Goal: Information Seeking & Learning: Learn about a topic

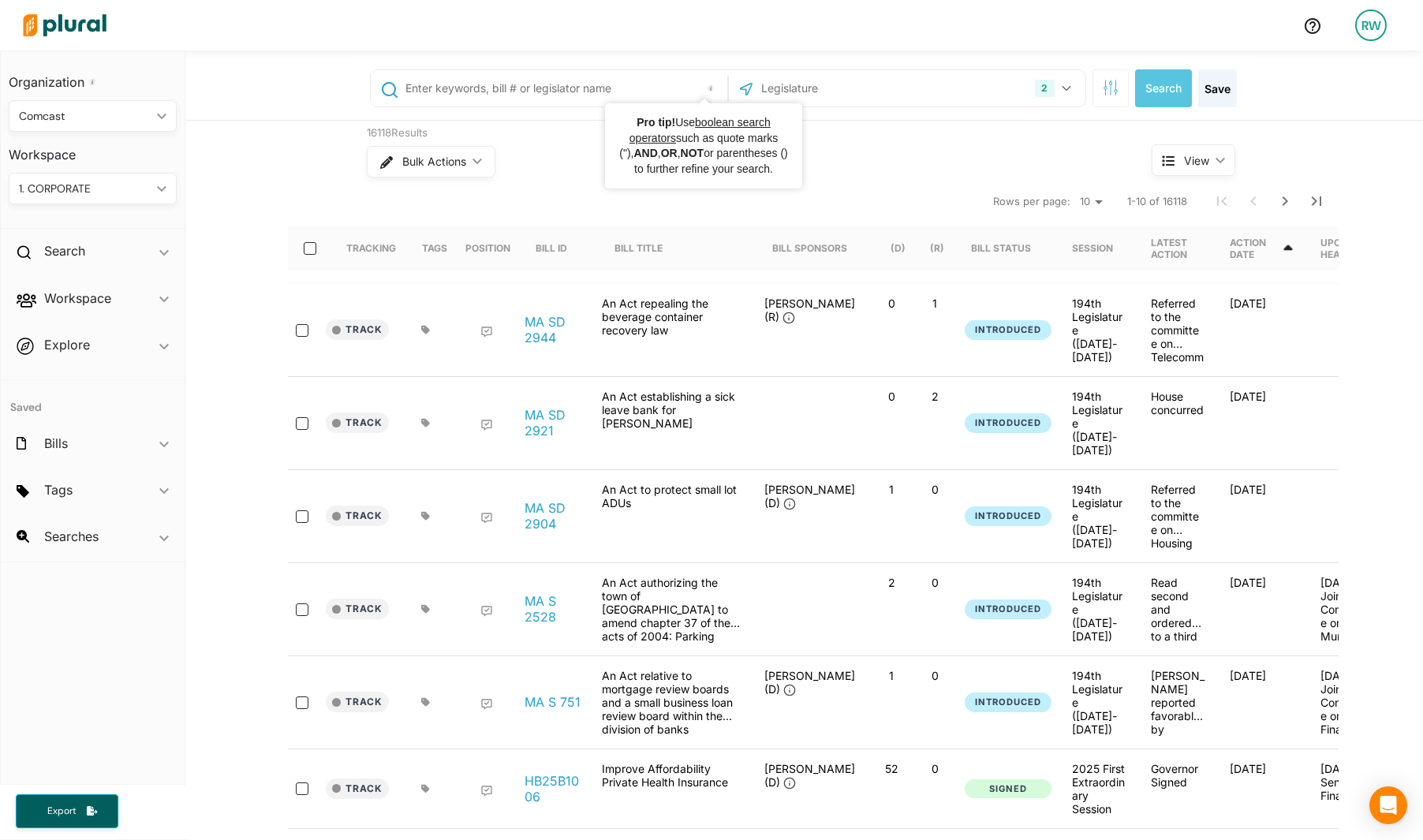
click at [586, 100] on input "text" at bounding box center [564, 88] width 320 height 30
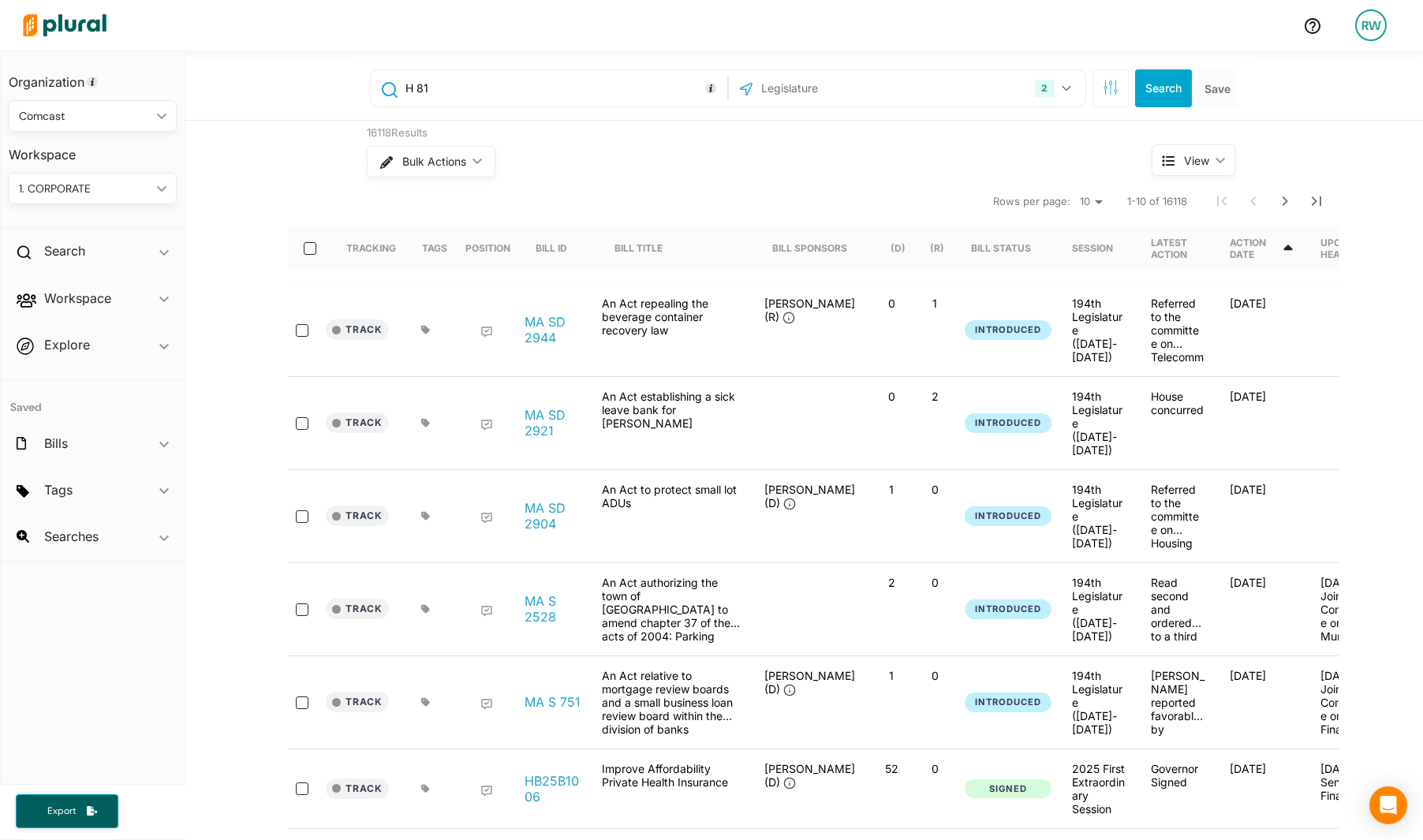
type input "H 81"
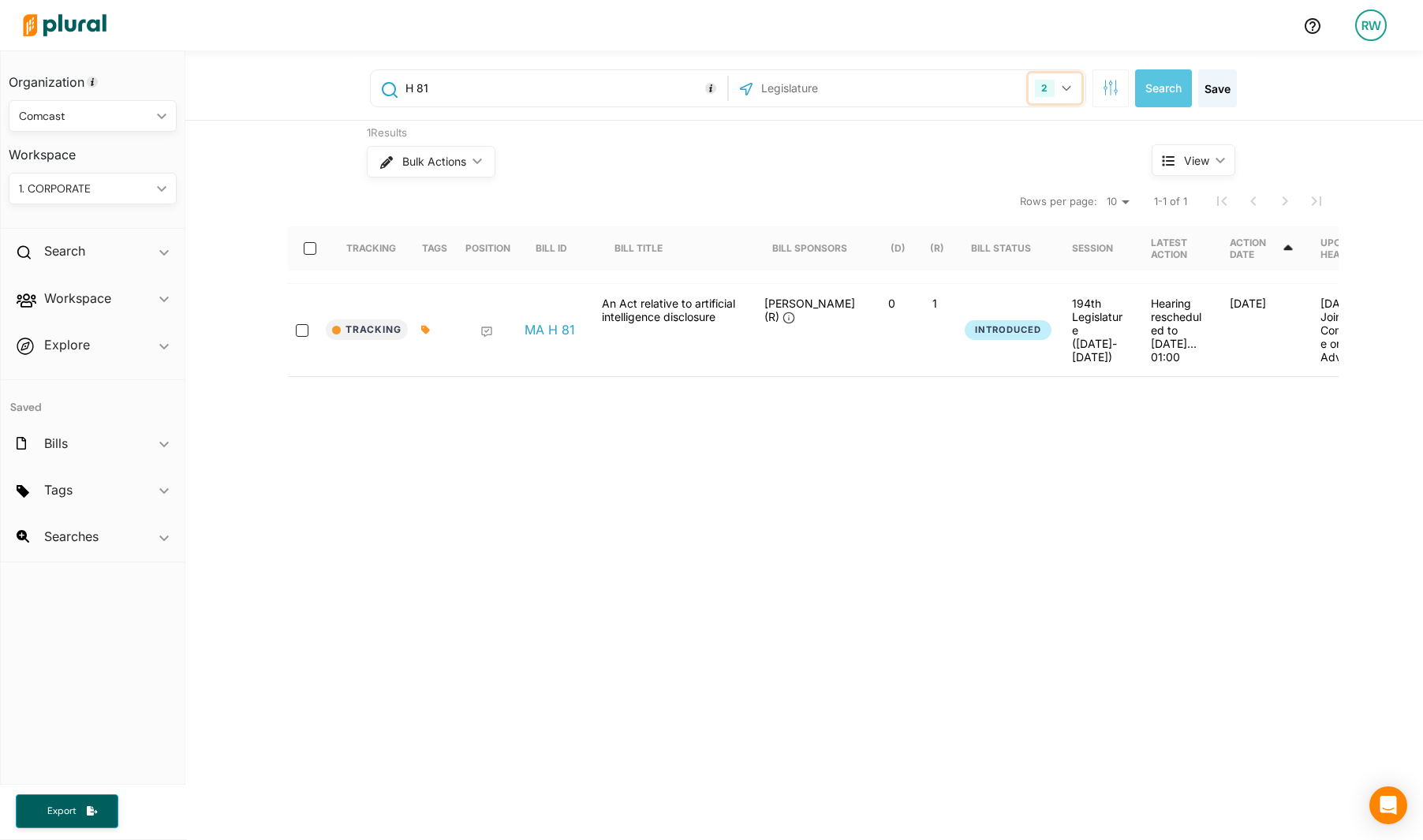
click at [1062, 87] on icon "button" at bounding box center [1066, 88] width 9 height 6
click at [524, 306] on div "MA H 81" at bounding box center [554, 330] width 79 height 67
click at [535, 322] on link "MA H 81" at bounding box center [549, 329] width 50 height 15
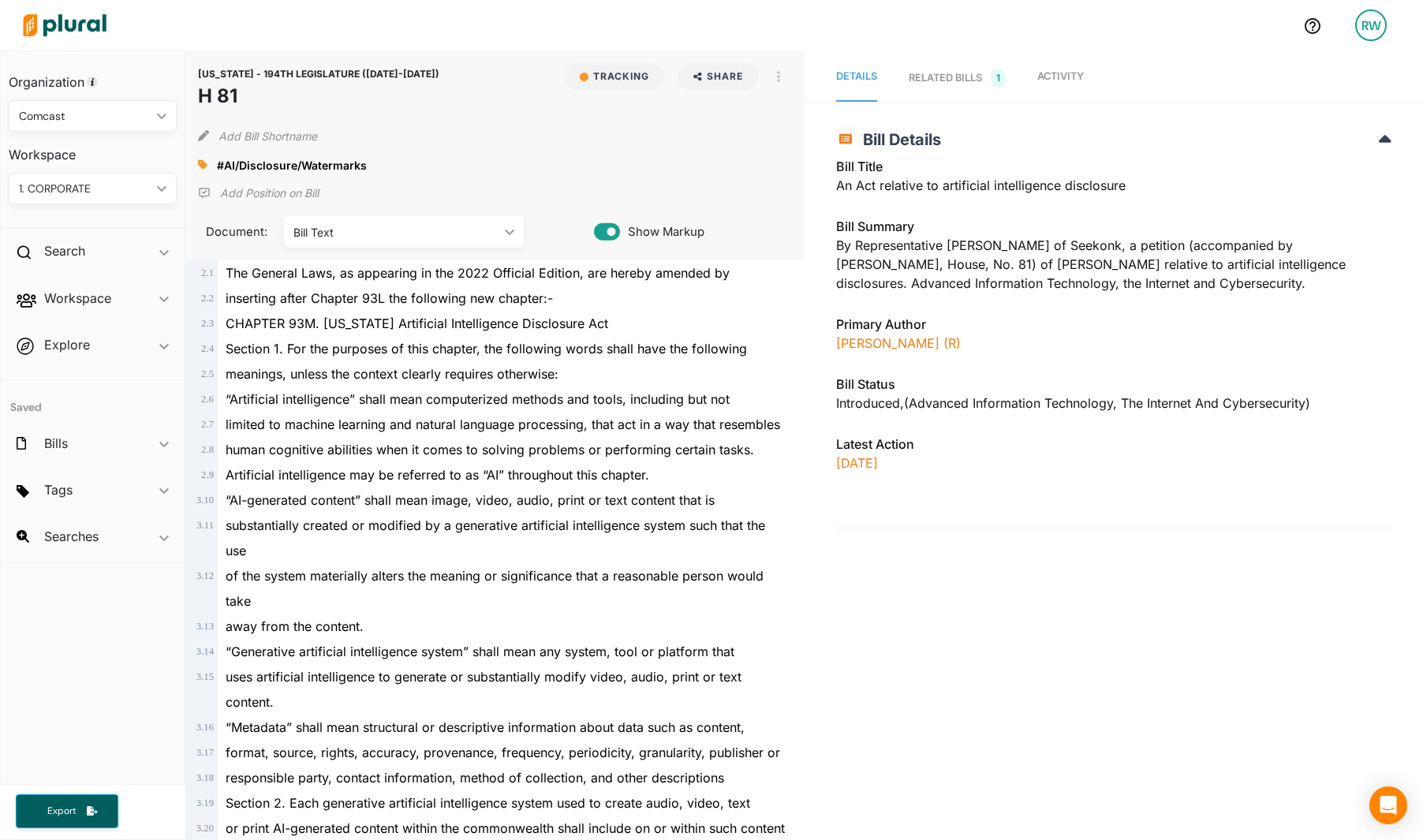
click at [204, 164] on icon at bounding box center [202, 165] width 9 height 9
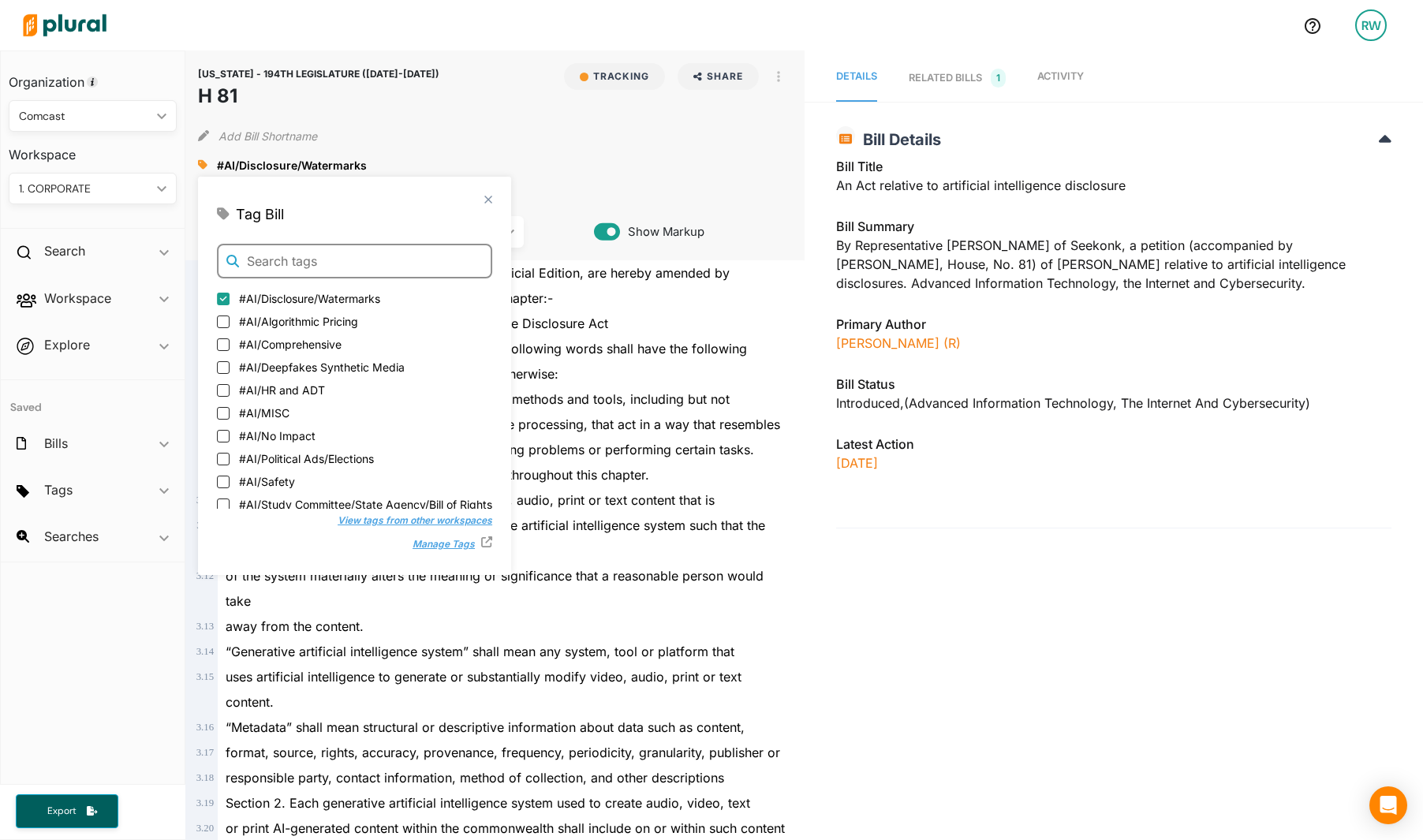
click at [311, 259] on input "text" at bounding box center [354, 261] width 275 height 35
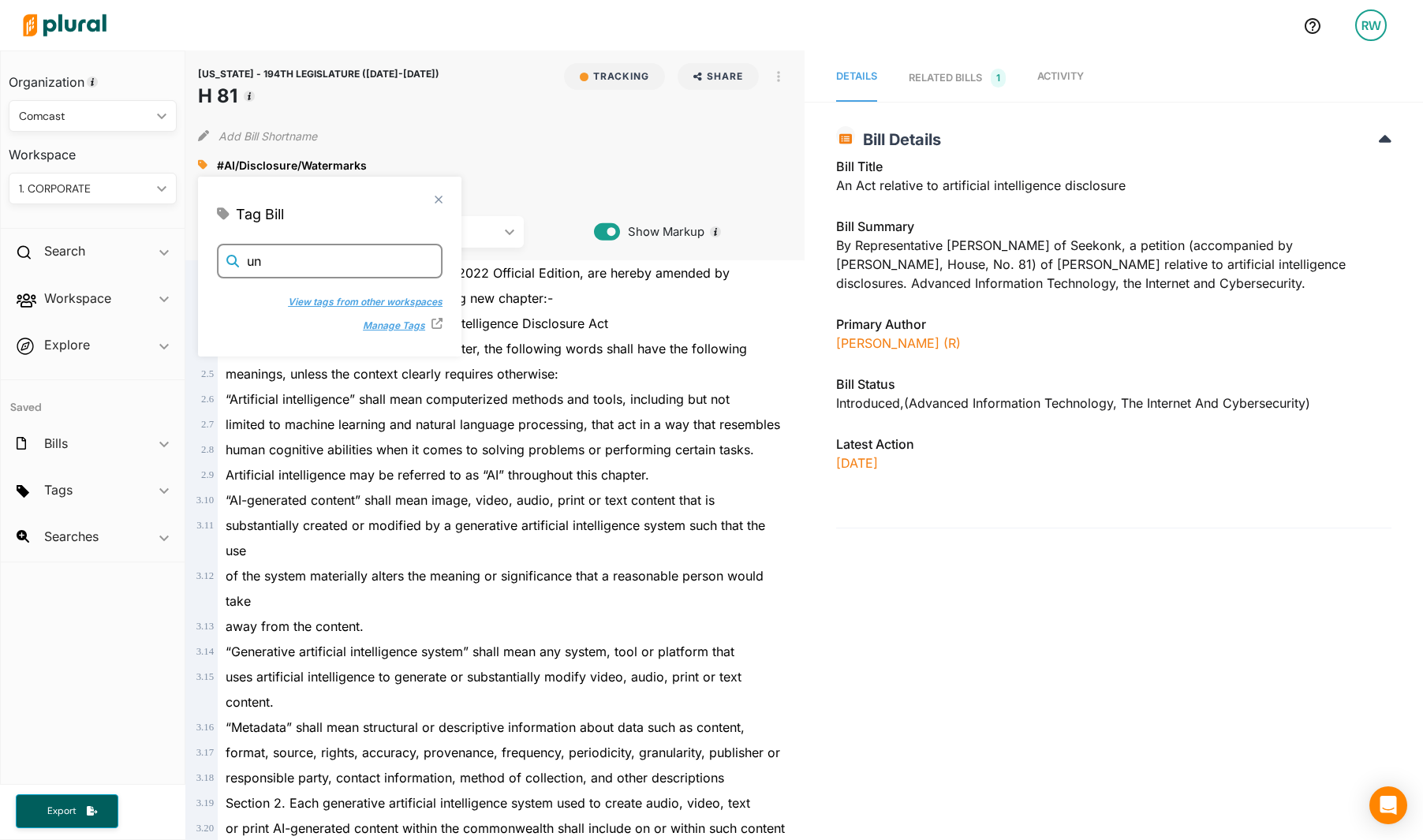
type input "un"
click at [394, 306] on button "View tags from other workspaces" at bounding box center [355, 300] width 170 height 24
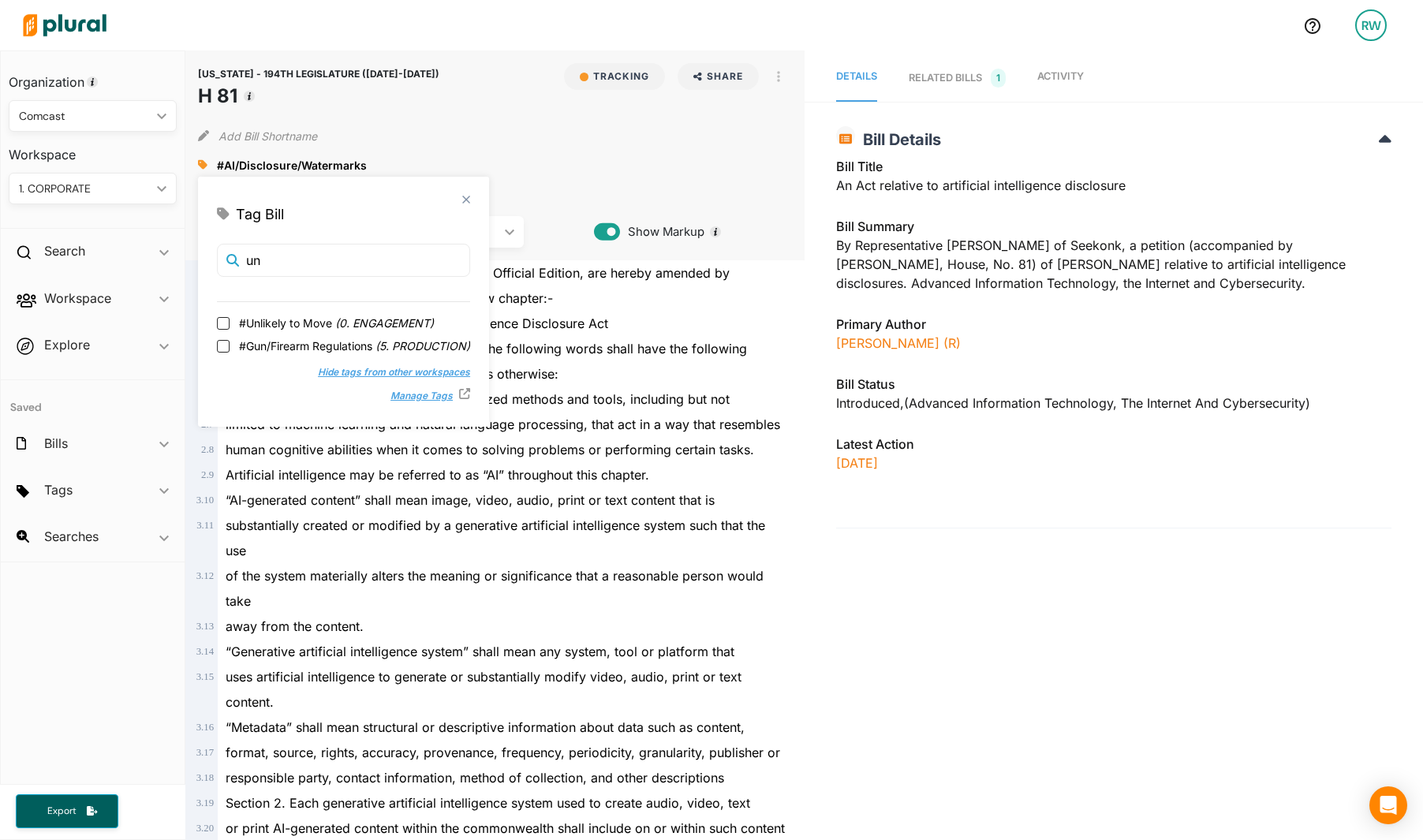
click at [241, 321] on span "#Unlikely to Move ( 0. ENGAGEMENT )" at bounding box center [337, 323] width 195 height 16
click at [229, 321] on input "#Unlikely to Move ( 0. ENGAGEMENT )" at bounding box center [223, 323] width 13 height 13
checkbox input "true"
click at [1070, 62] on link "Activity" at bounding box center [1060, 78] width 46 height 47
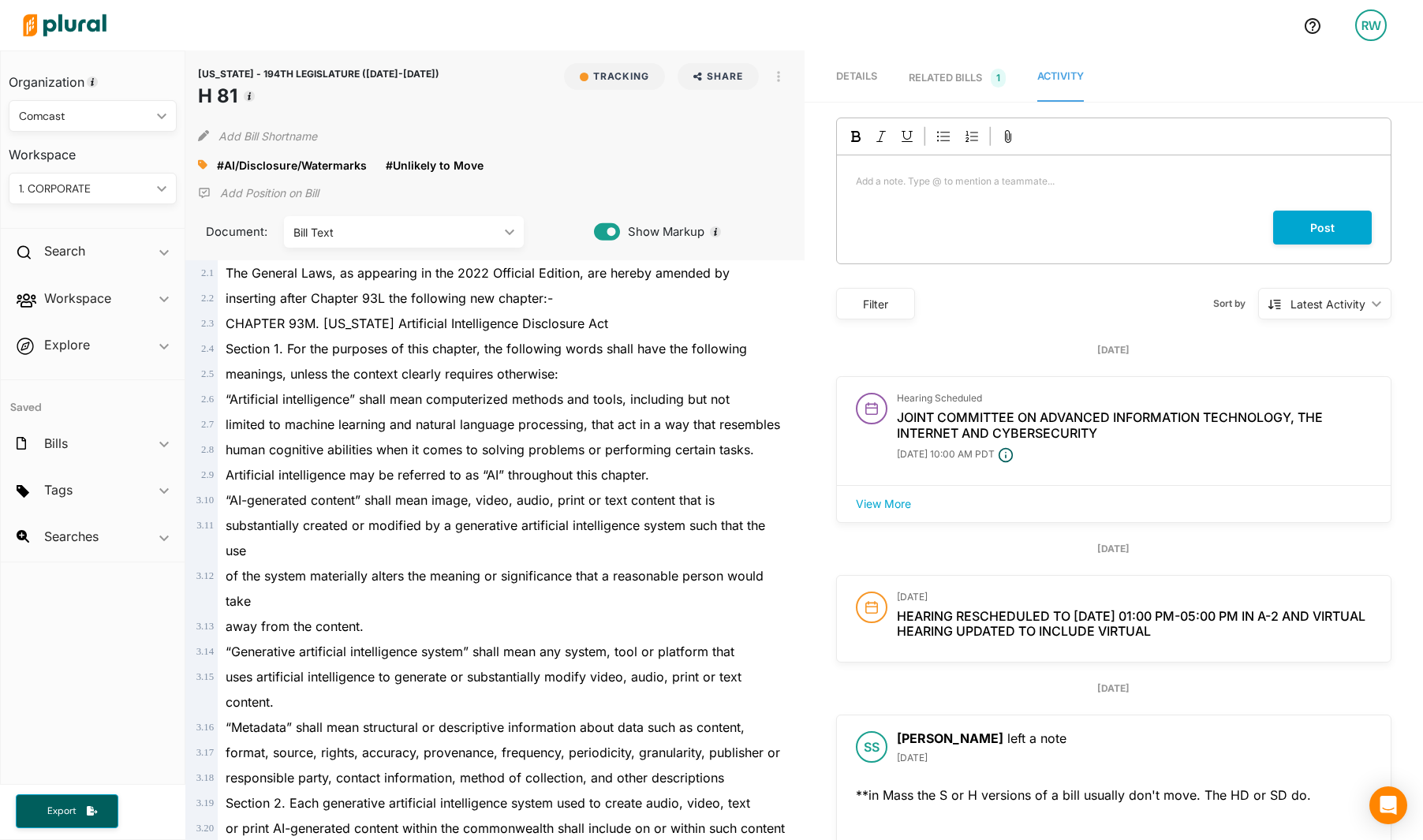
click at [931, 186] on p "Add a note. Type @ to mention a teammate... ﻿" at bounding box center [1113, 182] width 516 height 15
click at [906, 177] on p "Add a note. Type @ to mention a teammate... ﻿" at bounding box center [1113, 182] width 516 height 15
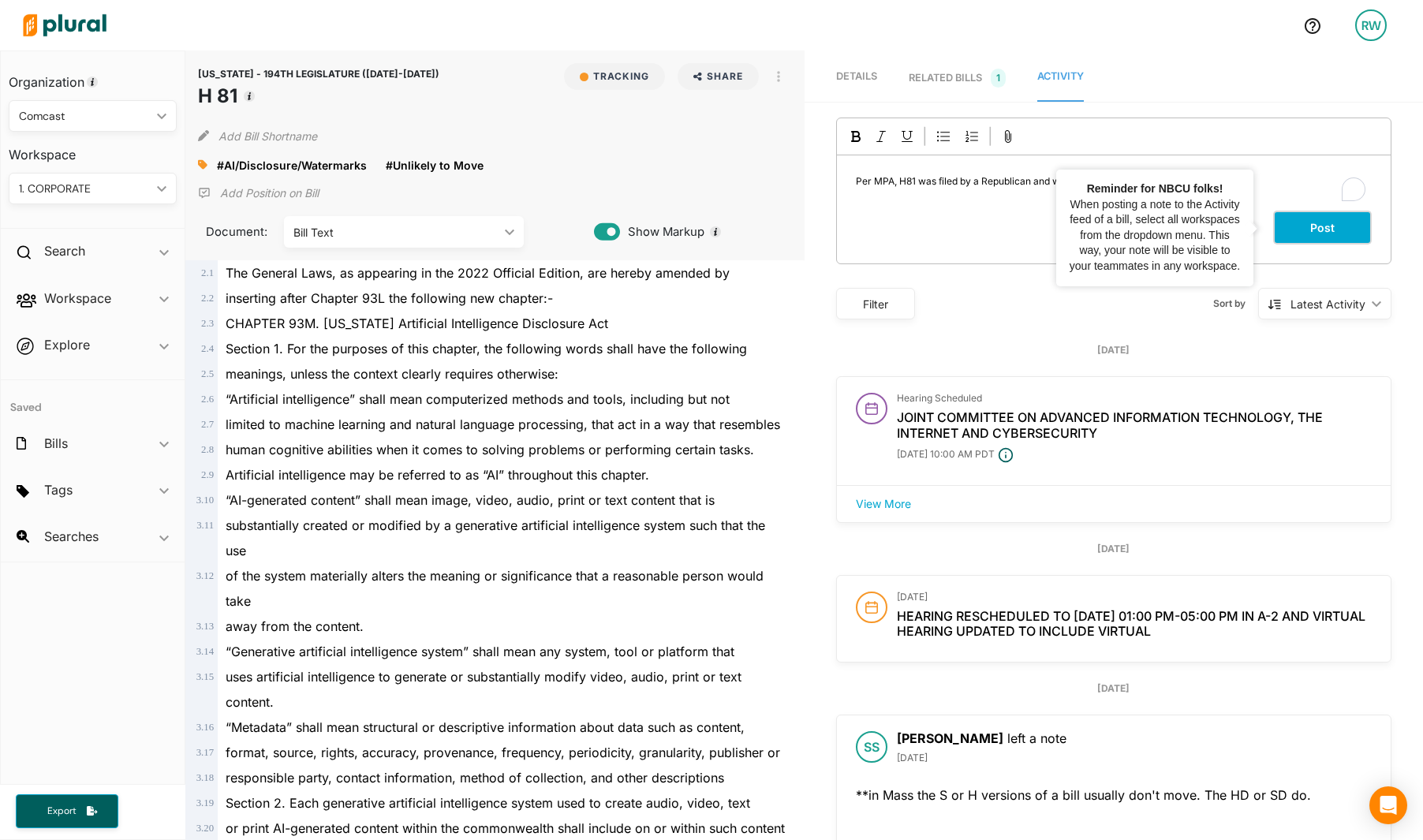
click at [1297, 236] on button "Post" at bounding box center [1323, 227] width 98 height 34
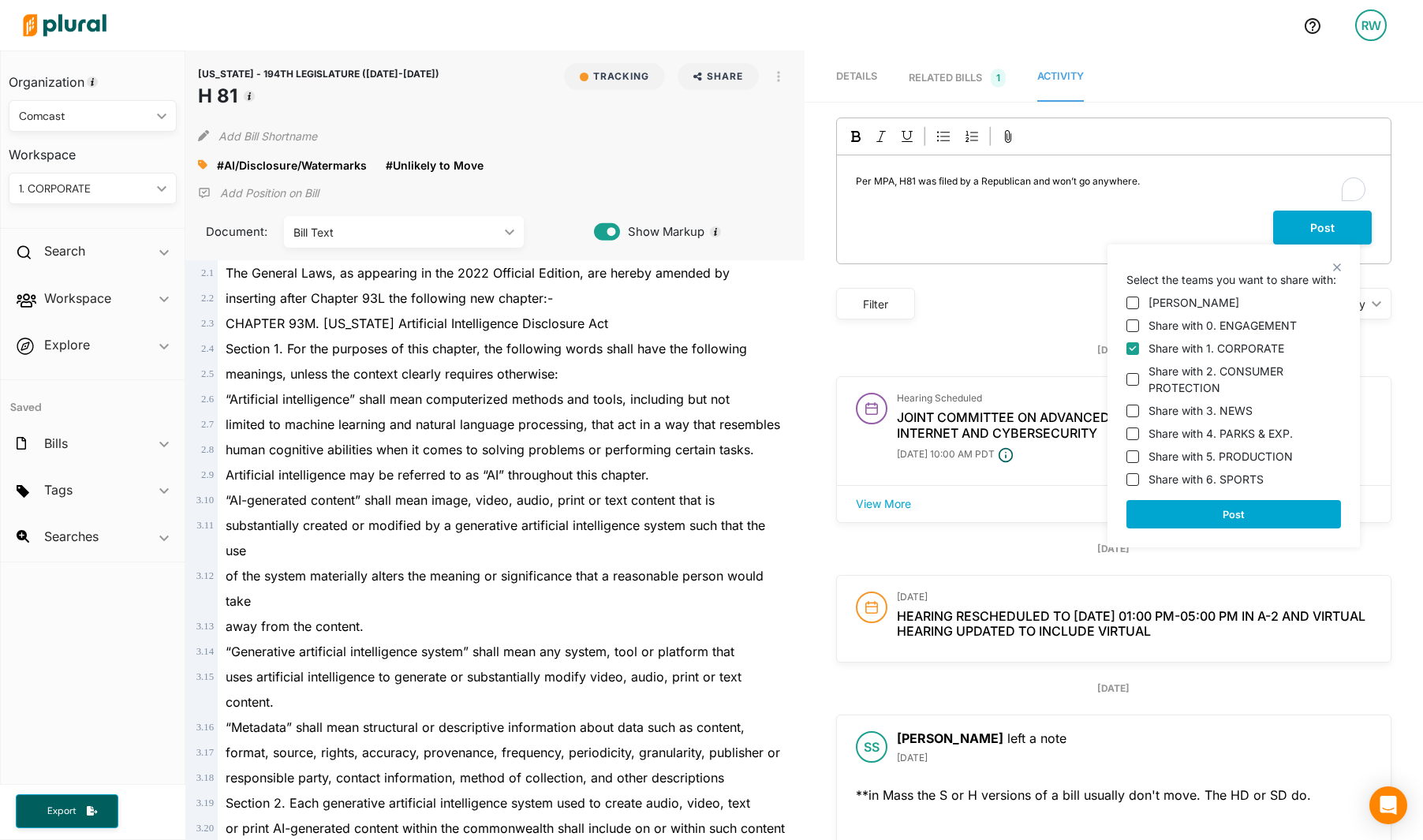
click at [1192, 332] on label "Share with 0. ENGAGEMENT" at bounding box center [1223, 325] width 148 height 16
click at [1139, 332] on input "Share with 0. ENGAGEMENT" at bounding box center [1133, 326] width 13 height 13
checkbox input "true"
click at [1197, 377] on label "Share with 2. CONSUMER PROTECTION" at bounding box center [1245, 380] width 192 height 33
click at [1139, 377] on input "Share with 2. CONSUMER PROTECTION" at bounding box center [1133, 380] width 13 height 13
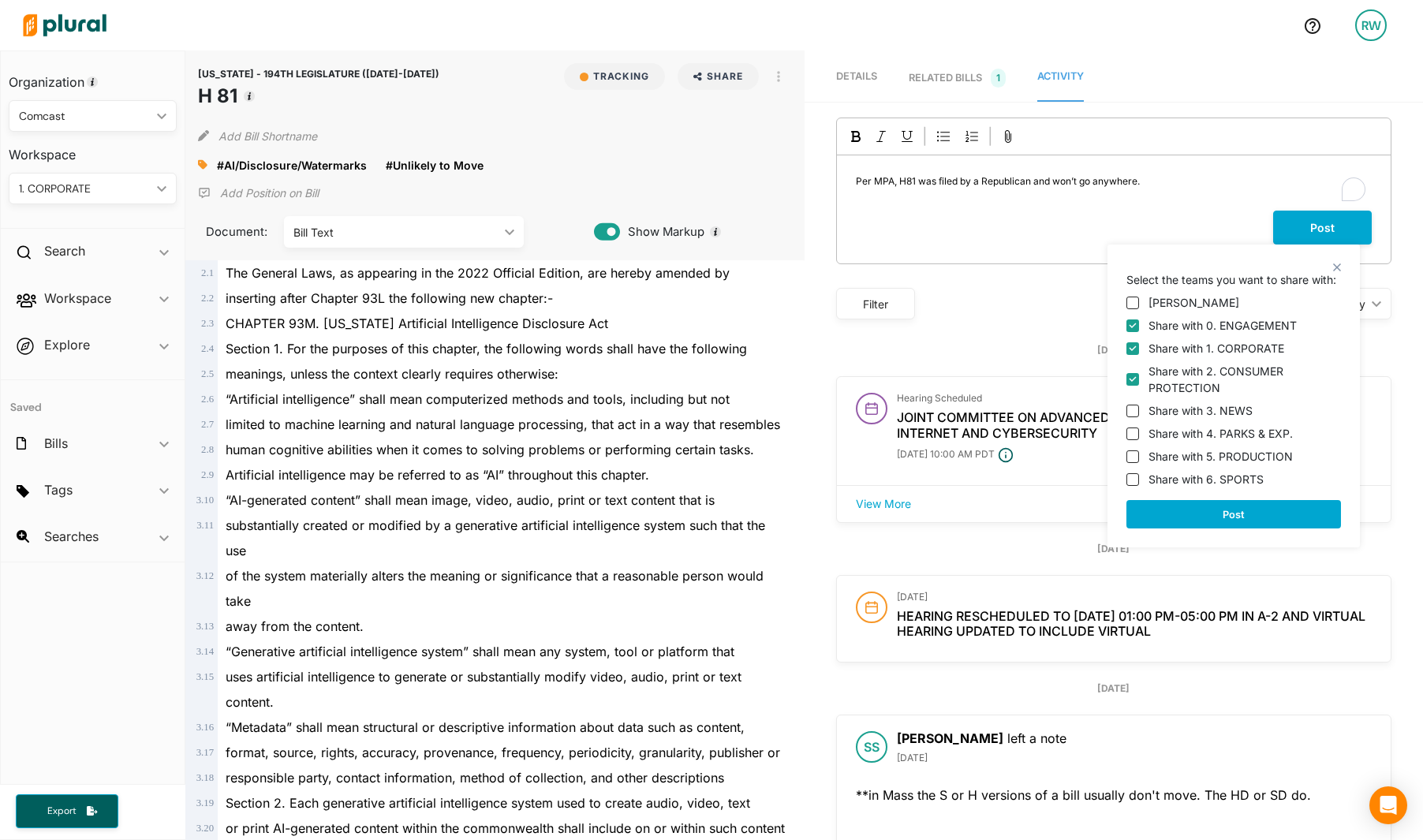
checkbox input "true"
click at [1215, 411] on label "Share with 3. NEWS" at bounding box center [1201, 410] width 104 height 16
click at [1139, 411] on input "Share with 3. NEWS" at bounding box center [1133, 411] width 13 height 13
checkbox input "true"
click at [1212, 424] on div "Rose Wallace Share with 0. ENGAGEMENT Share with 1. CORPORATE Share with 2. CON…" at bounding box center [1234, 387] width 215 height 199
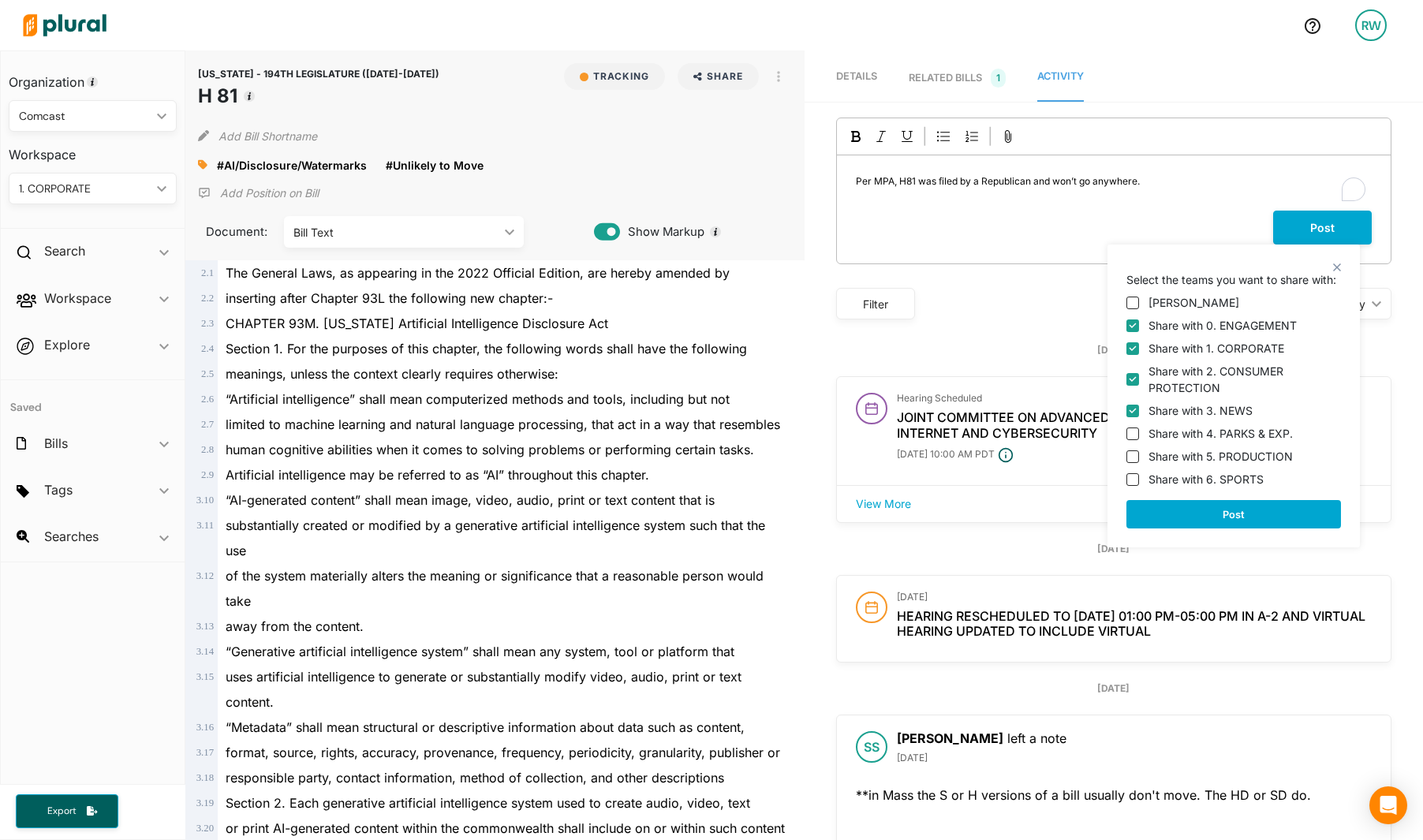
click at [1215, 438] on label "Share with 4. PARKS & EXP." at bounding box center [1221, 433] width 145 height 16
click at [1139, 438] on input "Share with 4. PARKS & EXP." at bounding box center [1133, 434] width 13 height 13
checkbox input "true"
drag, startPoint x: 1219, startPoint y: 457, endPoint x: 1221, endPoint y: 464, distance: 7.3
click at [1220, 458] on label "Share with 5. PRODUCTION" at bounding box center [1221, 456] width 145 height 16
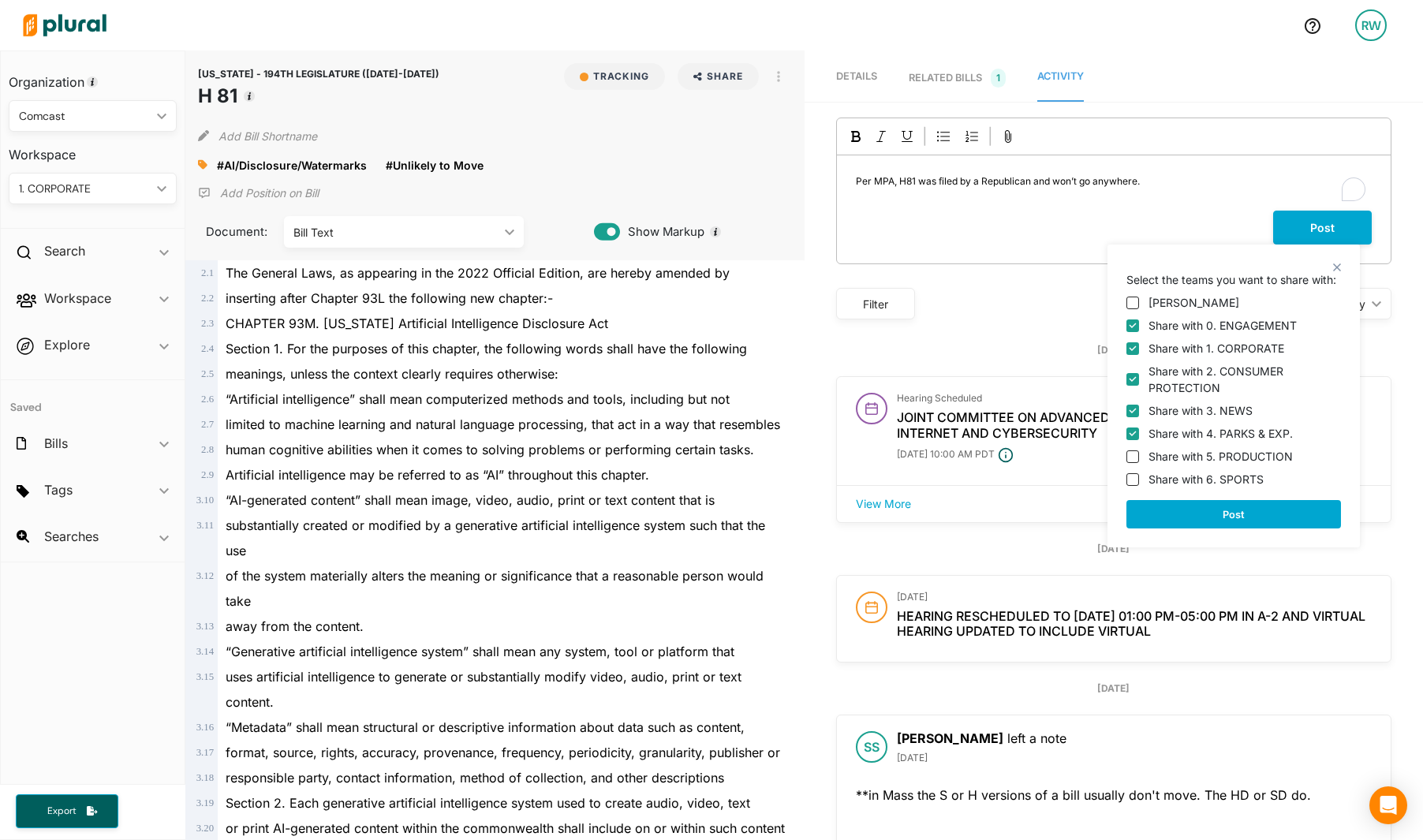
click at [1139, 458] on input "Share with 5. PRODUCTION" at bounding box center [1133, 457] width 13 height 13
checkbox input "true"
click at [1221, 479] on label "Share with 6. SPORTS" at bounding box center [1206, 479] width 116 height 16
click at [1139, 479] on input "Share with 6. SPORTS" at bounding box center [1133, 480] width 13 height 13
checkbox input "true"
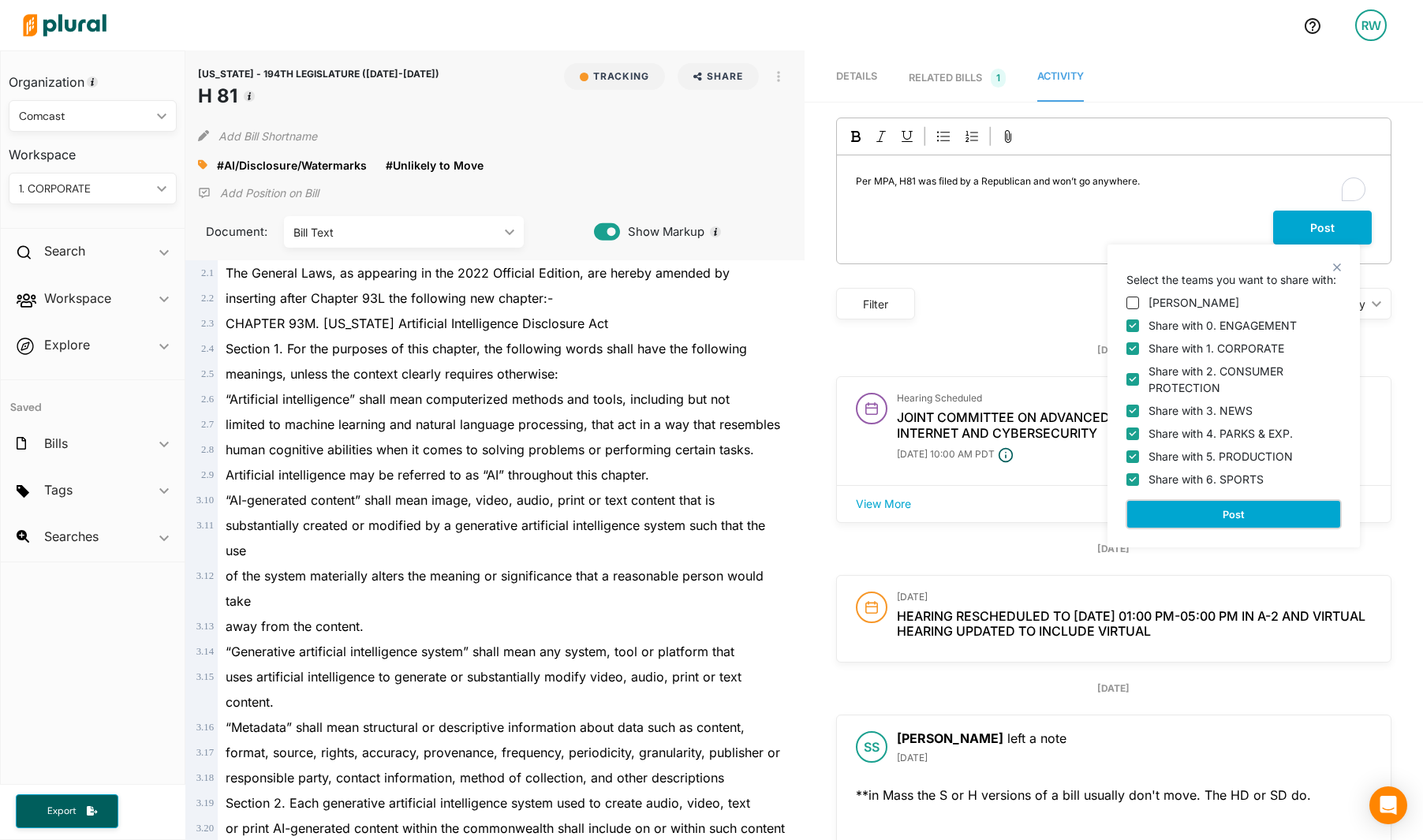
click at [1229, 509] on button "Post" at bounding box center [1234, 513] width 215 height 28
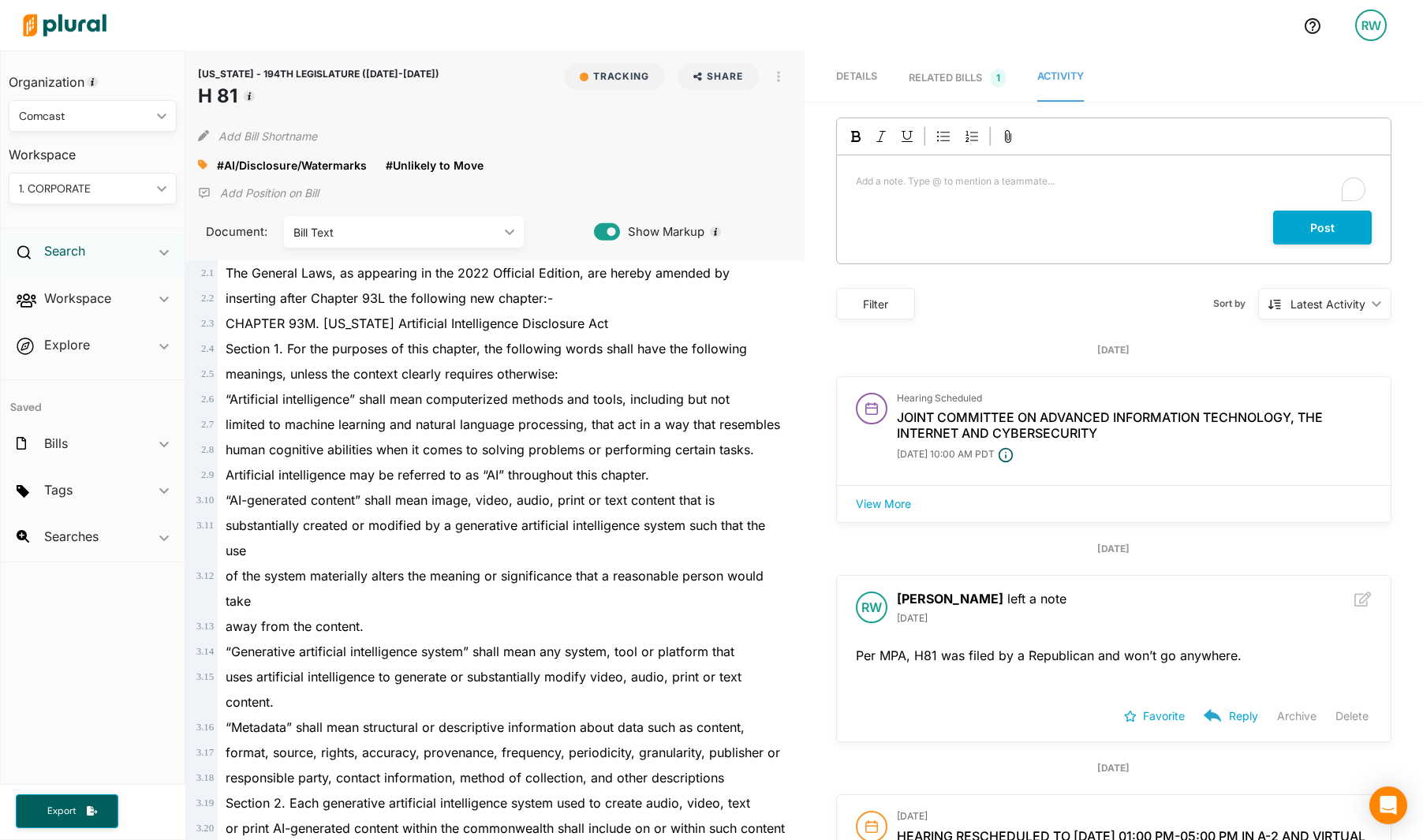
click at [82, 242] on h2 "Search" at bounding box center [65, 250] width 41 height 17
click at [57, 287] on h4 "Bills" at bounding box center [97, 288] width 145 height 15
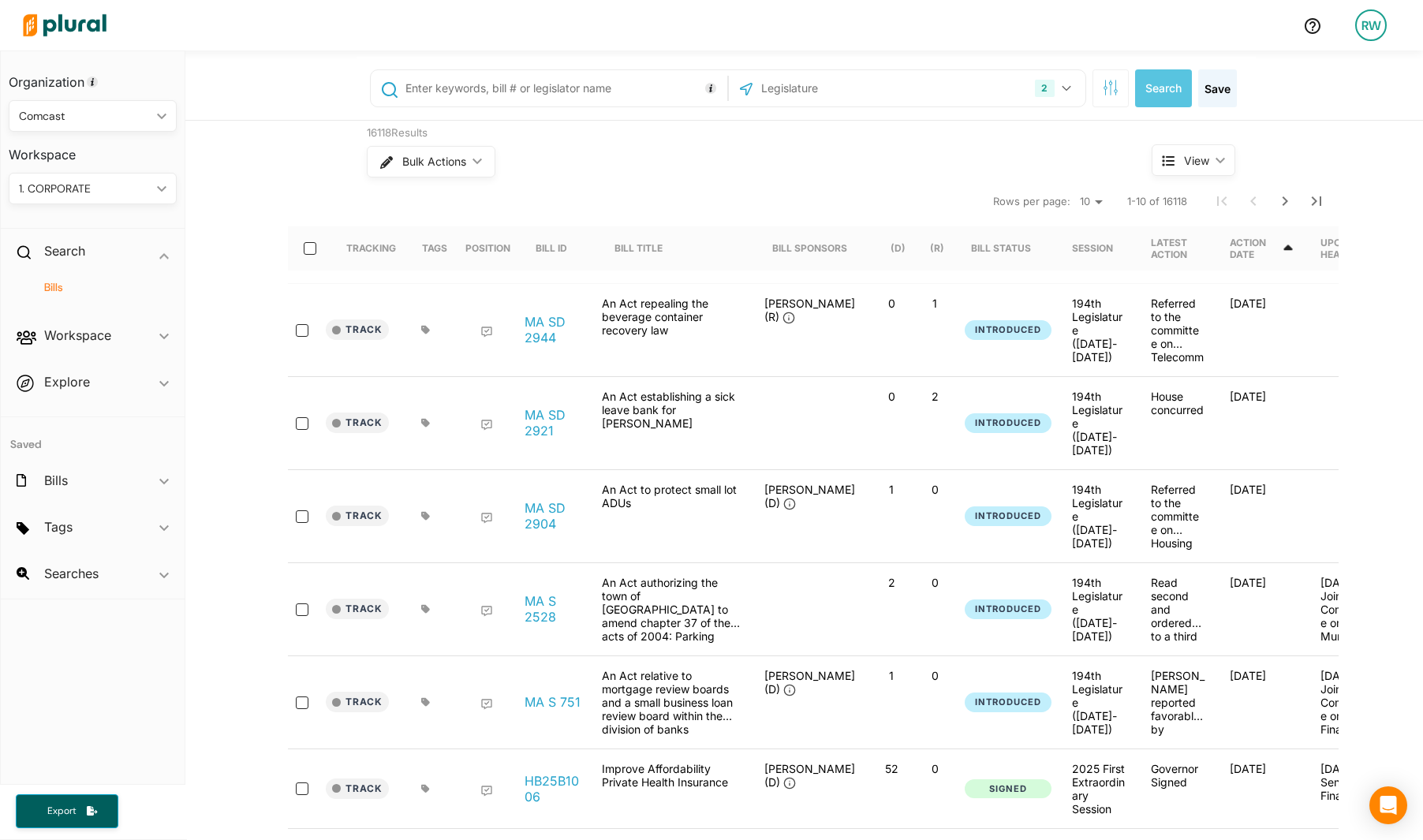
click at [547, 90] on input "text" at bounding box center [564, 88] width 320 height 30
type input "H 90"
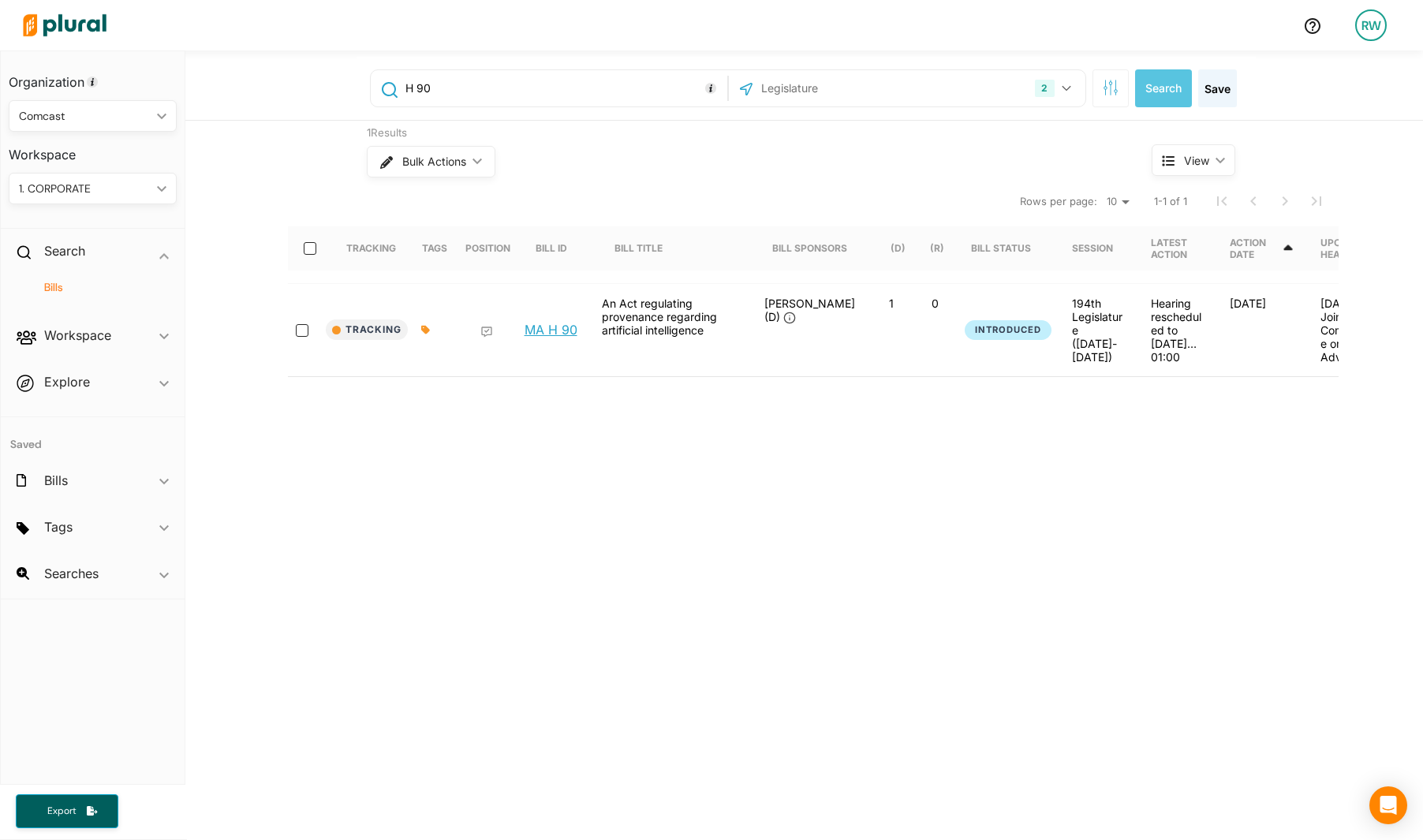
click at [524, 330] on link "MA H 90" at bounding box center [551, 329] width 53 height 15
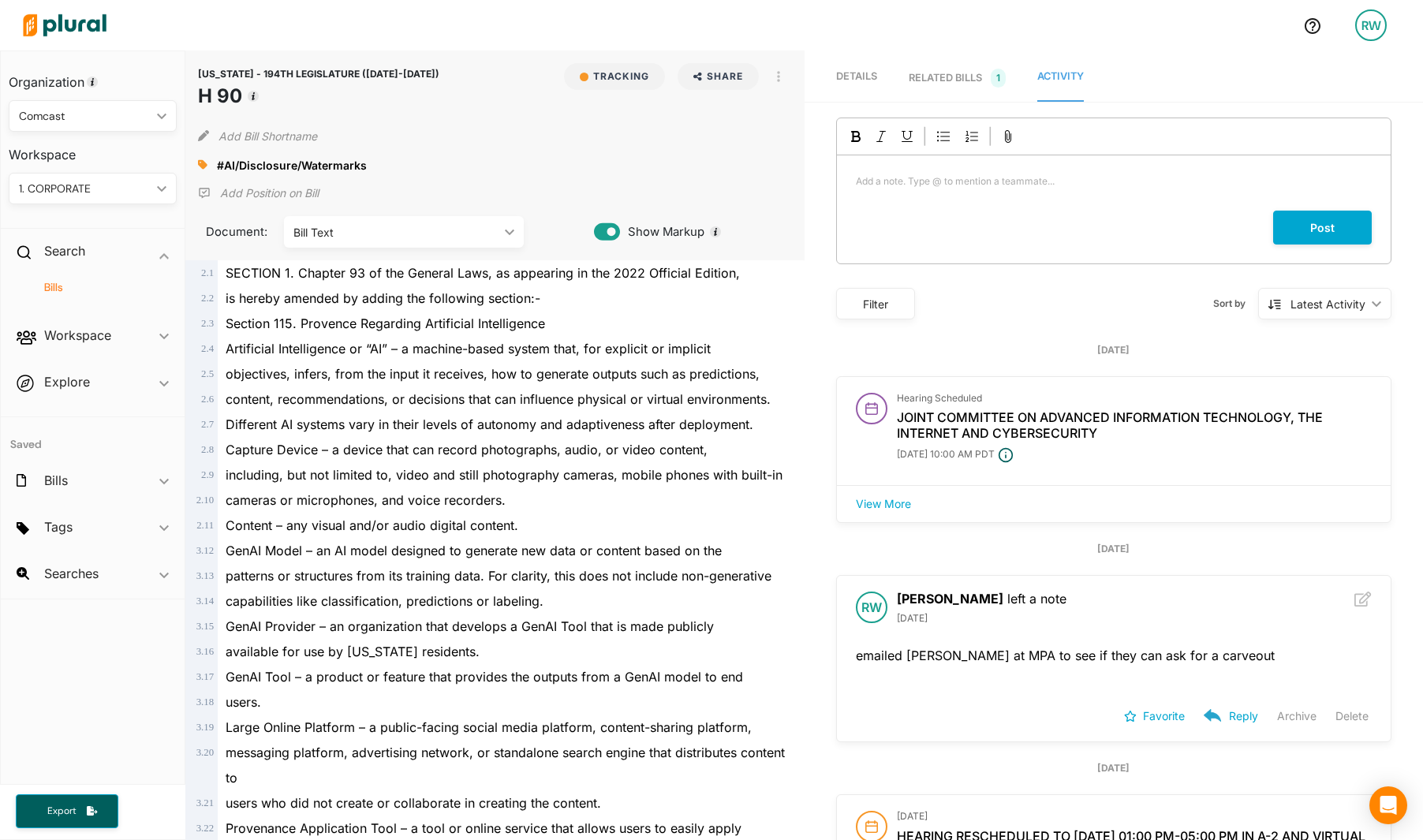
scroll to position [157, 0]
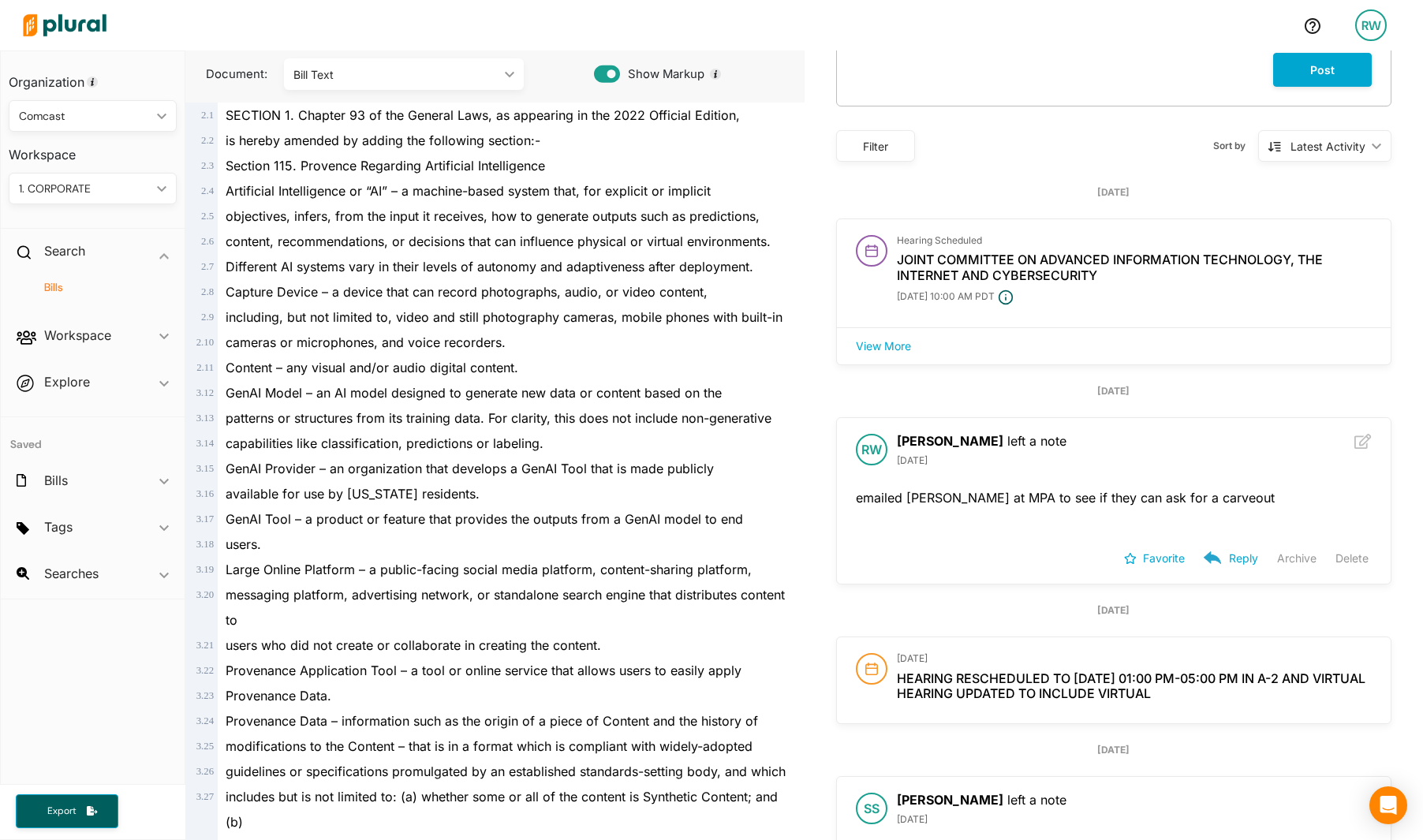
click at [1355, 446] on icon at bounding box center [1363, 441] width 17 height 15
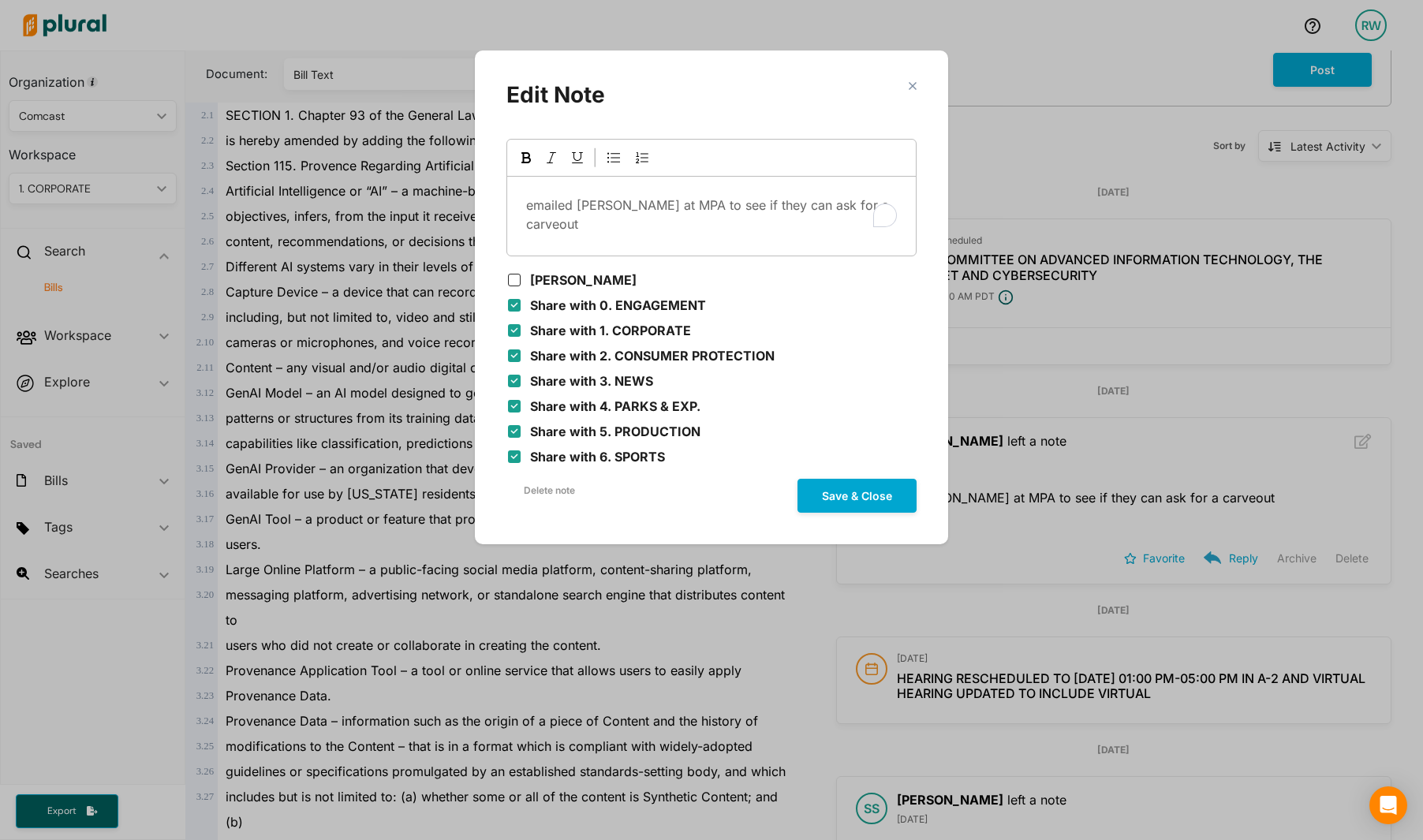
click at [878, 209] on div "emailed Josh at MPA to see if they can ask for a carveout" at bounding box center [711, 197] width 411 height 117
click at [635, 228] on p "emailed Josh at MPA to see if they can ask for a carveout. Josh said" at bounding box center [711, 215] width 371 height 38
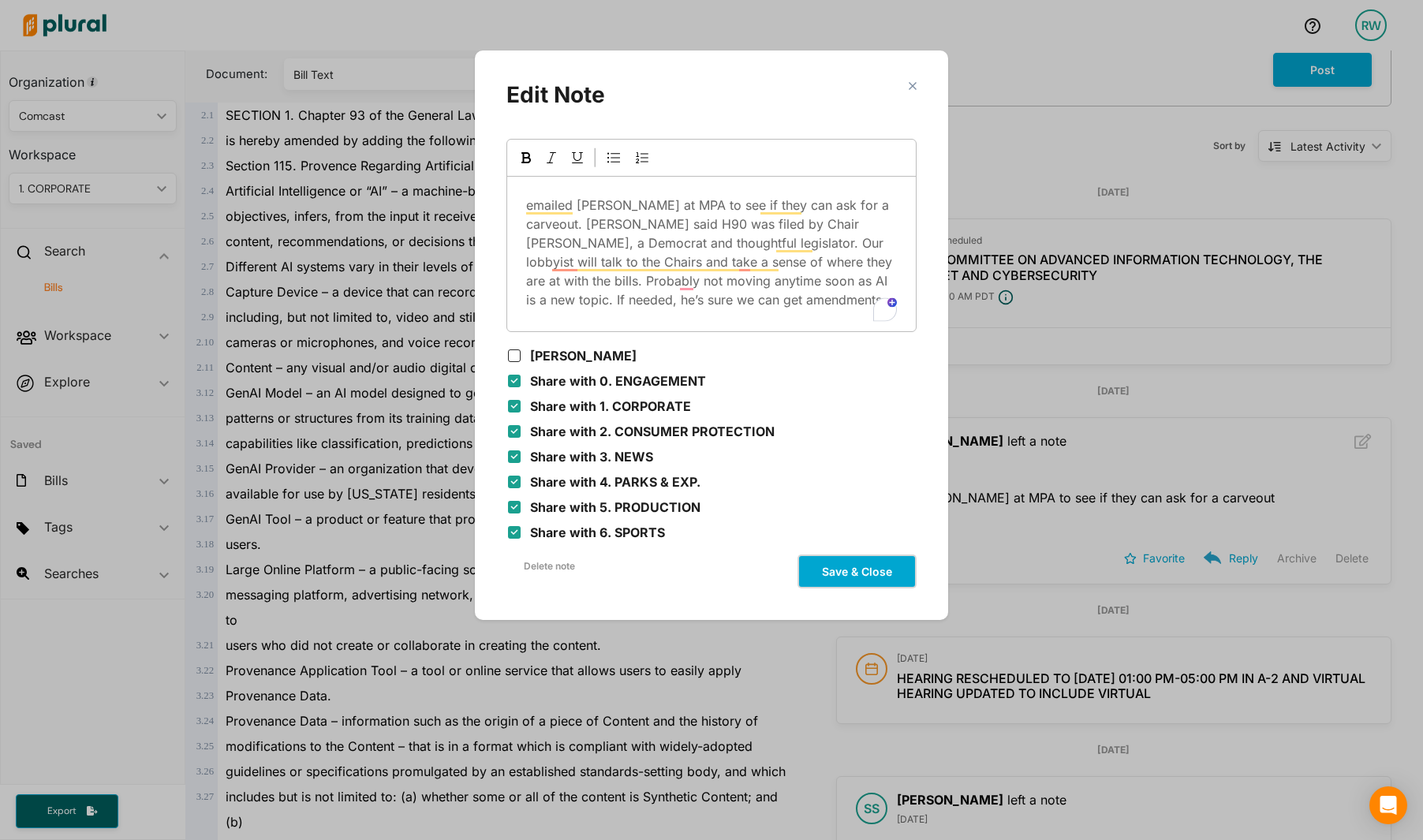
click at [880, 559] on button "Save & Close" at bounding box center [857, 571] width 119 height 34
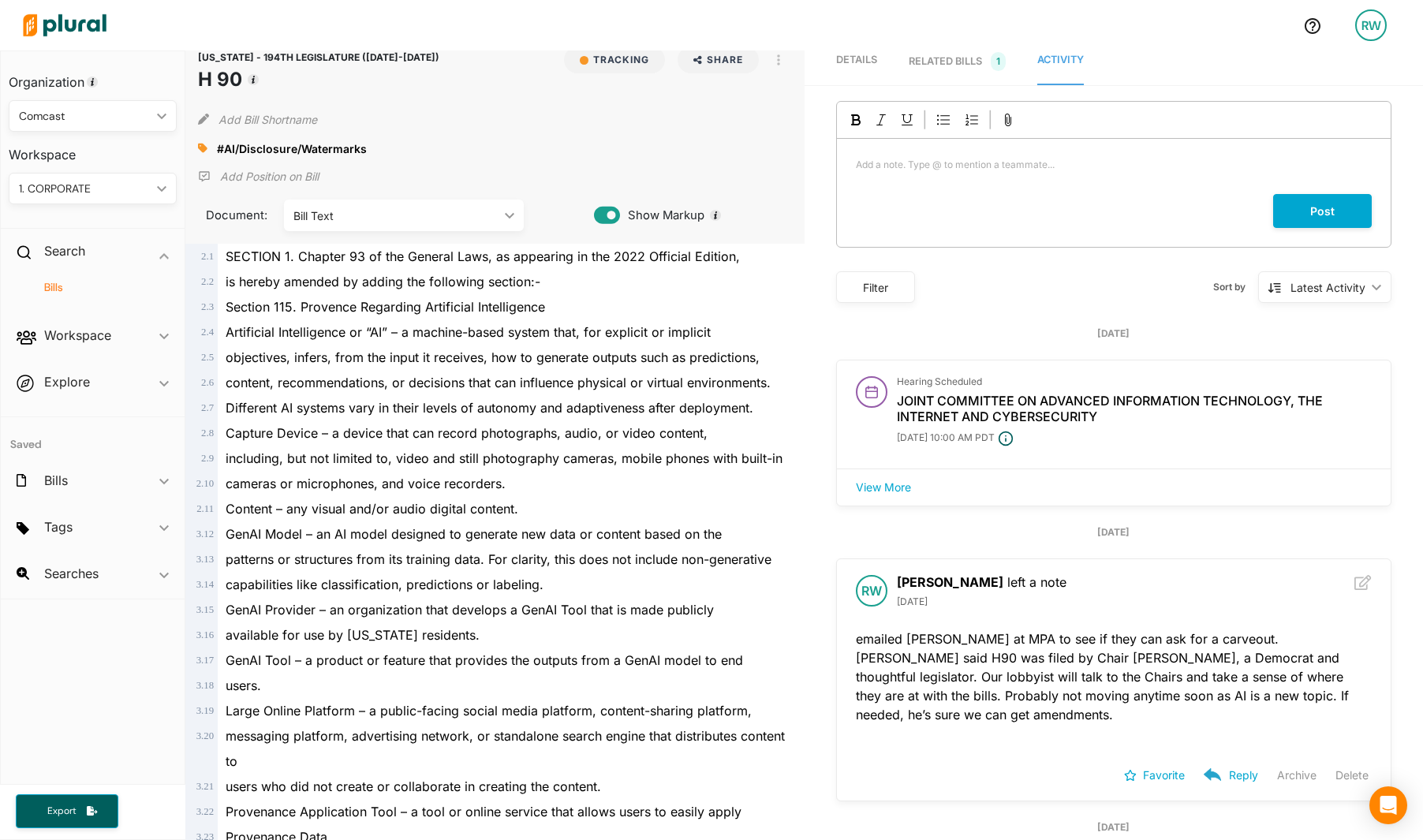
scroll to position [0, 0]
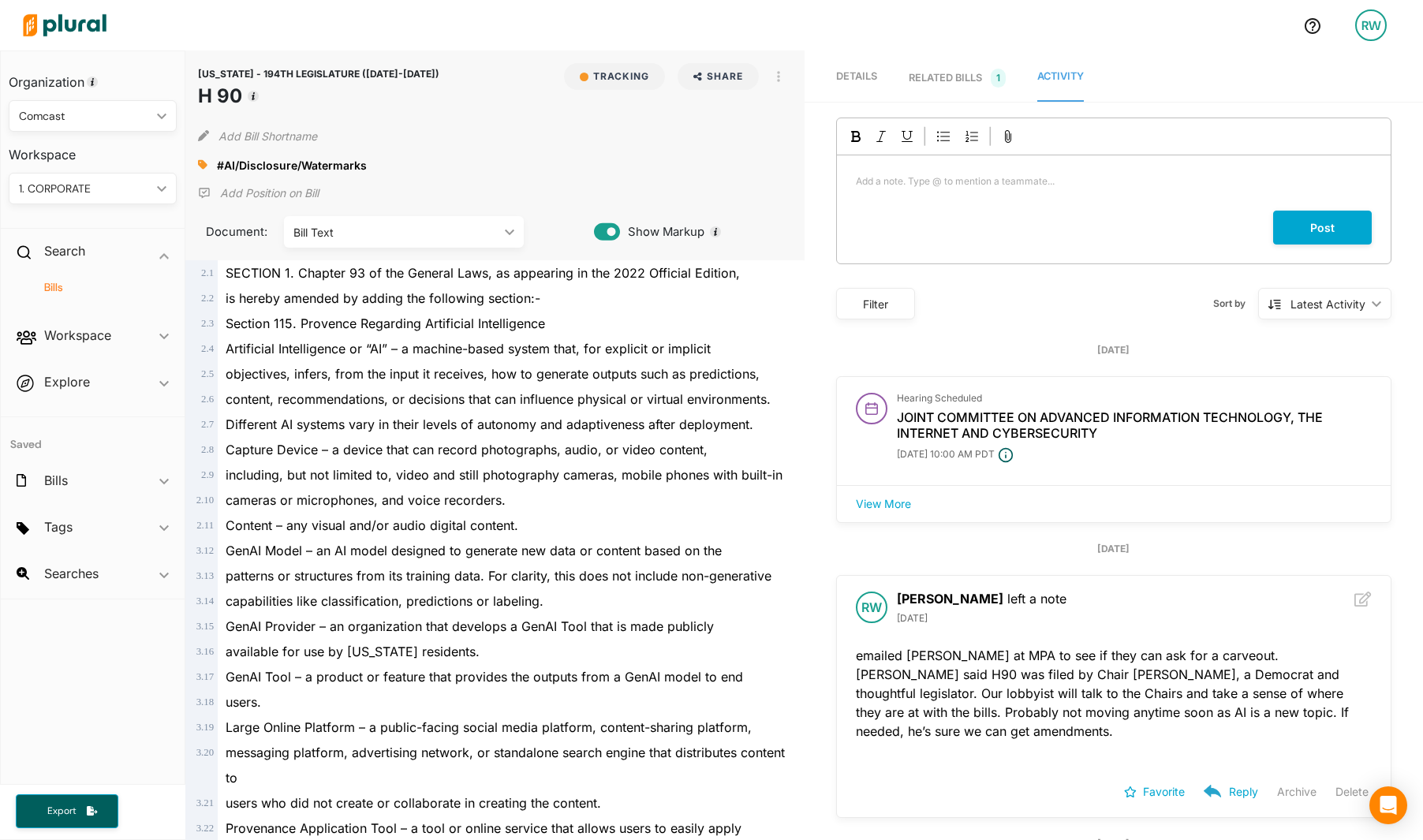
click at [204, 164] on icon at bounding box center [202, 165] width 9 height 9
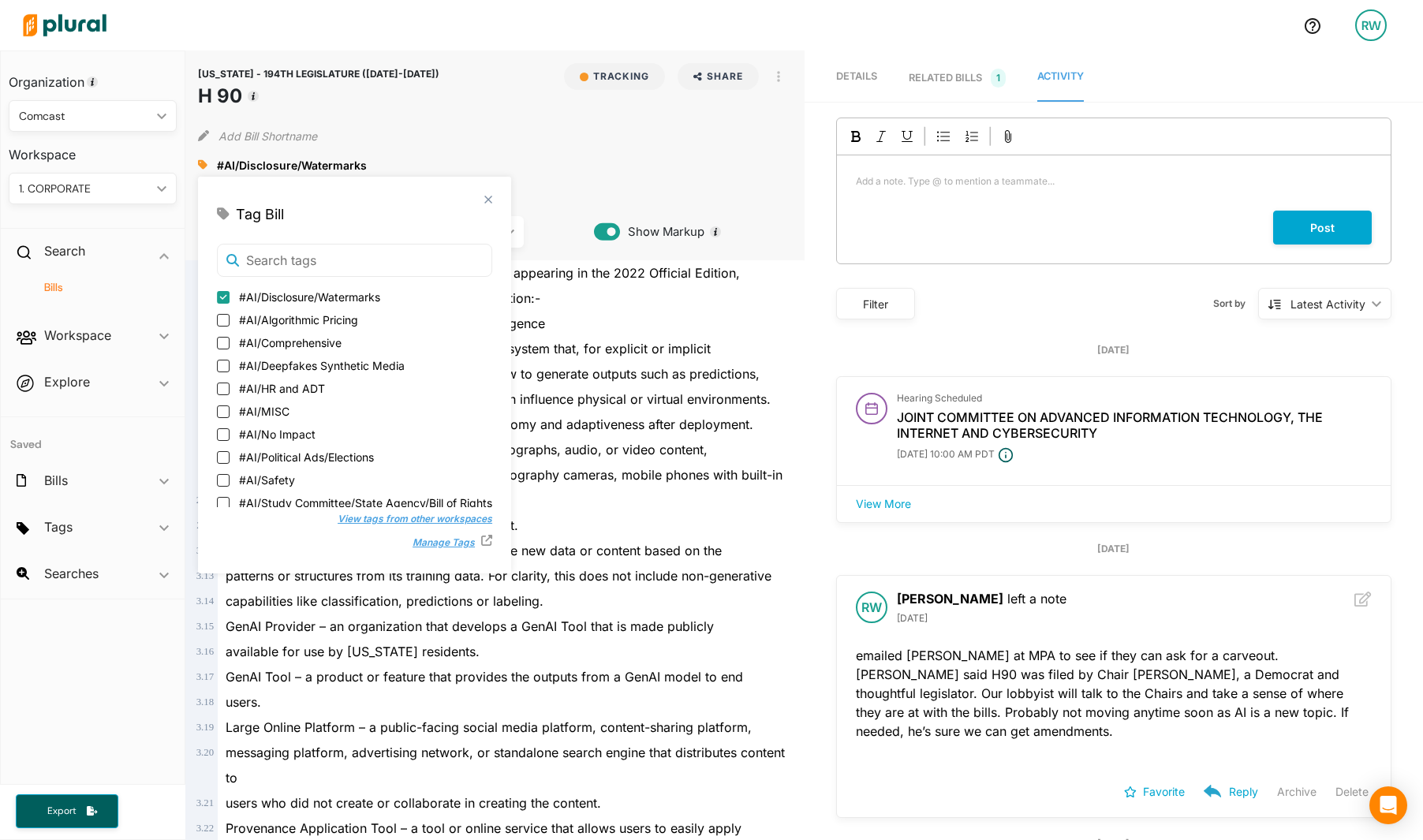
click at [307, 278] on div "#AI/Disclosure/Watermarks #AI/Algorithmic Pricing #AI/Comprehensive #AI/Deepfak…" at bounding box center [354, 399] width 275 height 310
click at [329, 268] on input "text" at bounding box center [354, 261] width 275 height 35
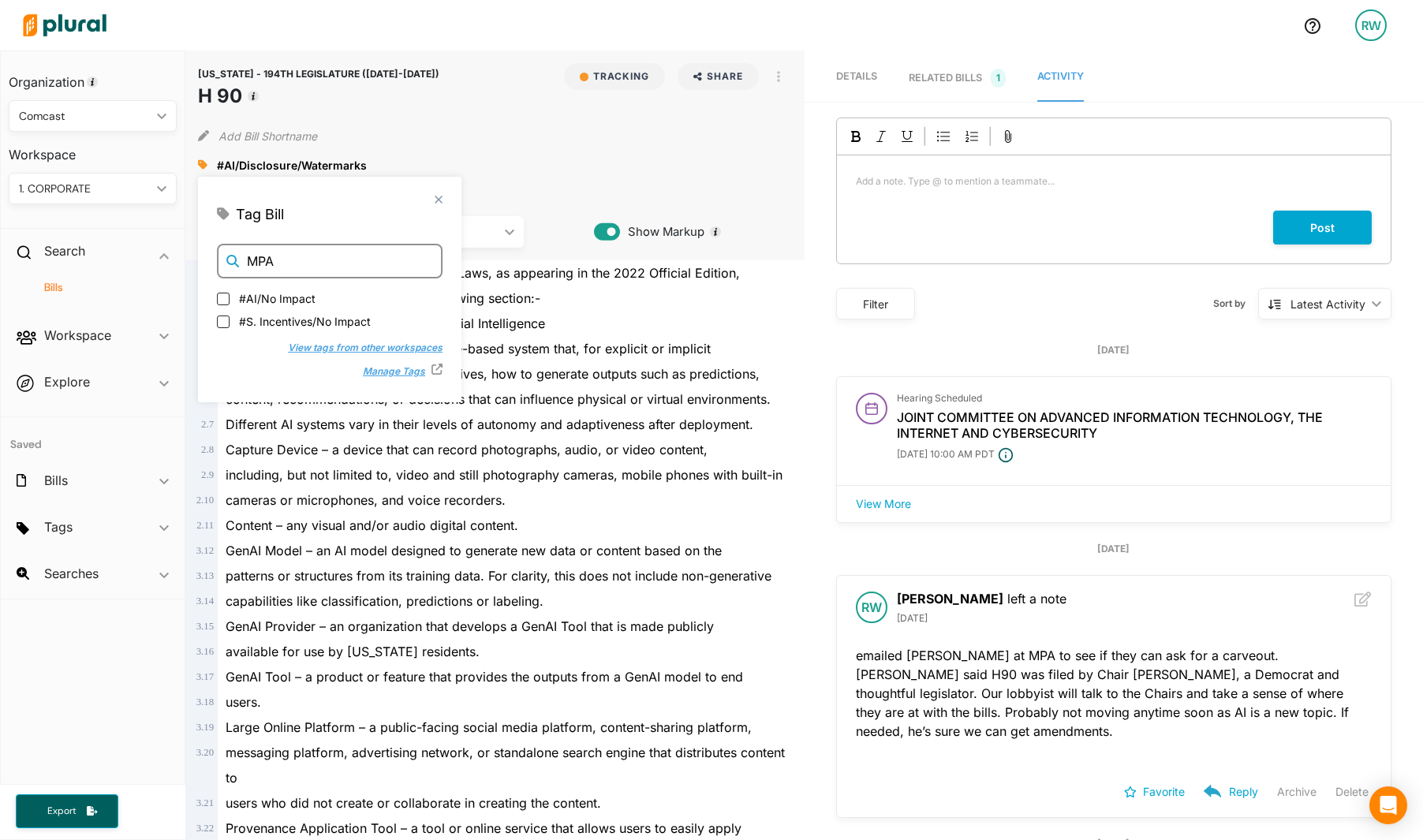
type input "MPA"
click at [324, 349] on button "View tags from other workspaces" at bounding box center [355, 346] width 170 height 24
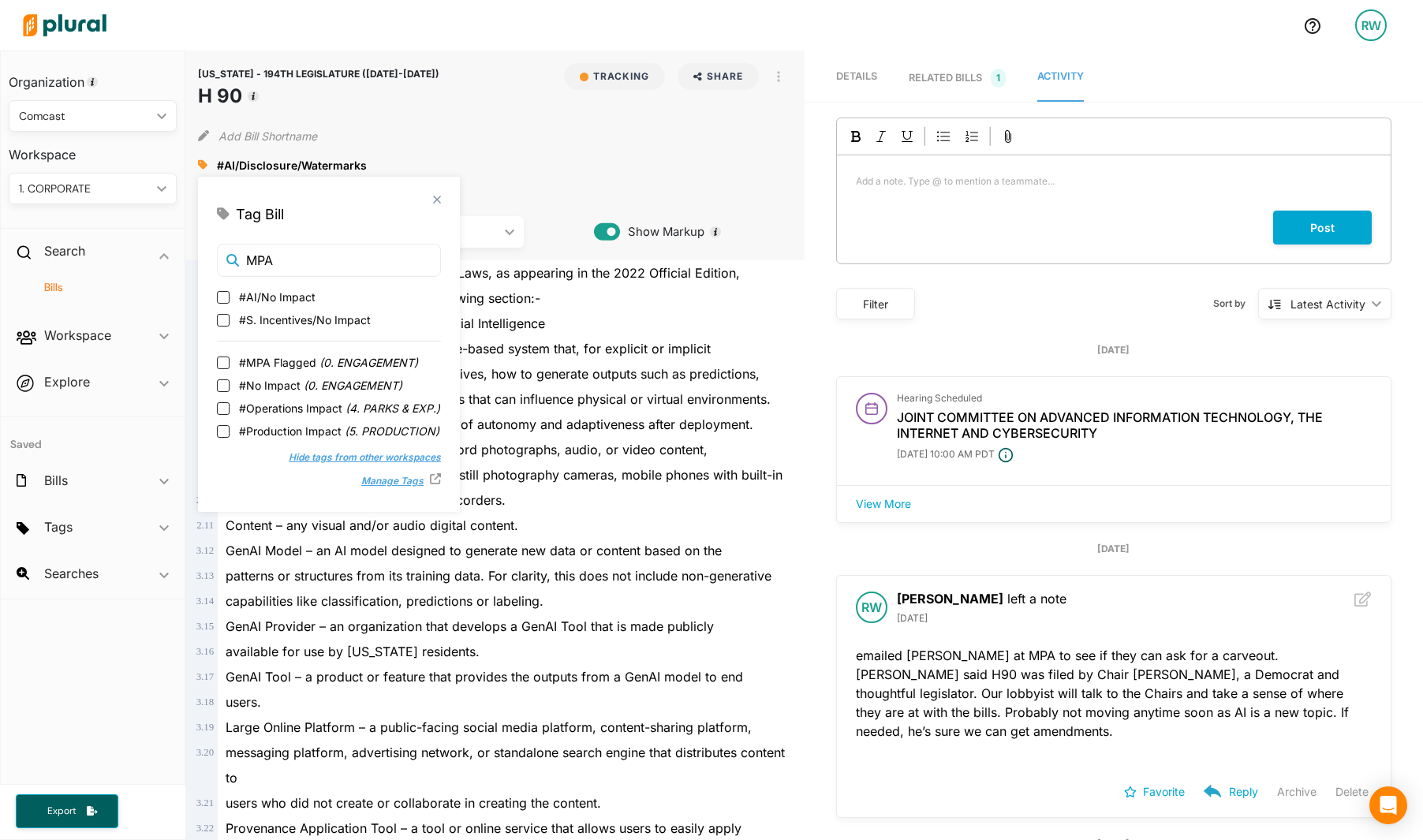
click at [285, 358] on span "#MPA Flagged ( 0. ENGAGEMENT )" at bounding box center [329, 362] width 179 height 16
click at [229, 358] on input "#MPA Flagged ( 0. ENGAGEMENT )" at bounding box center [223, 363] width 13 height 13
checkbox input "true"
click at [512, 118] on div "Add Bill Shortname" at bounding box center [494, 132] width 594 height 32
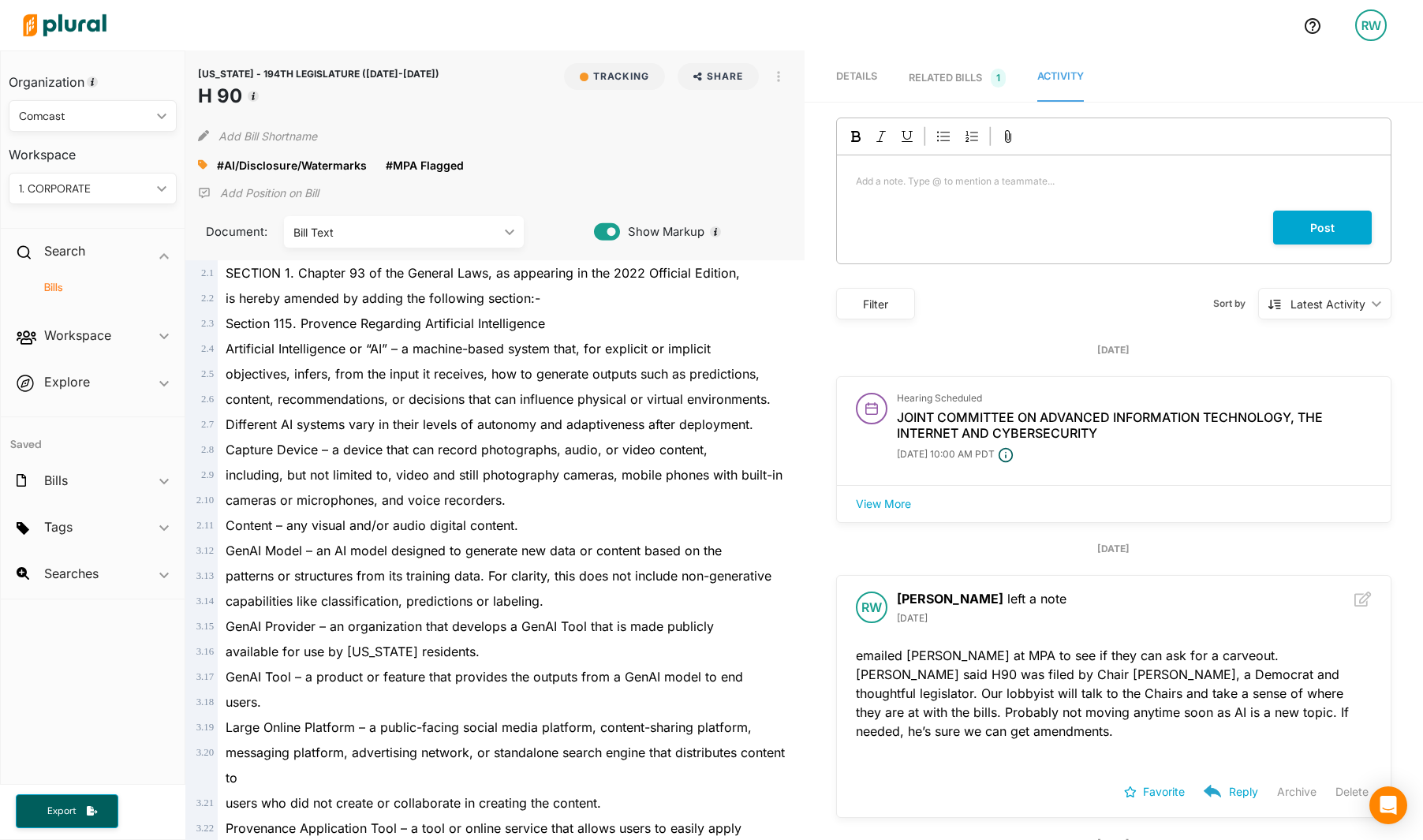
click at [619, 160] on div "#AI/Disclosure/Watermarks close #MPA Flagged close" at bounding box center [494, 165] width 594 height 24
click at [43, 280] on h4 "Bills" at bounding box center [97, 288] width 145 height 15
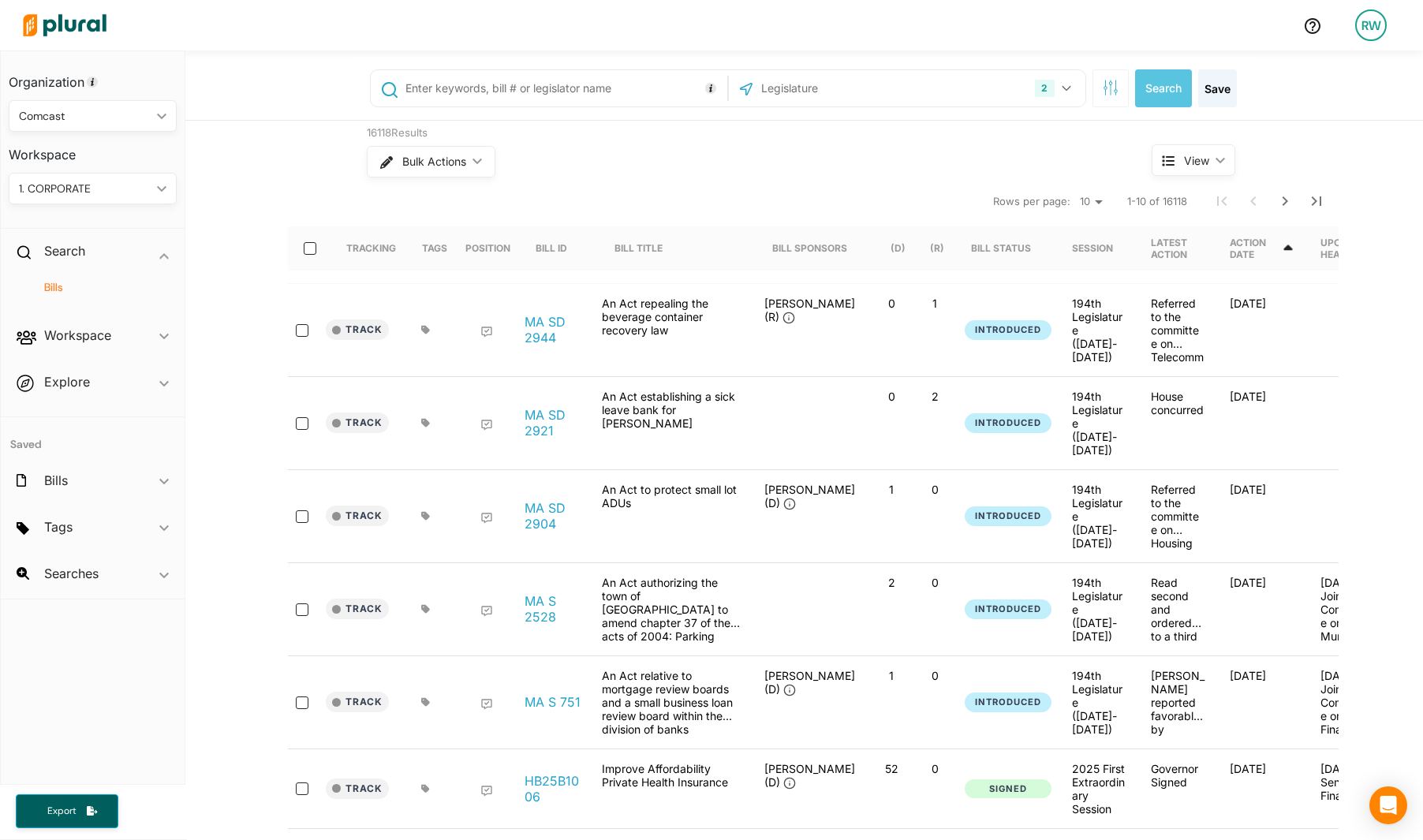
click at [407, 108] on div "2 Colorado Massachusetts US Congress Alabama Alaska Arizona Arkansas California…" at bounding box center [807, 87] width 900 height 63
click at [459, 96] on input "text" at bounding box center [564, 88] width 320 height 30
type input "S 44"
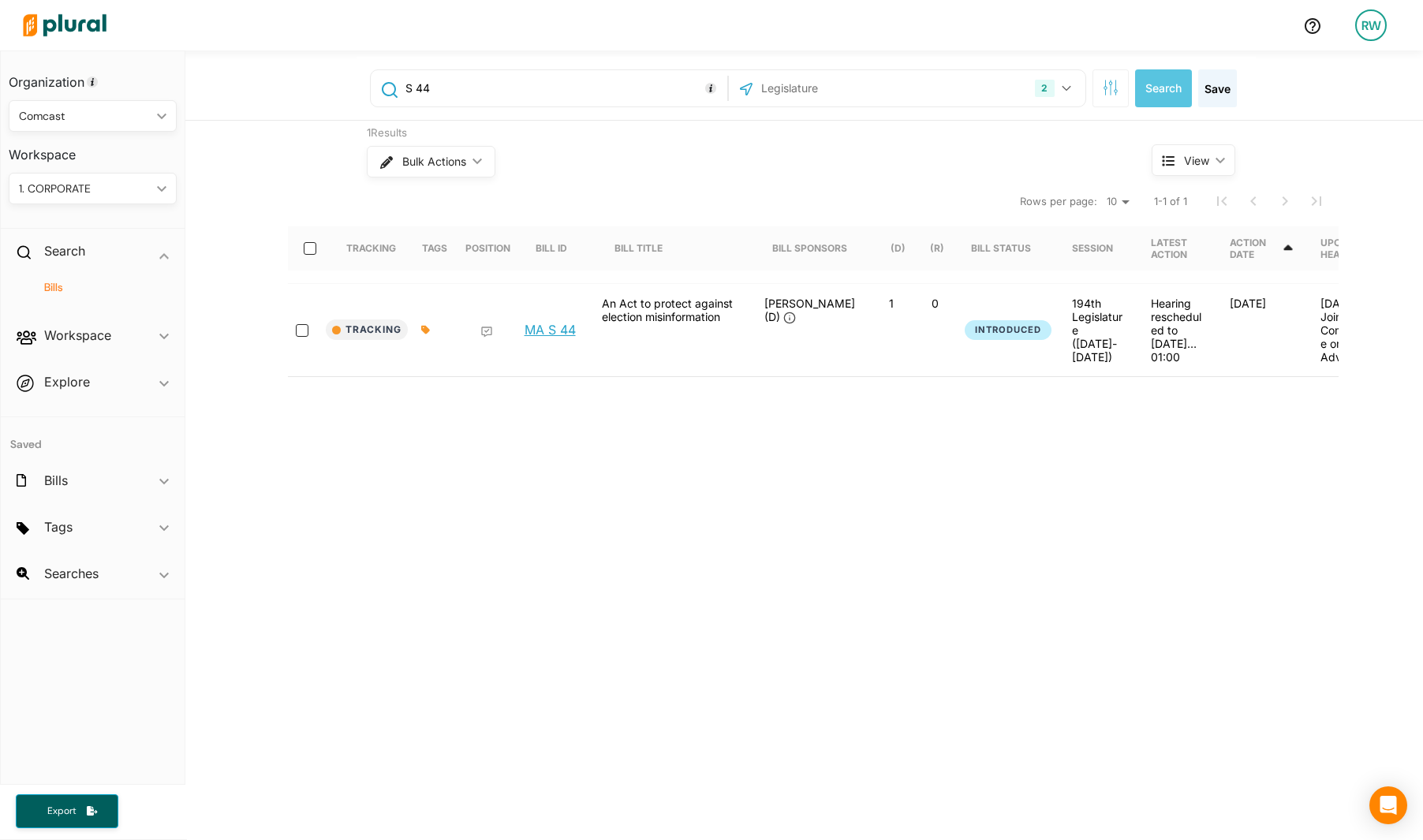
click at [562, 322] on link "MA S 44" at bounding box center [550, 329] width 51 height 15
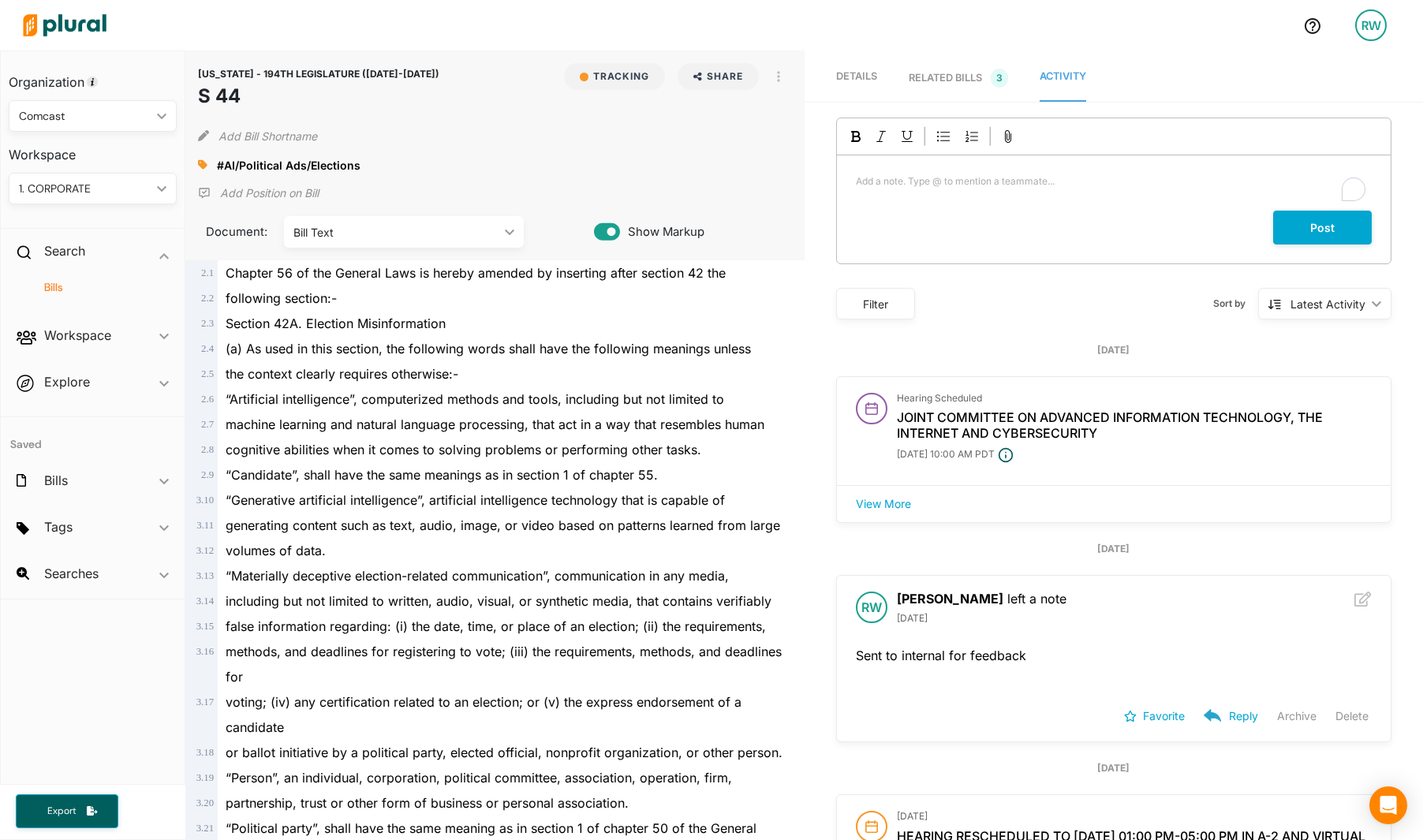
click at [1082, 170] on div "Add a note. Type @ to mention a teammate... ﻿" at bounding box center [1113, 183] width 554 height 56
click at [1342, 594] on div at bounding box center [1357, 611] width 30 height 39
click at [1359, 600] on div "RW Rose Wallace left a note 9/2/2025" at bounding box center [1113, 612] width 554 height 71
click at [1357, 600] on icon at bounding box center [1363, 599] width 17 height 15
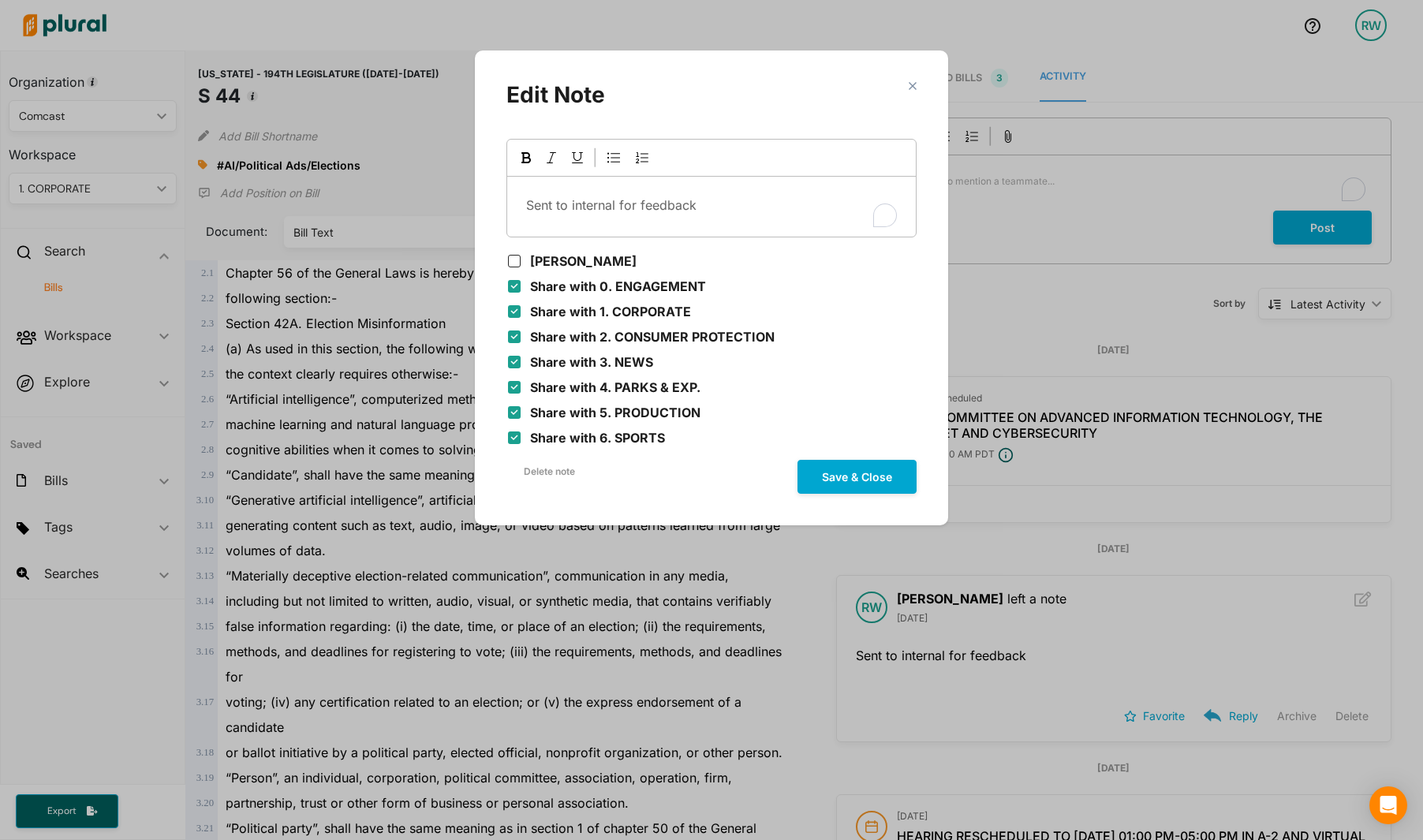
drag, startPoint x: 726, startPoint y: 186, endPoint x: 611, endPoint y: 185, distance: 115.0
click at [602, 182] on div "Sent to internal for feedback" at bounding box center [711, 207] width 409 height 60
drag, startPoint x: 599, startPoint y: 202, endPoint x: 574, endPoint y: 208, distance: 25.7
click at [599, 203] on span "Sent to internal for feedback" at bounding box center [611, 205] width 170 height 15
drag, startPoint x: 575, startPoint y: 208, endPoint x: 179, endPoint y: 200, distance: 396.1
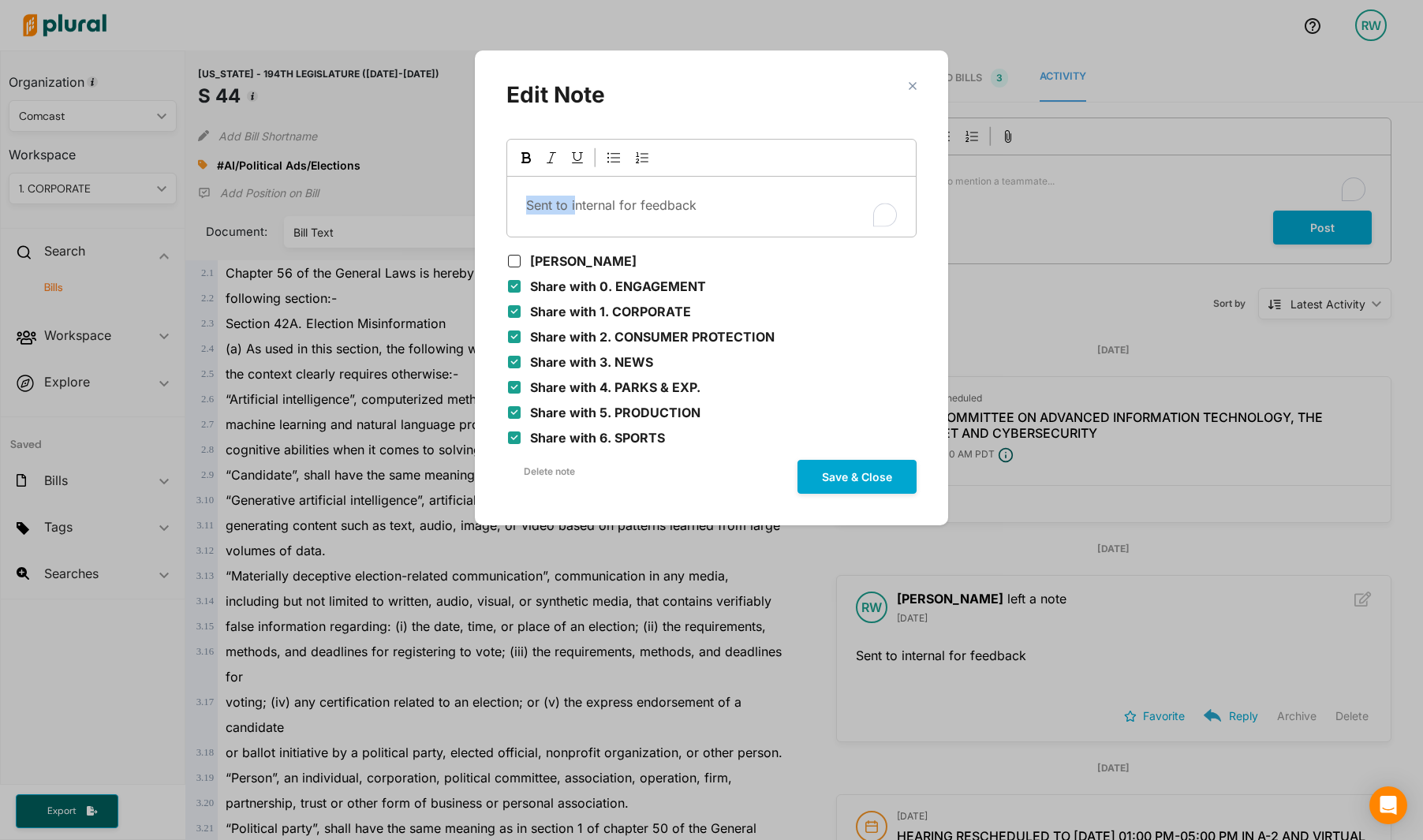
click at [159, 202] on div "close Edit Note Sent to internal for feedback Rose Wallace Share with 0. ENGAGE…" at bounding box center [711, 420] width 1423 height 840
click at [600, 201] on span "Internal for feedback" at bounding box center [588, 205] width 125 height 15
click at [594, 203] on span "Internal for feedback" at bounding box center [588, 205] width 125 height 15
click at [664, 205] on p "Internal feedback" at bounding box center [711, 205] width 371 height 19
click at [680, 192] on div "Internal feedback:" at bounding box center [711, 207] width 409 height 60
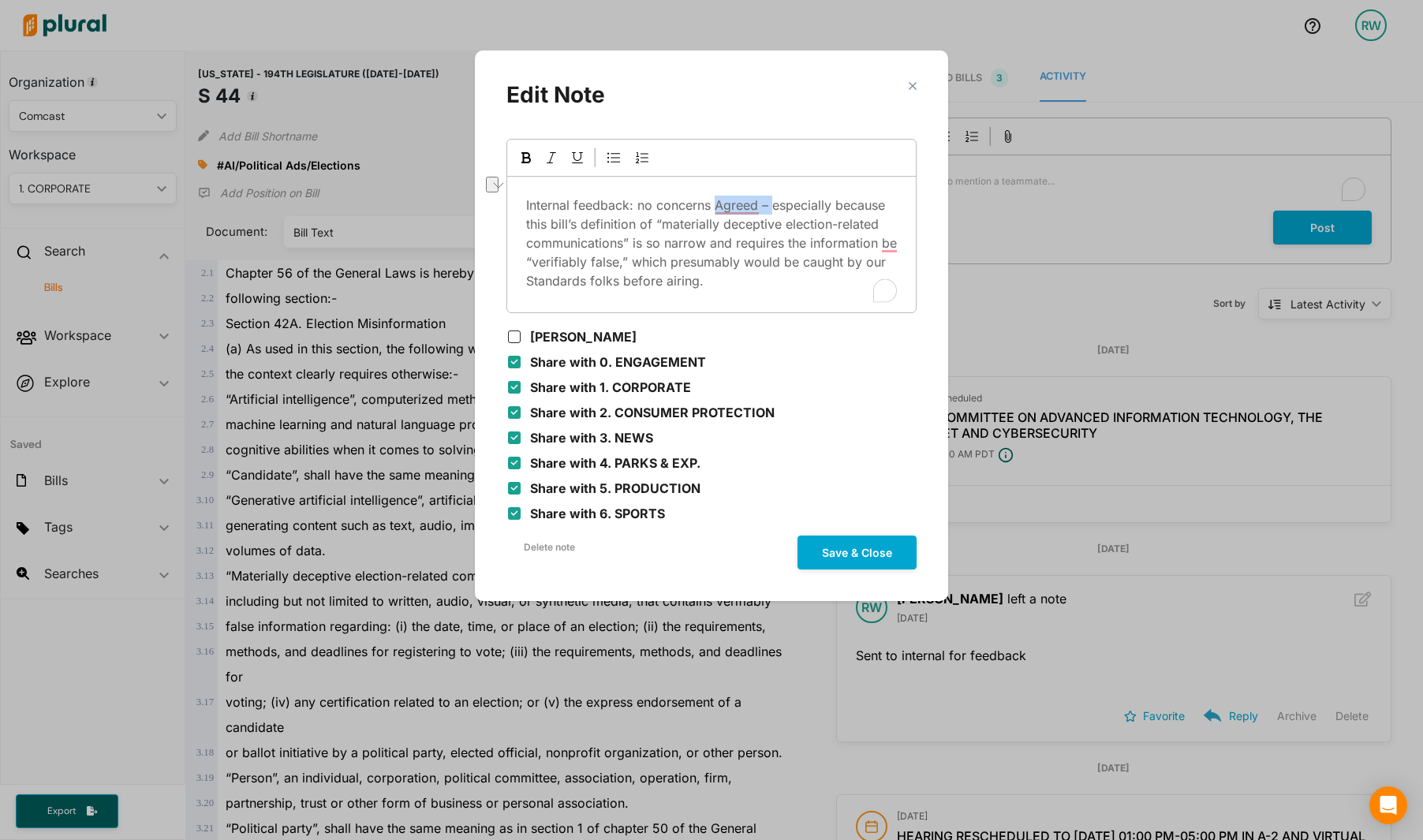
drag, startPoint x: 717, startPoint y: 202, endPoint x: 771, endPoint y: 204, distance: 54.0
click at [771, 204] on span "Internal feedback: no concerns Agreed – especially because this bill’s definiti…" at bounding box center [714, 243] width 375 height 92
click at [719, 287] on p "Internal feedback: no concerns - especially because this bill’s definition of “…" at bounding box center [711, 243] width 371 height 95
click at [848, 545] on button "Save & Close" at bounding box center [857, 552] width 119 height 34
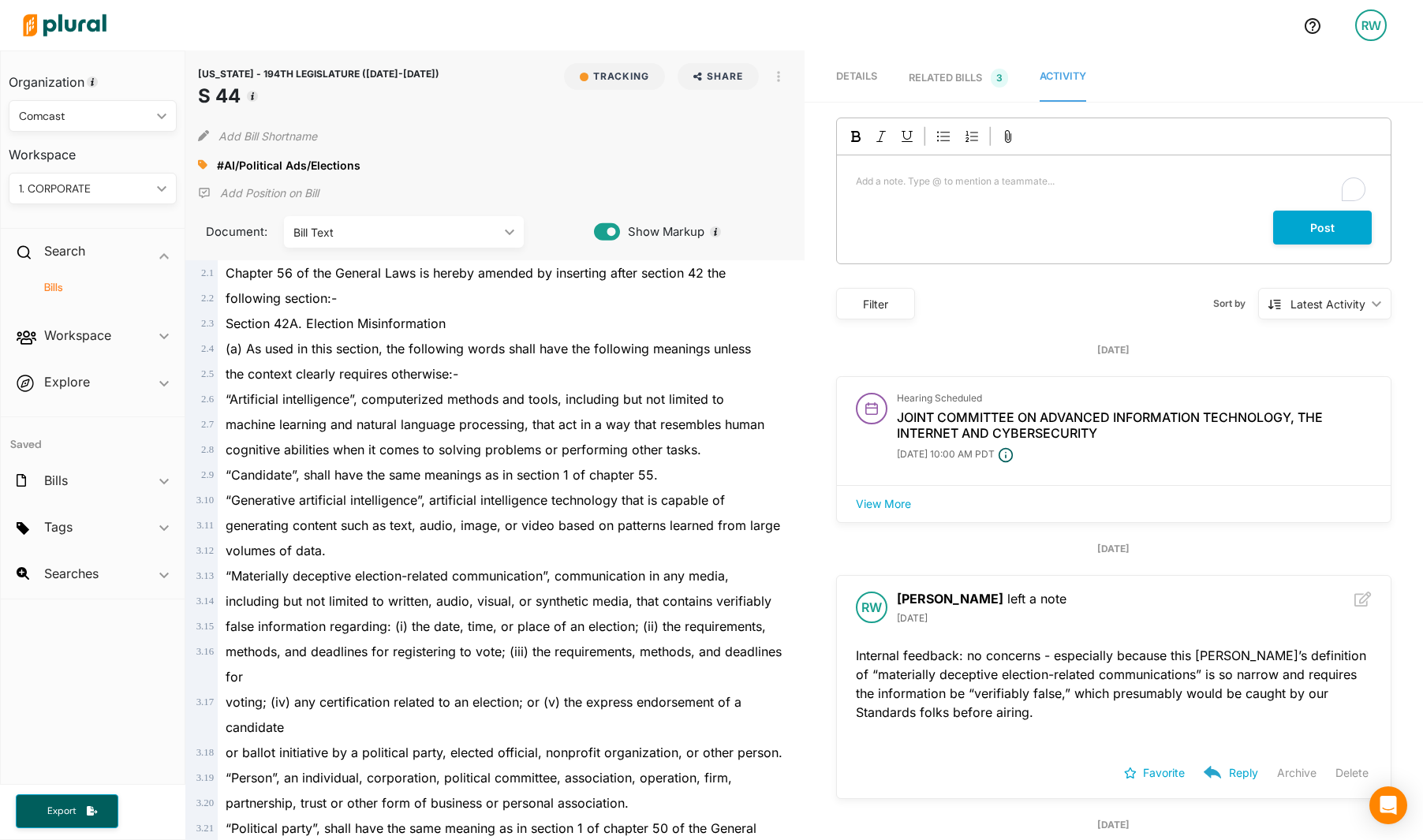
click at [716, 370] on div "the context clearly requires otherwise:-" at bounding box center [502, 374] width 568 height 25
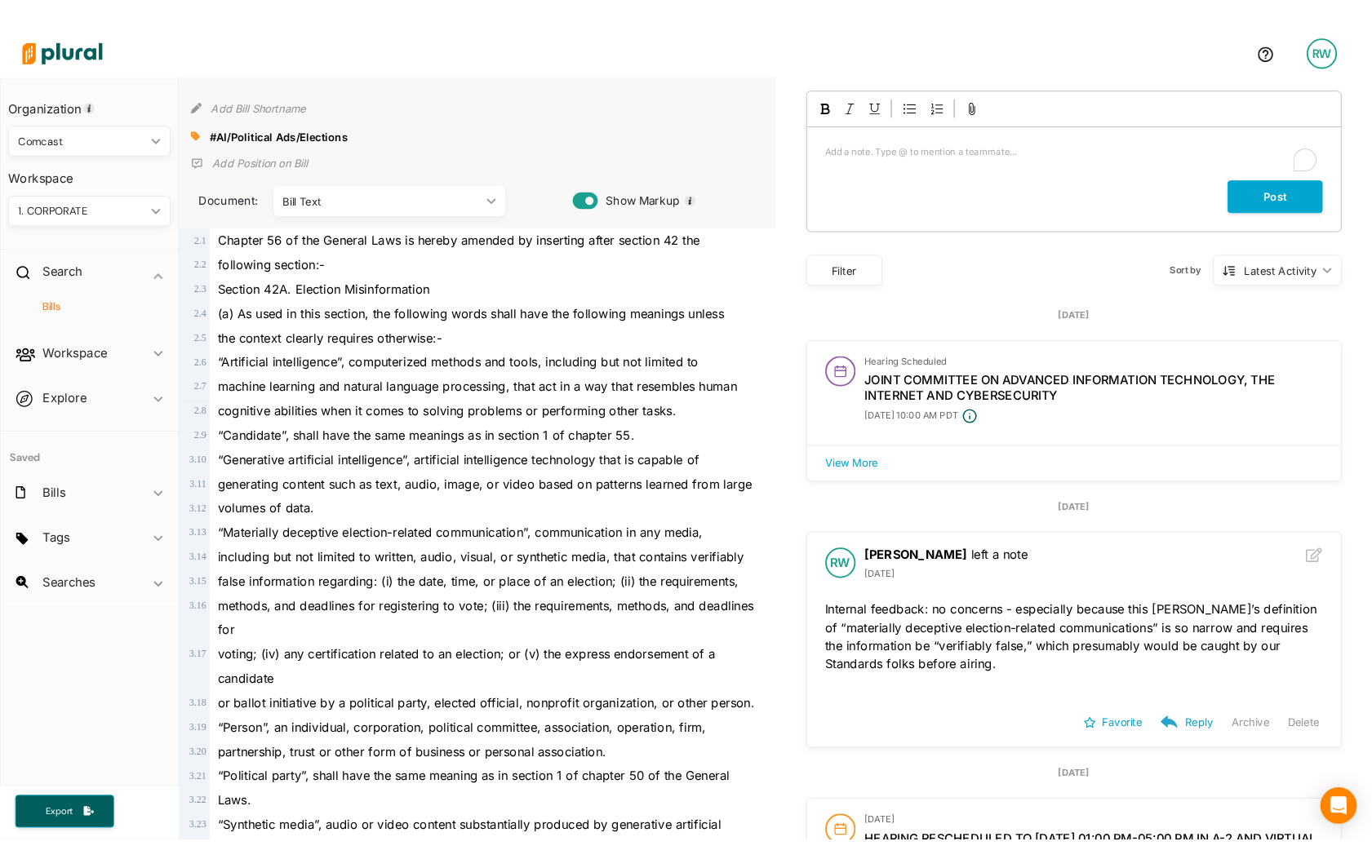
scroll to position [82, 0]
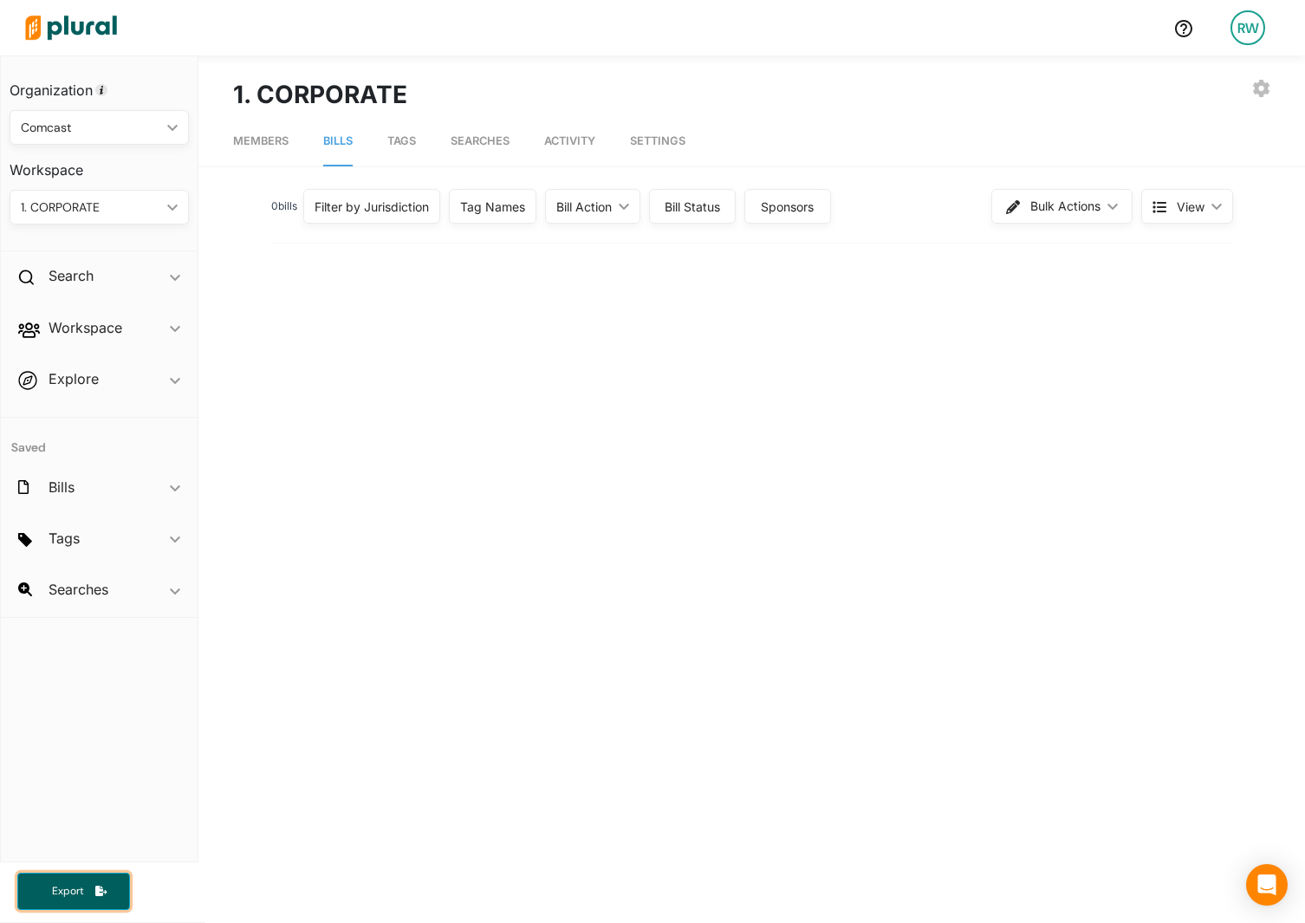
click at [79, 885] on span "Export" at bounding box center [67, 891] width 55 height 15
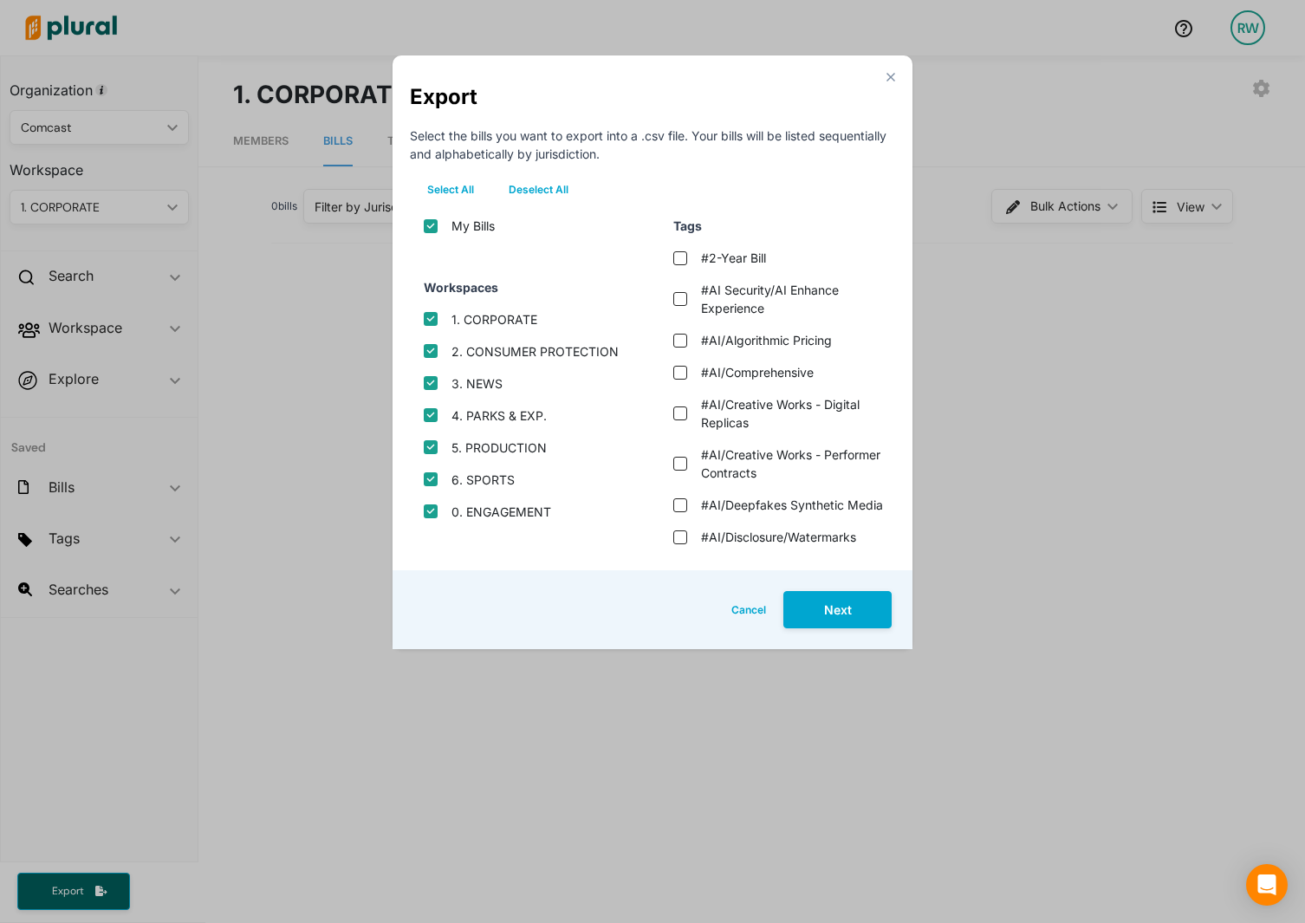
click at [542, 176] on div "Export Select the bills you want to export into a .csv file. Your bills will be…" at bounding box center [652, 356] width 485 height 550
click at [544, 183] on button "Deselect All" at bounding box center [538, 190] width 94 height 26
checkbox input "false"
checkbox protection "false"
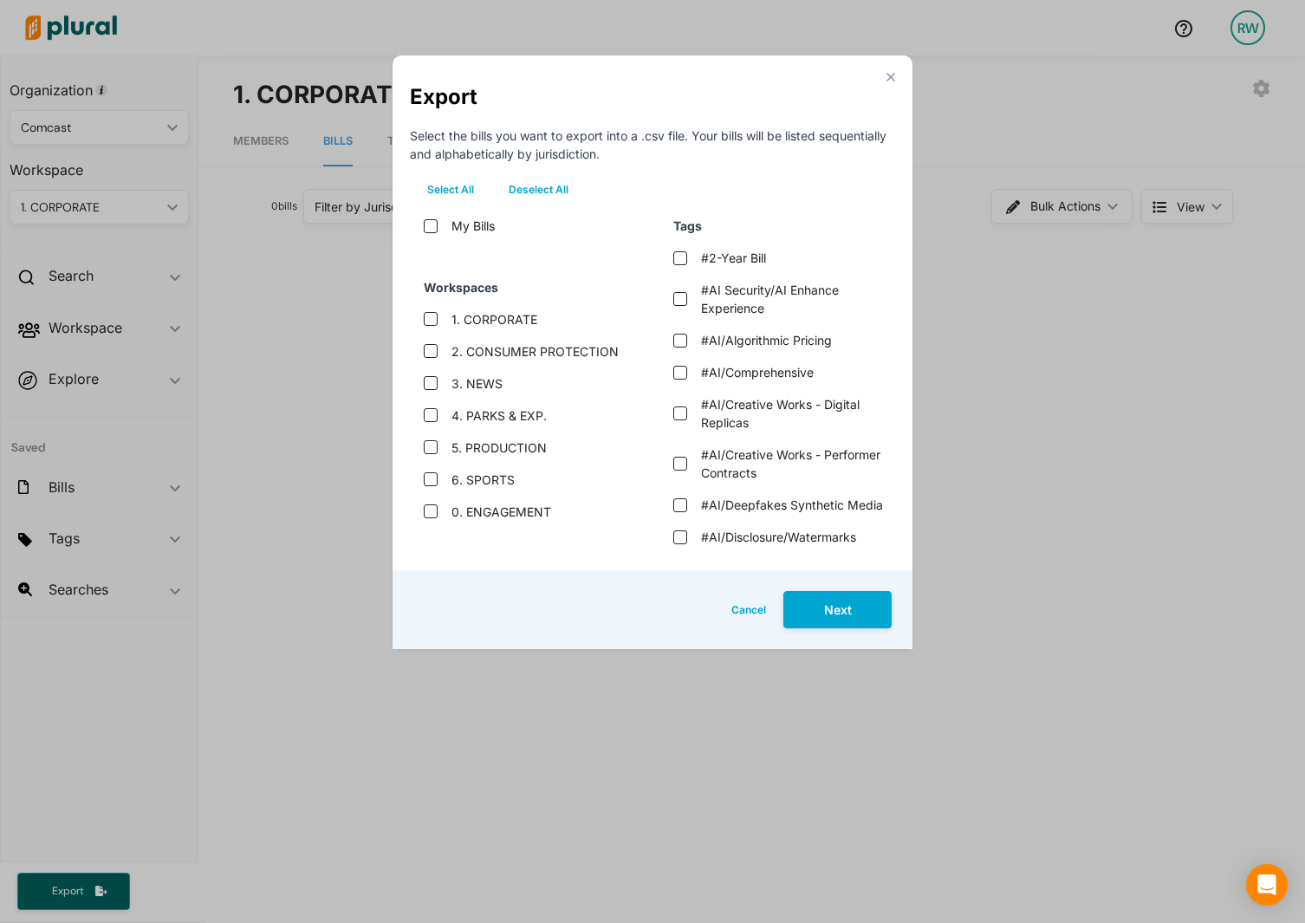
checkbox input "false"
checkbox exp\ "false"
checkbox input "false"
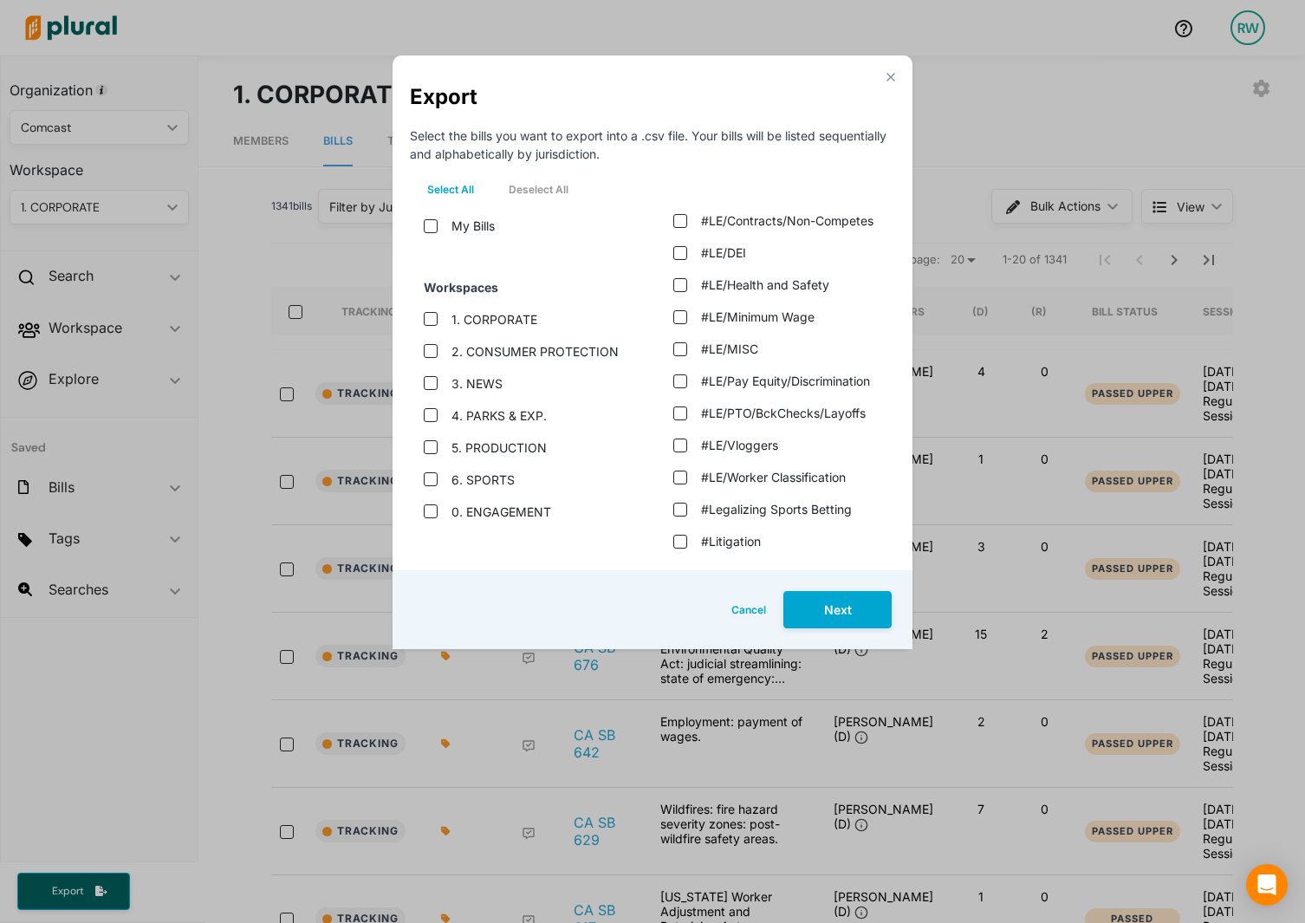
scroll to position [2600, 0]
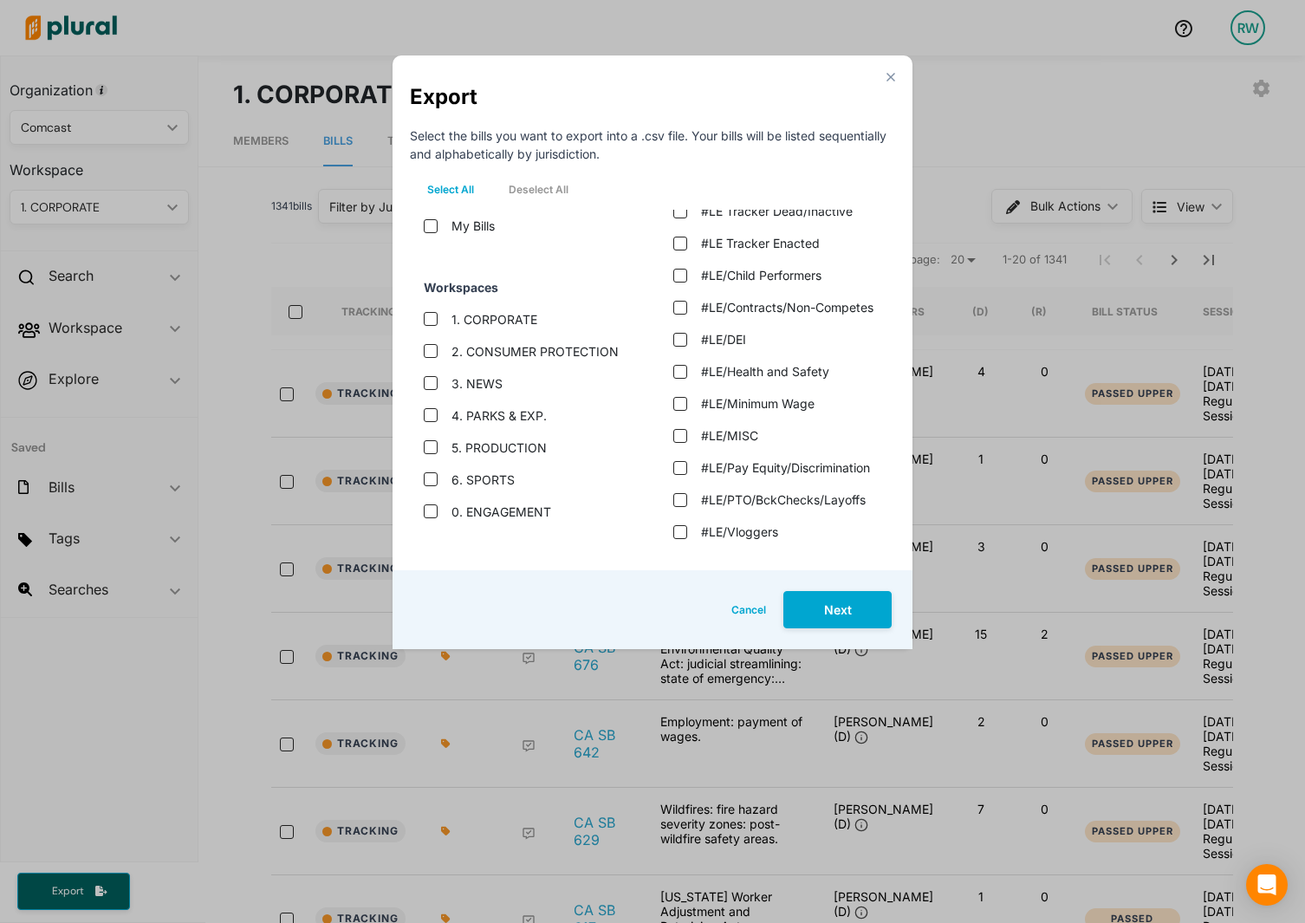
click at [742, 188] on label "#LE Tracker Active" at bounding box center [755, 179] width 108 height 18
click at [687, 186] on active "#LE Tracker Active" at bounding box center [680, 179] width 14 height 14
checkbox active "true"
click at [752, 220] on label "#LE Tracker Dead/Inactive" at bounding box center [777, 211] width 152 height 18
click at [687, 218] on dead\/inactive "#LE Tracker Dead/Inactive" at bounding box center [680, 211] width 14 height 14
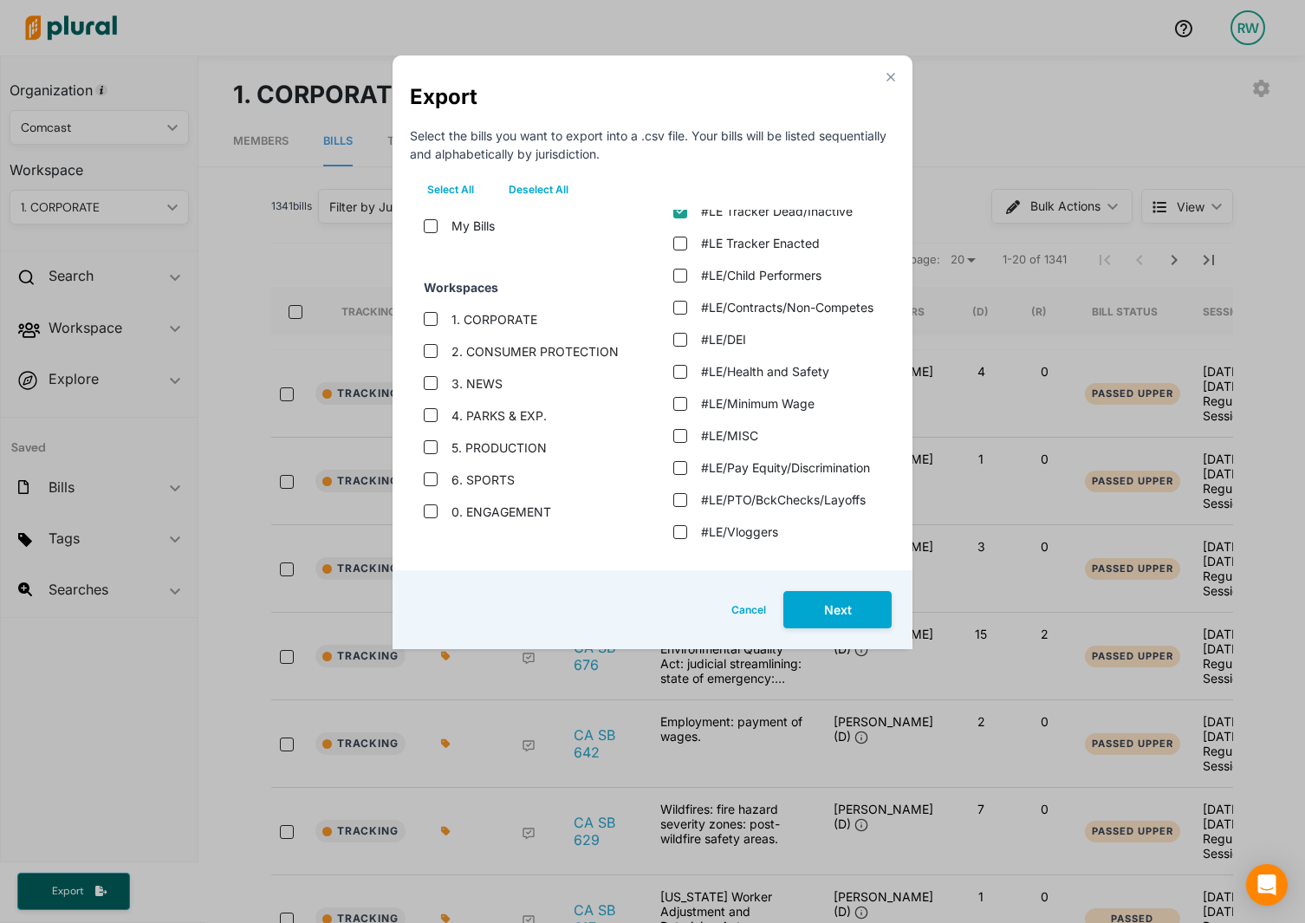
checkbox dead\/inactive "true"
click at [759, 252] on label "#LE Tracker Enacted" at bounding box center [760, 243] width 119 height 18
click at [687, 250] on enacted "#LE Tracker Enacted" at bounding box center [680, 244] width 14 height 14
checkbox enacted "true"
click at [763, 284] on label "#LE/Child Performers" at bounding box center [761, 275] width 120 height 18
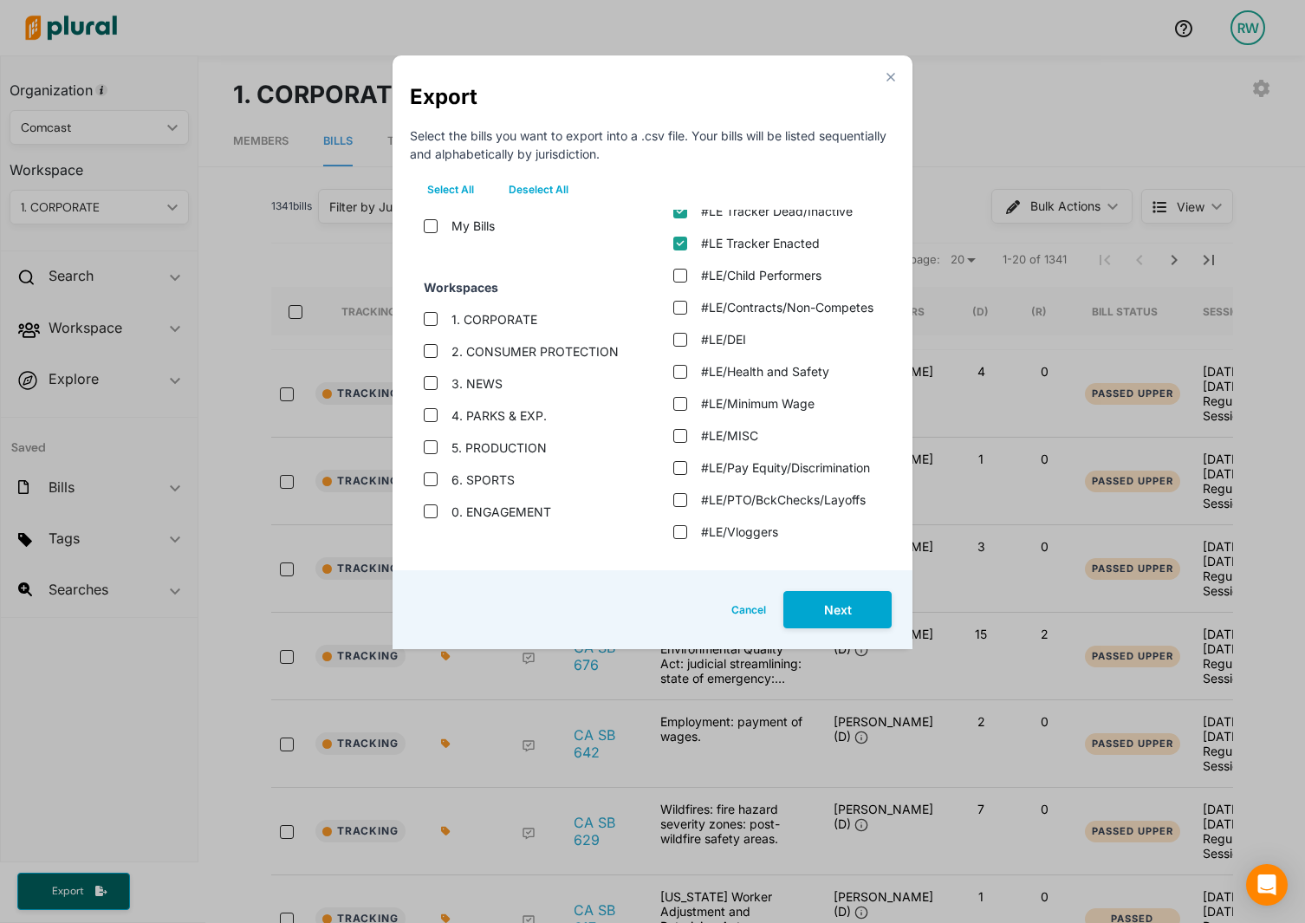
click at [687, 282] on "#LE/Child Performers" at bounding box center [680, 276] width 14 height 14
checkbox "true"
click at [763, 316] on label "#LE/Contracts/Non-Competes" at bounding box center [787, 307] width 172 height 18
click at [687, 315] on "#LE/Contracts/Non-Competes" at bounding box center [680, 308] width 14 height 14
checkbox "true"
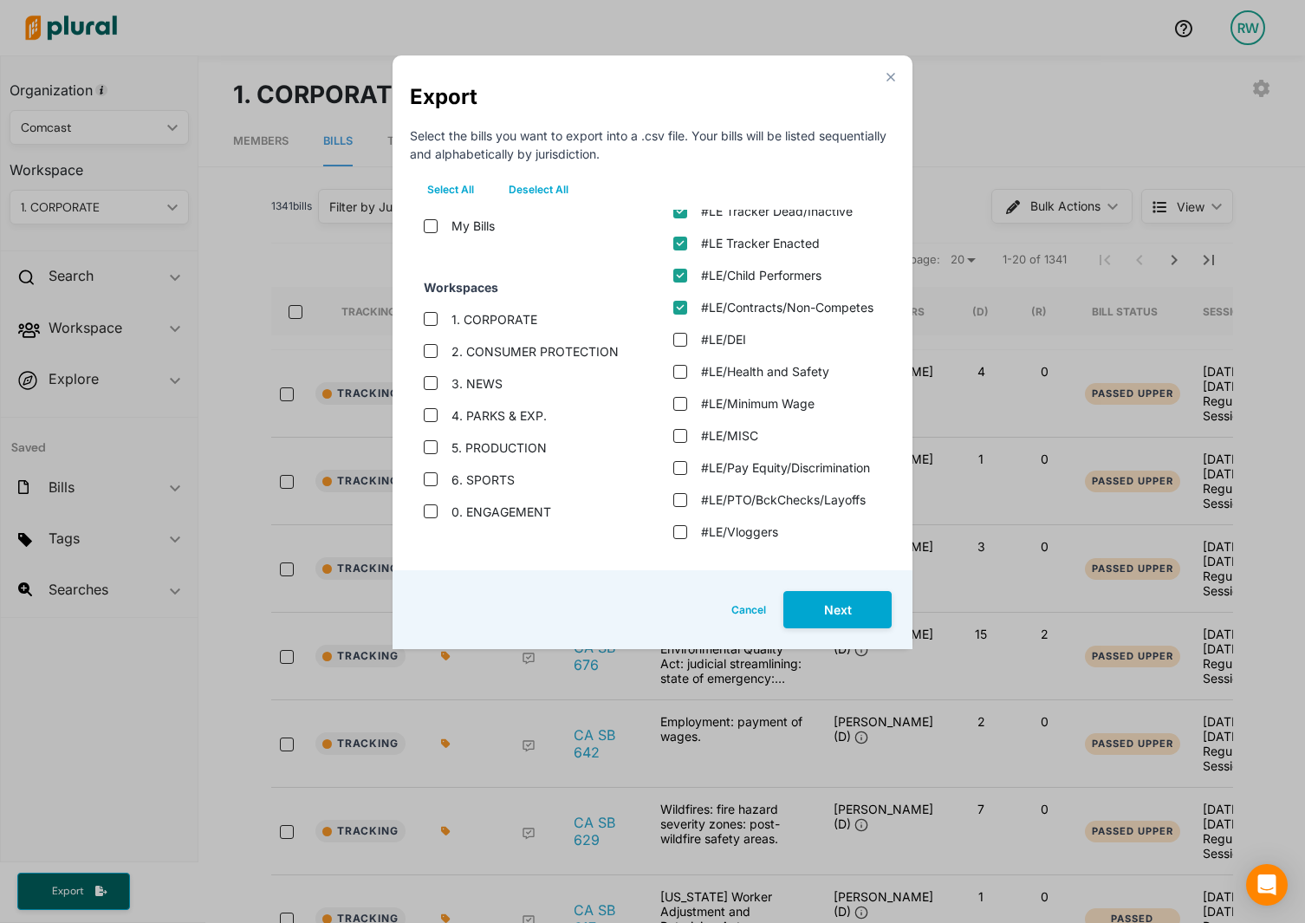
click at [748, 355] on div "#LE/DEI" at bounding box center [773, 339] width 229 height 32
click at [732, 348] on label "#LE/DEI" at bounding box center [723, 339] width 45 height 18
click at [687, 347] on "#LE/DEI" at bounding box center [680, 340] width 14 height 14
checkbox "true"
click at [745, 419] on div "#LE/Minimum Wage" at bounding box center [773, 403] width 229 height 32
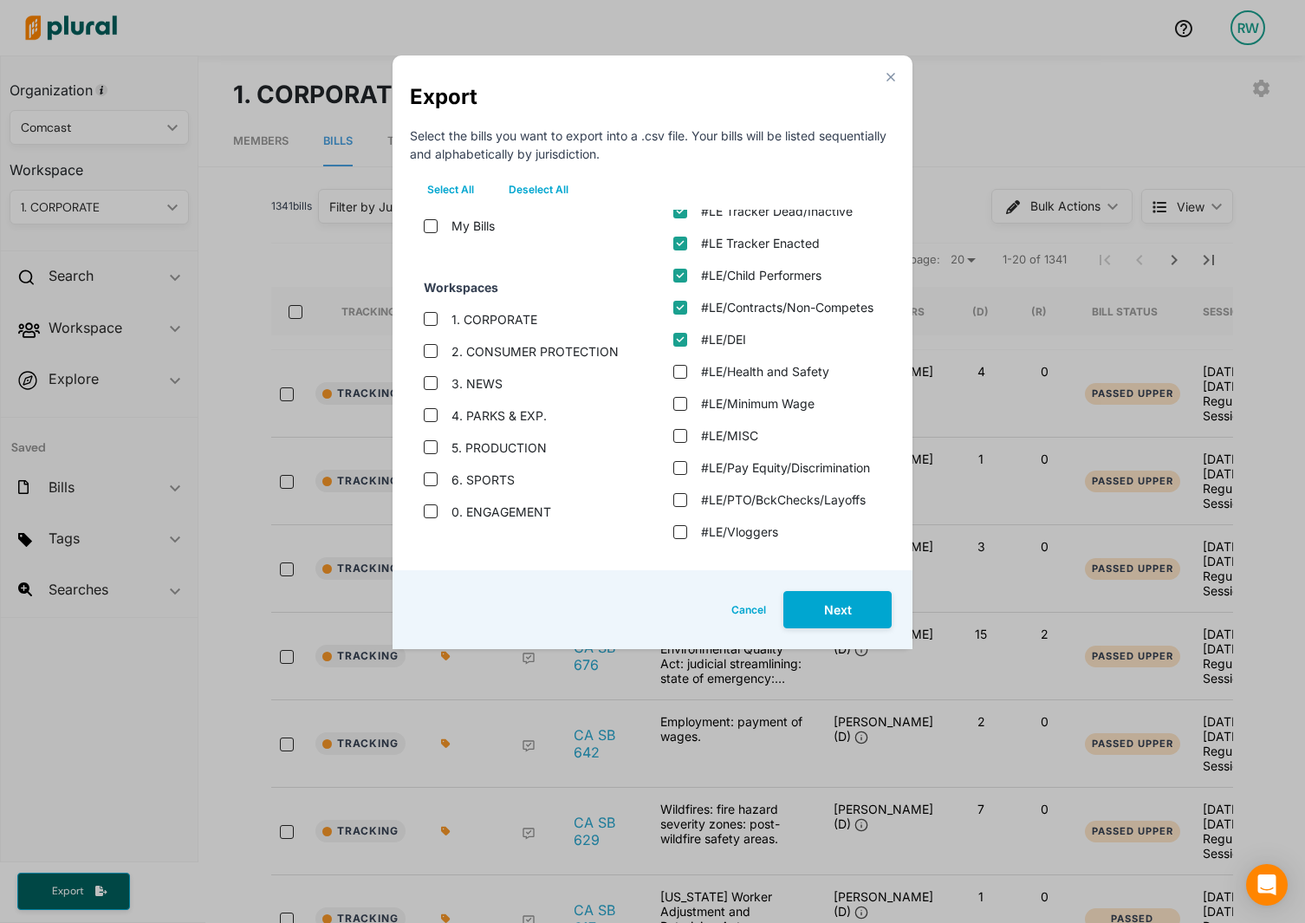
click at [738, 380] on label "#LE/Health and Safety" at bounding box center [765, 371] width 128 height 18
click at [687, 379] on "#LE/Health and Safety" at bounding box center [680, 372] width 14 height 14
checkbox "true"
click at [748, 412] on label "#LE/Minimum Wage" at bounding box center [758, 403] width 114 height 18
click at [687, 411] on "#LE/Minimum Wage" at bounding box center [680, 404] width 14 height 14
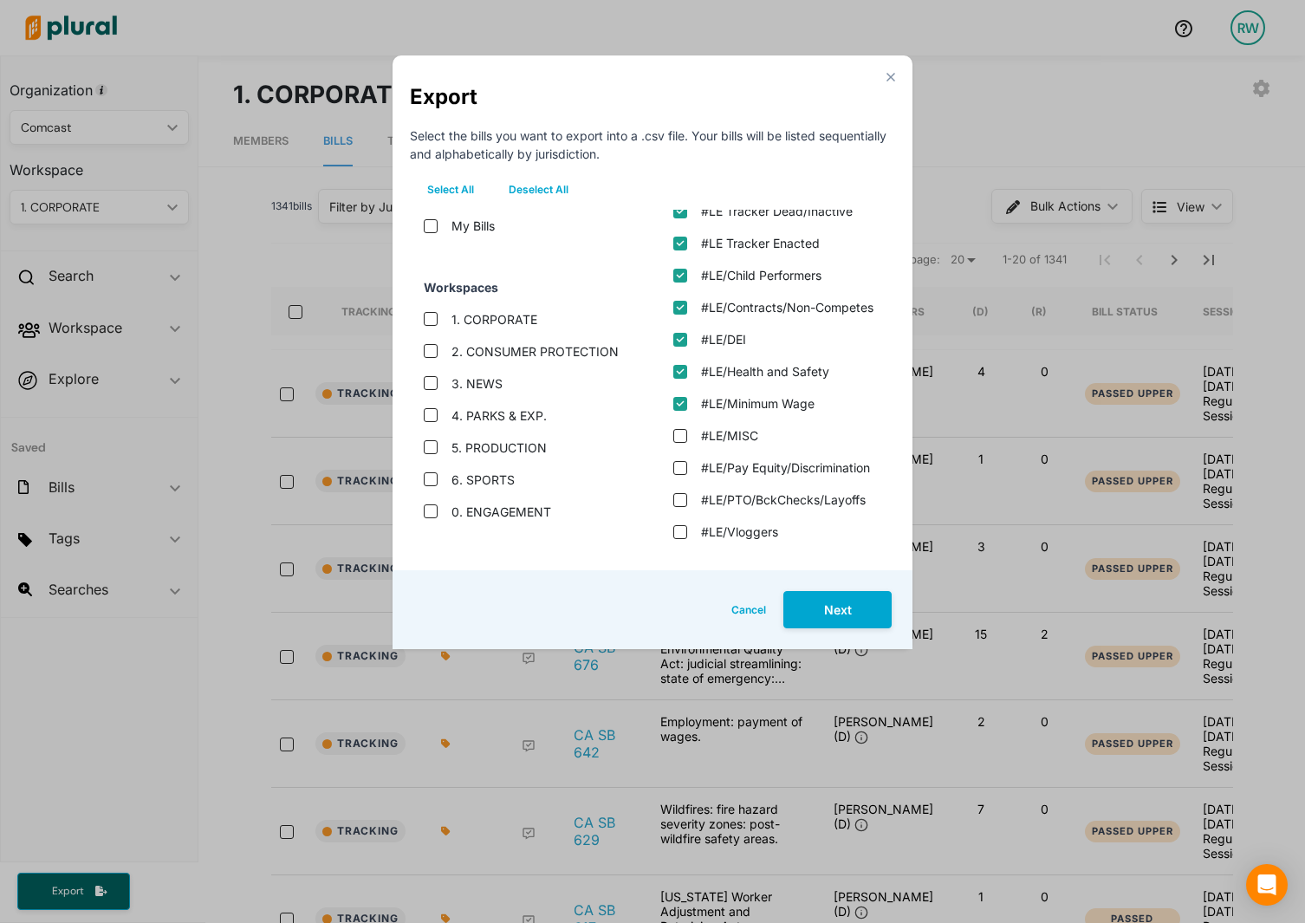
checkbox "true"
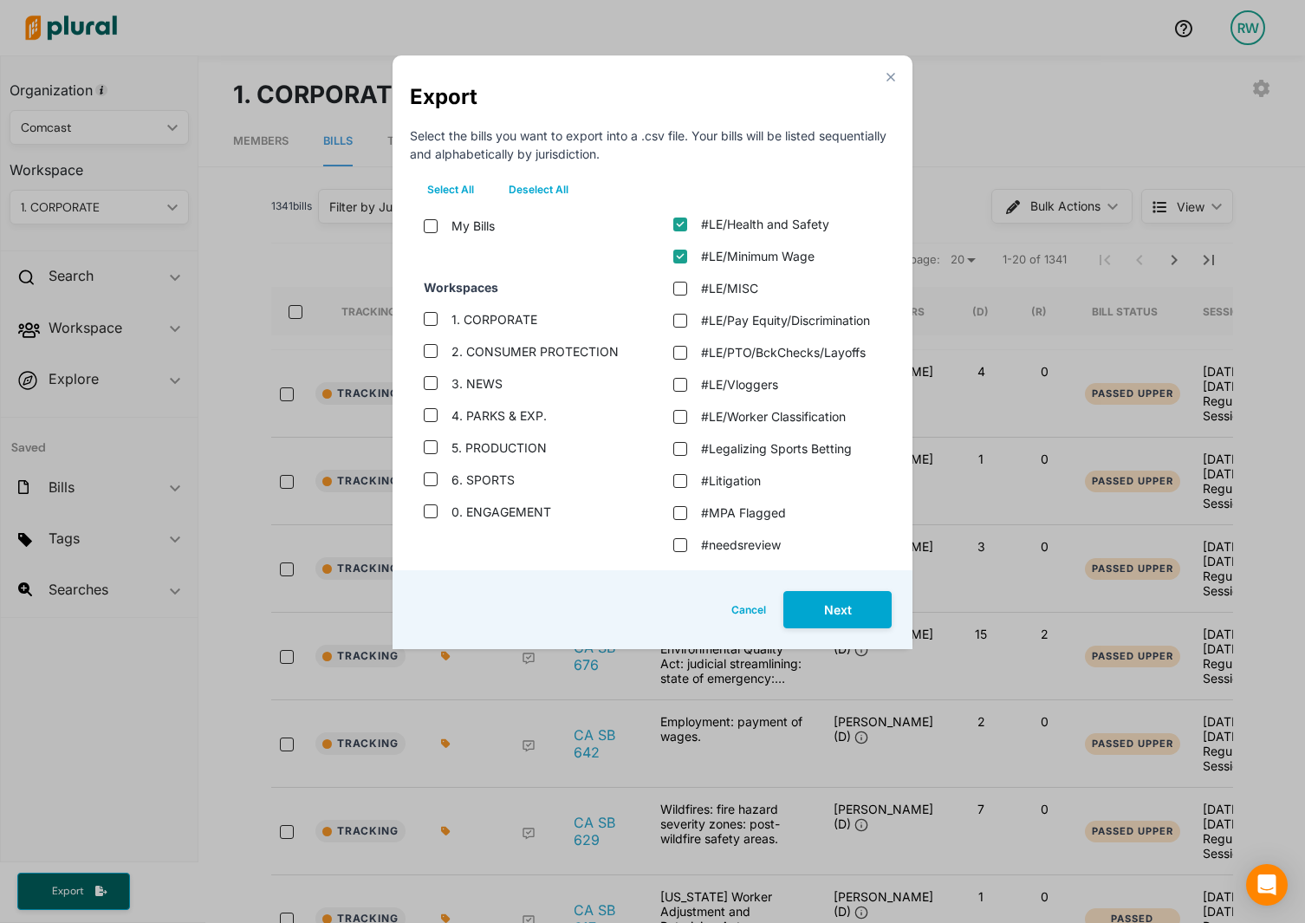
scroll to position [2773, 0]
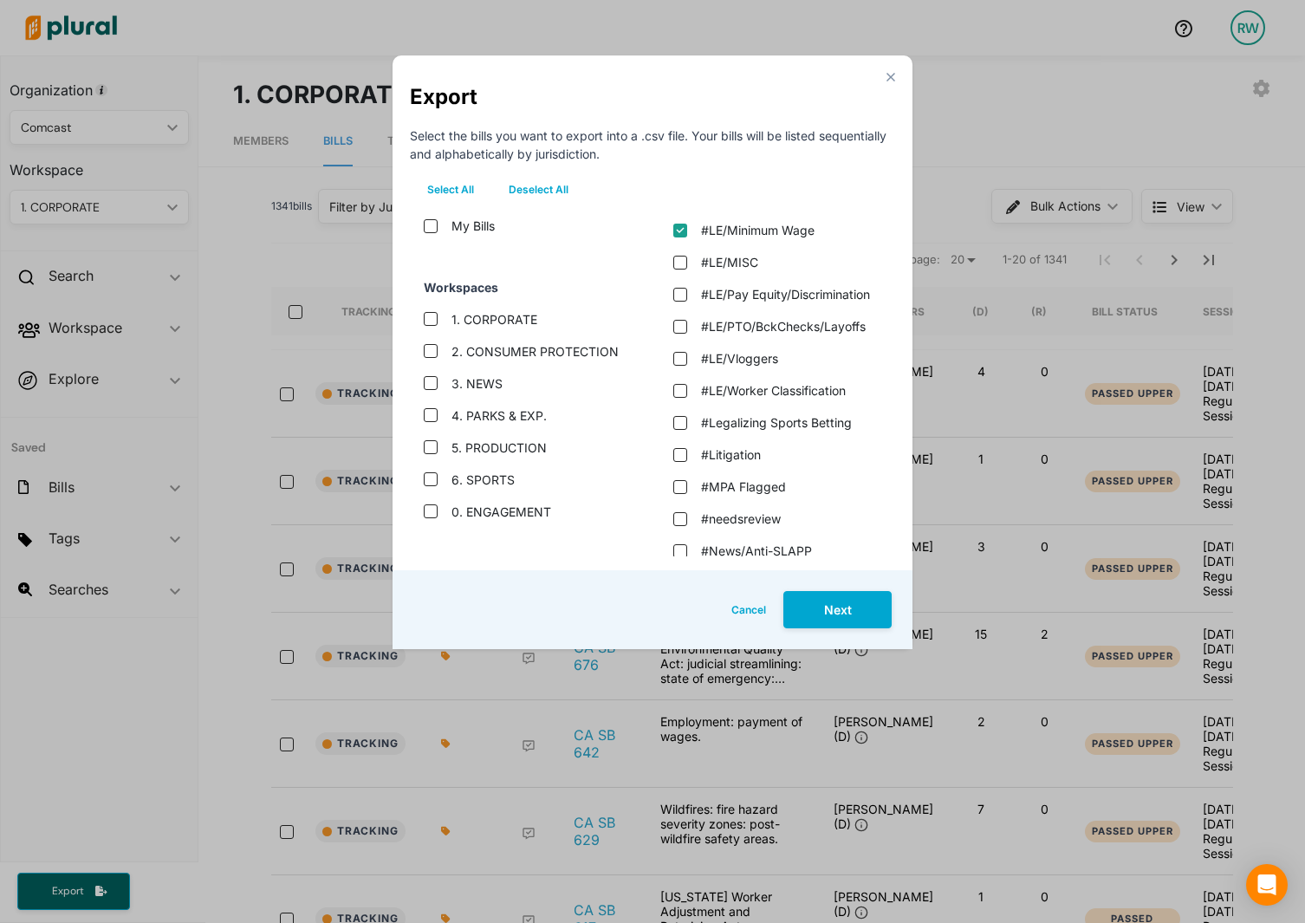
click at [740, 271] on label "#LE/MISC" at bounding box center [729, 262] width 57 height 18
click at [687, 269] on "#LE/MISC" at bounding box center [680, 263] width 14 height 14
checkbox "true"
click at [756, 303] on label "#LE/Pay Equity/Discrimination" at bounding box center [785, 294] width 169 height 18
click at [687, 302] on "#LE/Pay Equity/Discrimination" at bounding box center [680, 295] width 14 height 14
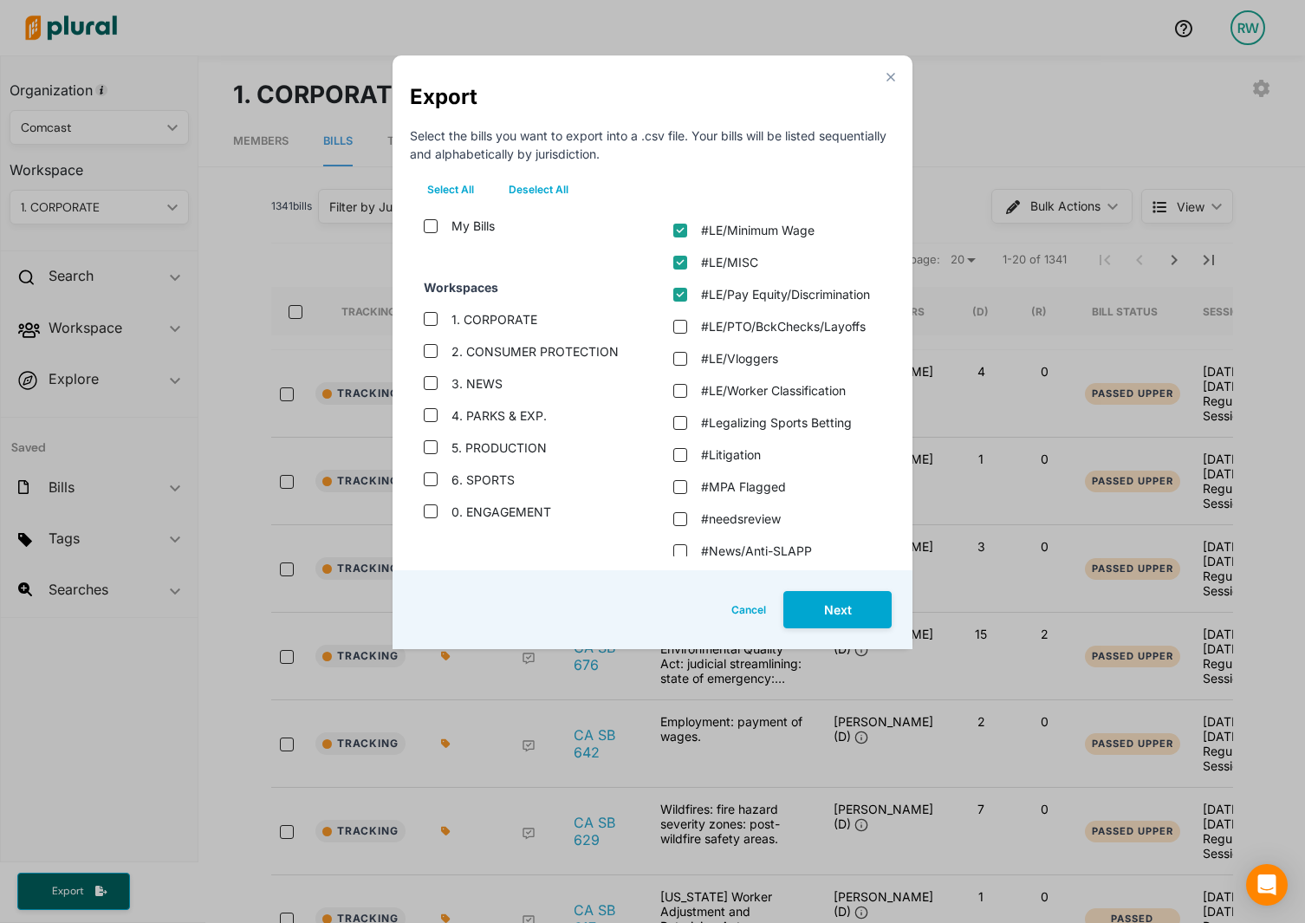
checkbox "true"
click at [780, 335] on label "#LE/PTO/BckChecks/Layoffs" at bounding box center [783, 326] width 165 height 18
click at [687, 334] on "#LE/PTO/BckChecks/Layoffs" at bounding box center [680, 327] width 14 height 14
checkbox "true"
click at [756, 367] on label "#LE/Vloggers" at bounding box center [739, 358] width 77 height 18
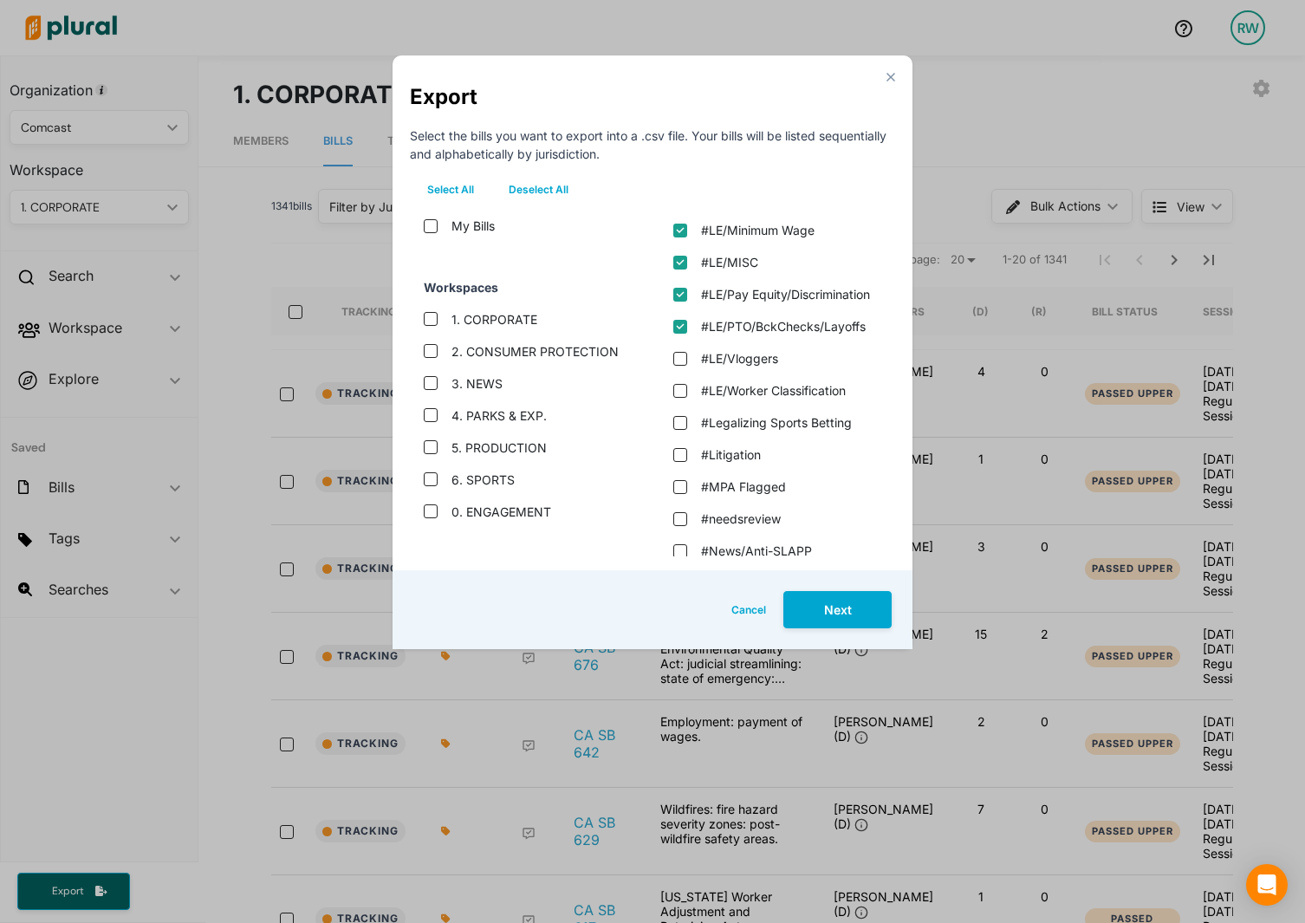
click at [687, 366] on input "#LE/Vloggers" at bounding box center [680, 359] width 14 height 14
checkbox input "true"
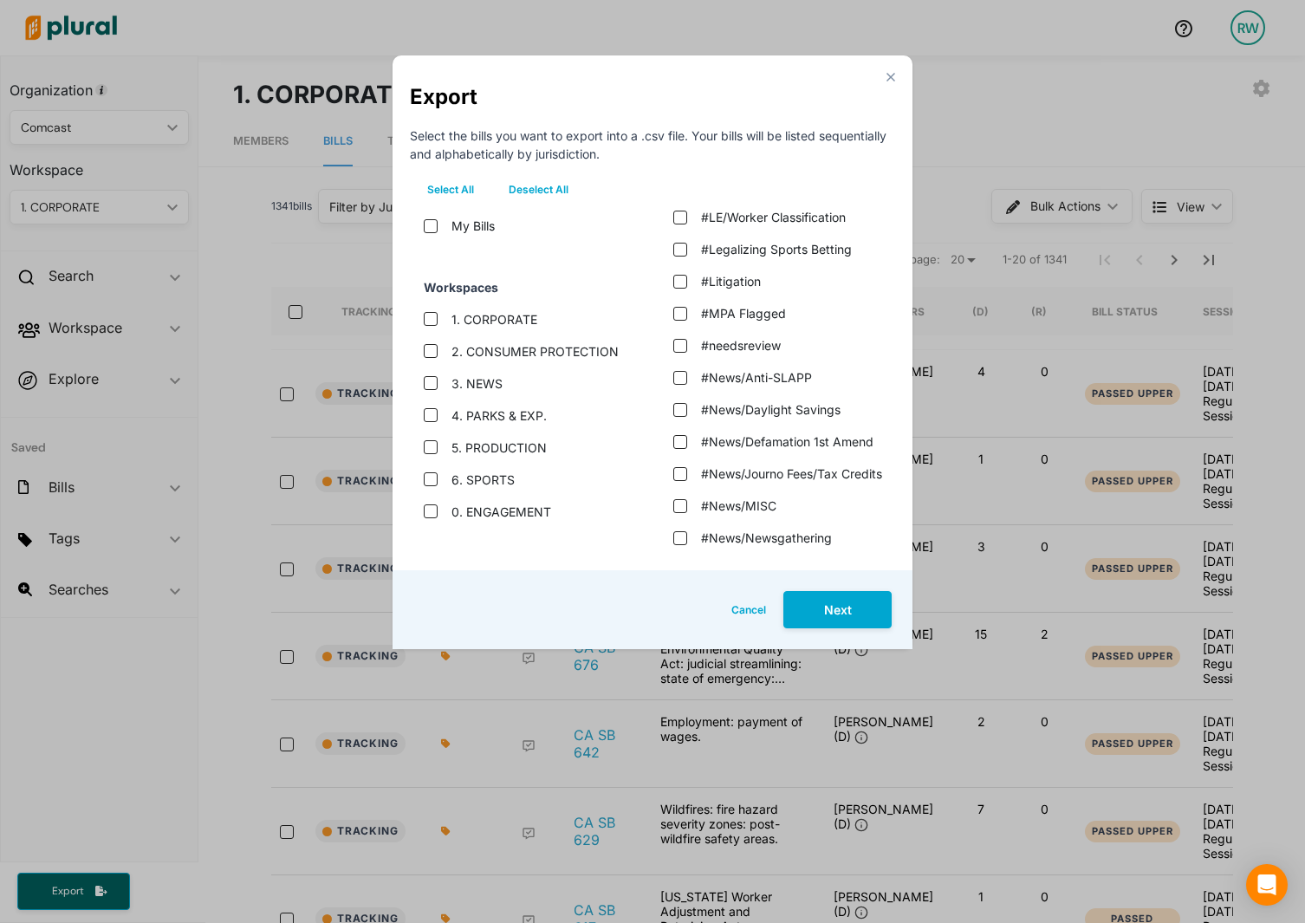
click at [765, 226] on label "#LE/Worker Classification" at bounding box center [773, 217] width 145 height 18
click at [687, 224] on "#LE/Worker Classification" at bounding box center [680, 218] width 14 height 14
checkbox "true"
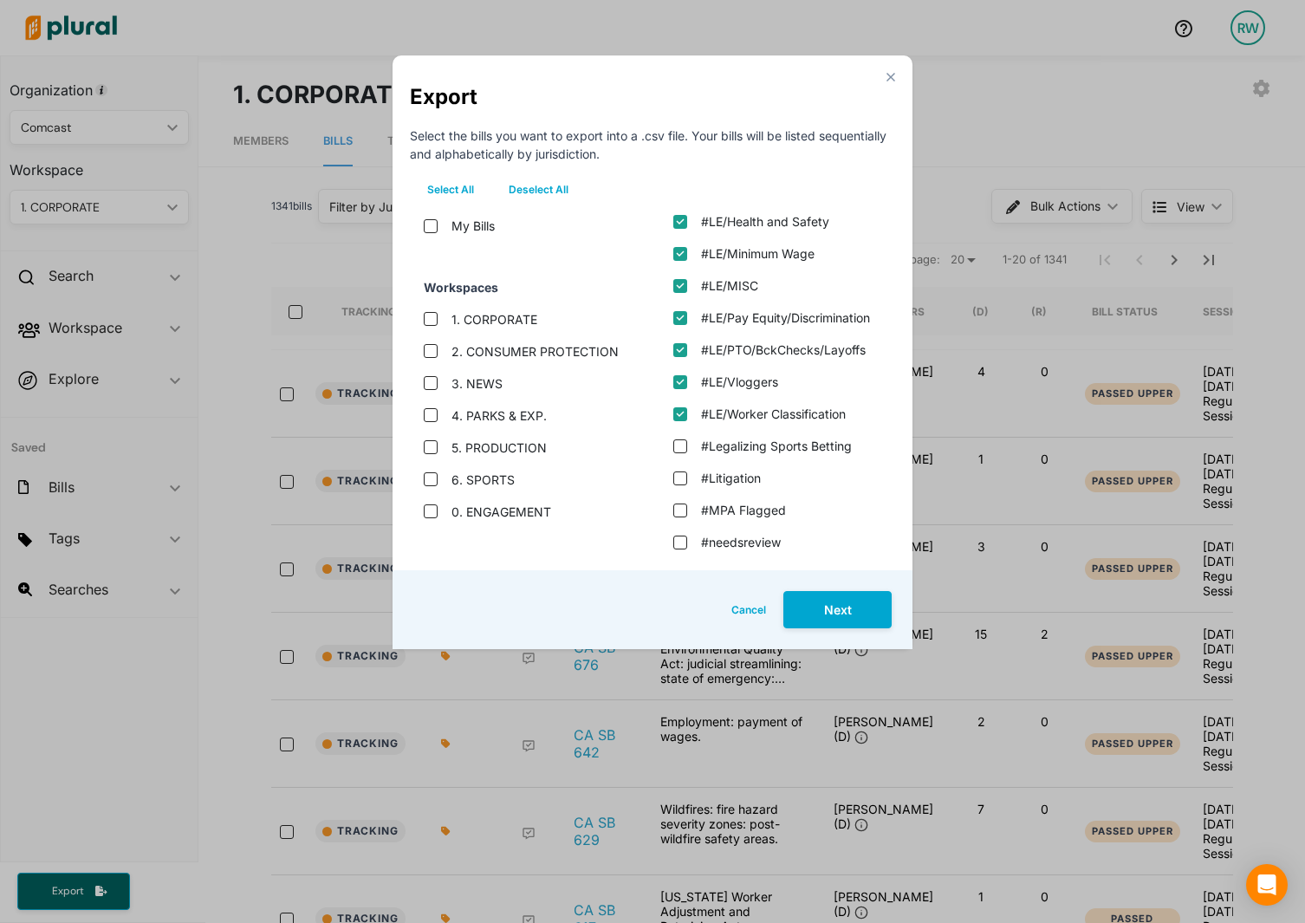
scroll to position [2773, 0]
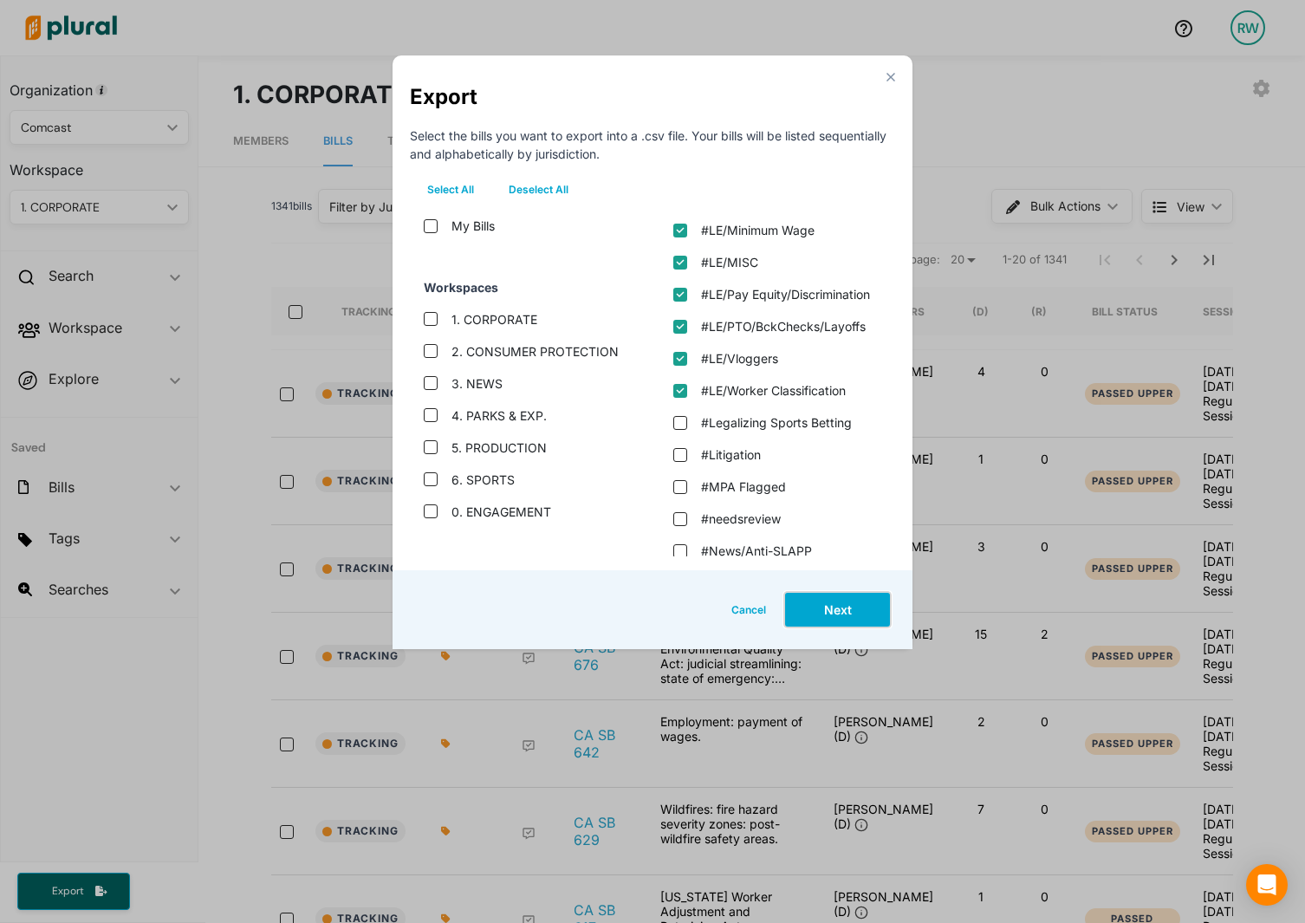
click at [847, 608] on button "Next" at bounding box center [837, 609] width 108 height 37
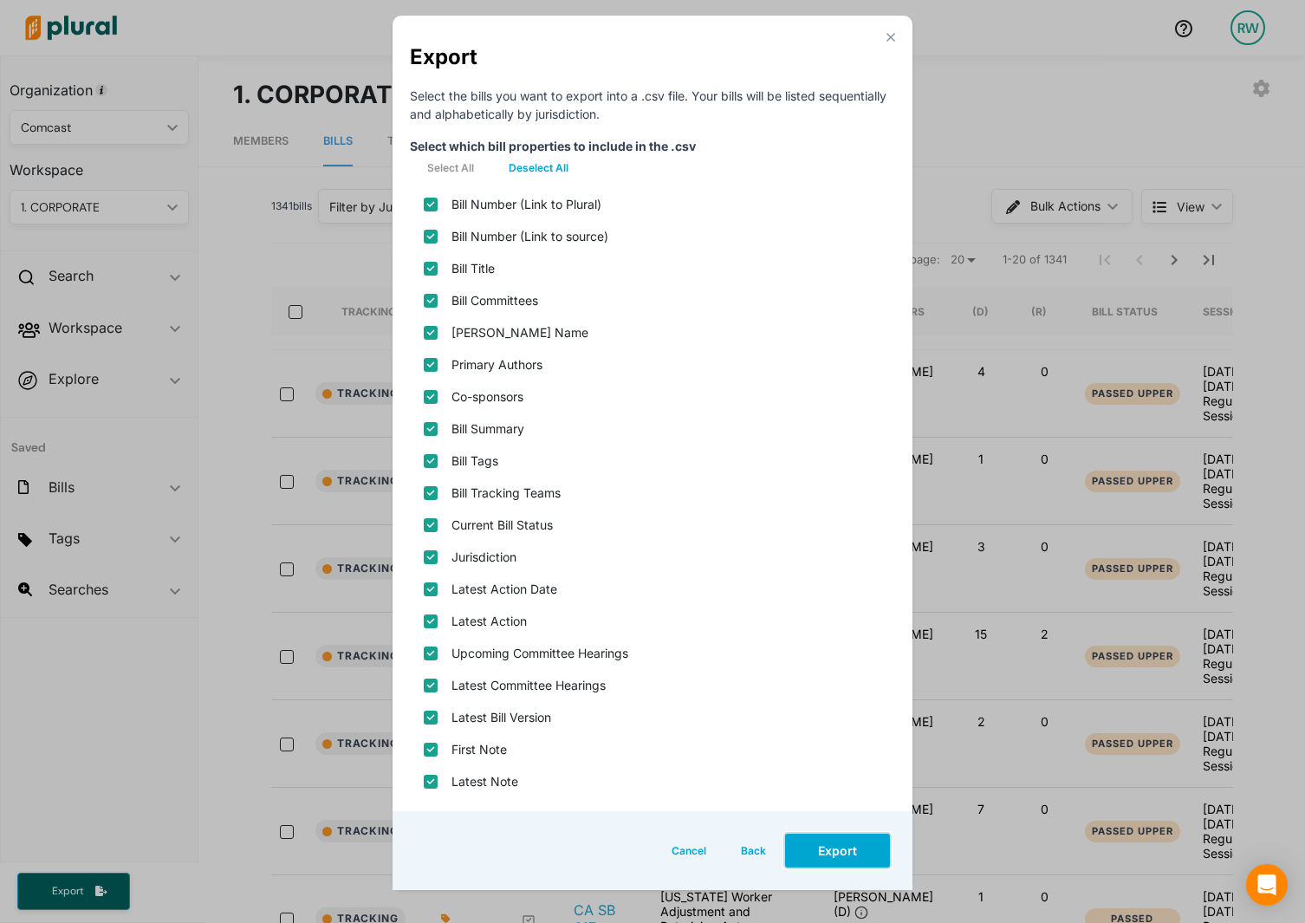
scroll to position [62, 0]
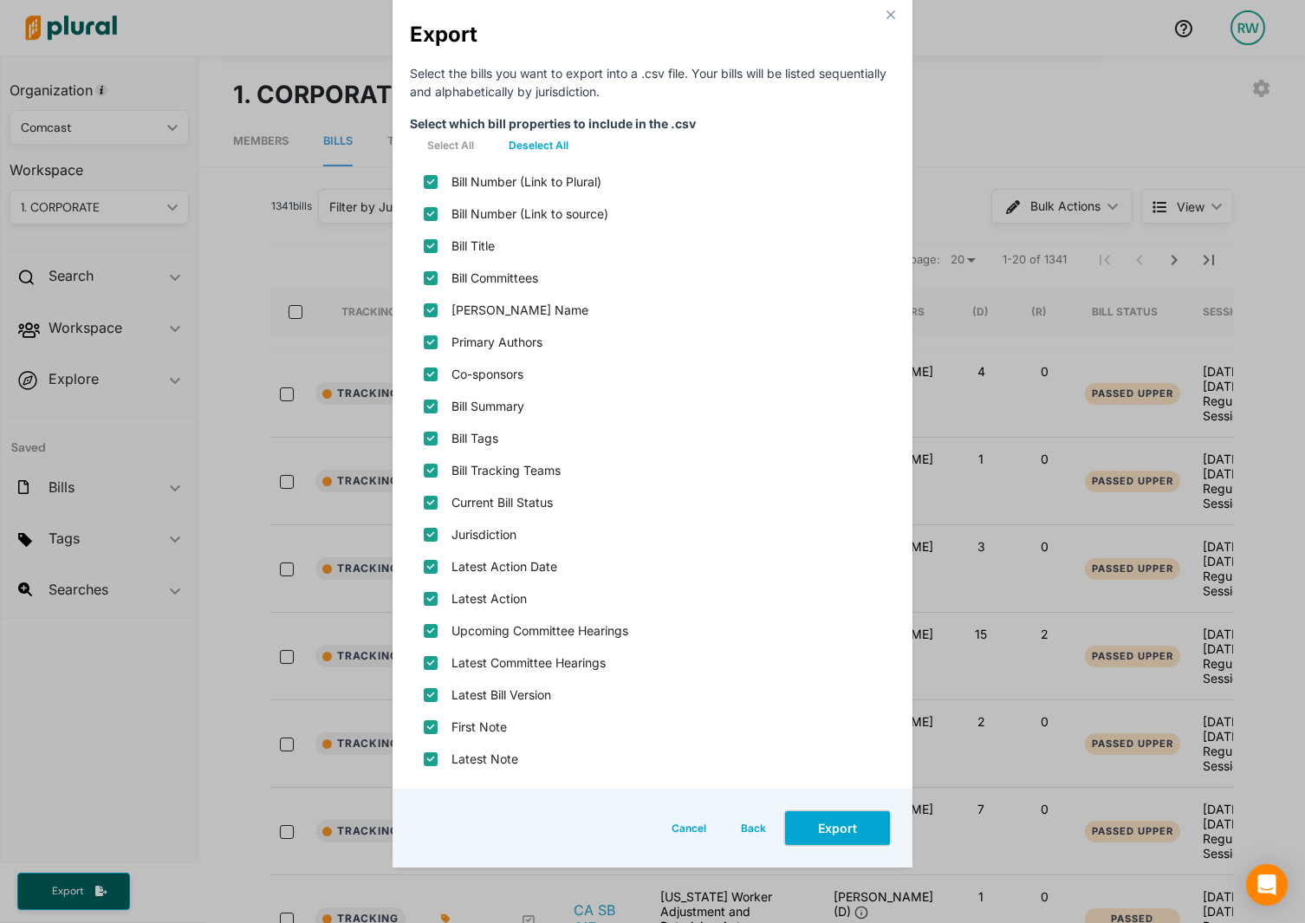
click at [838, 837] on button "Export" at bounding box center [837, 827] width 108 height 37
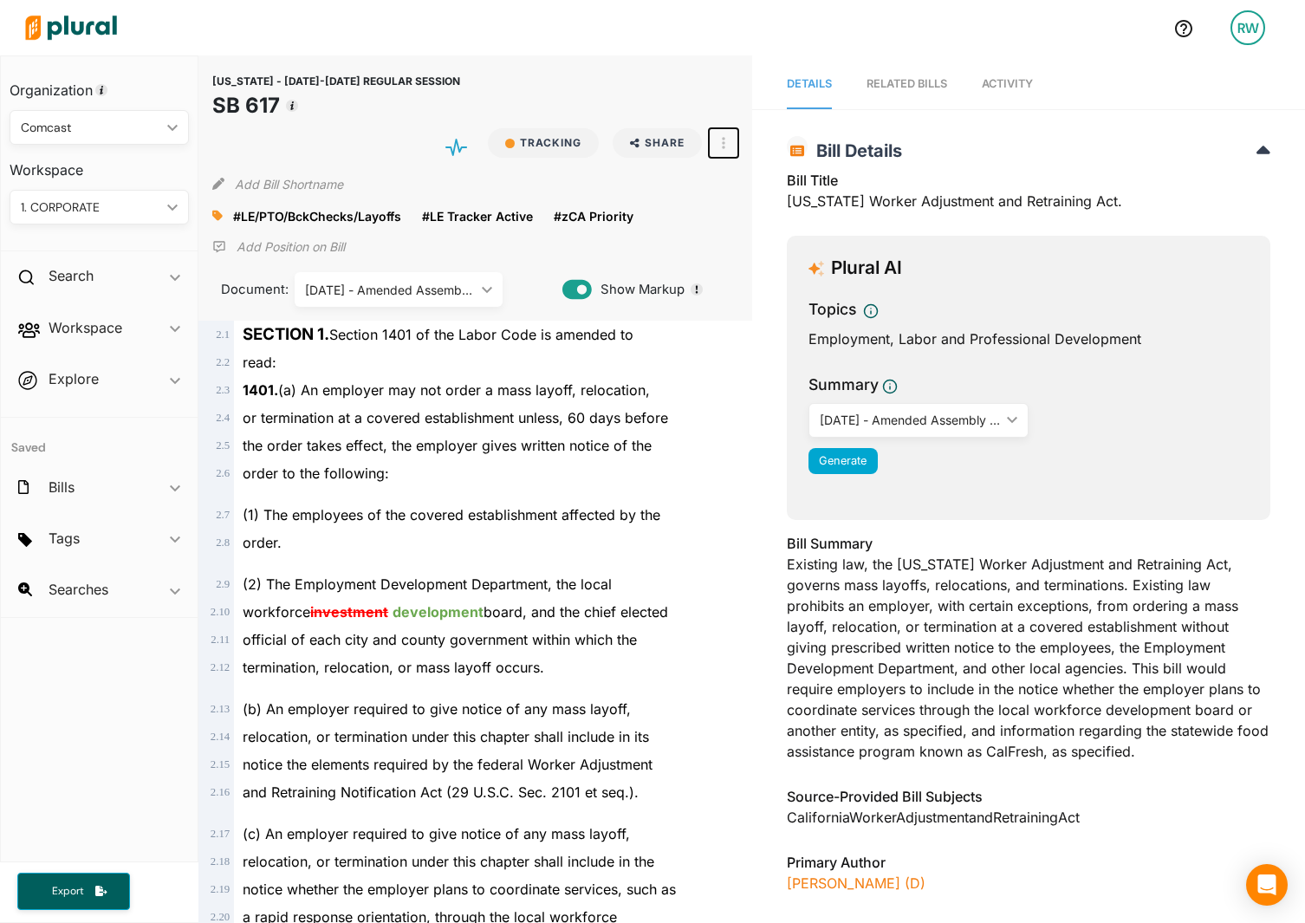
drag, startPoint x: 709, startPoint y: 140, endPoint x: 720, endPoint y: 159, distance: 22.1
click at [711, 141] on button "button" at bounding box center [723, 142] width 29 height 29
click at [745, 217] on div "View Source" at bounding box center [797, 221] width 105 height 15
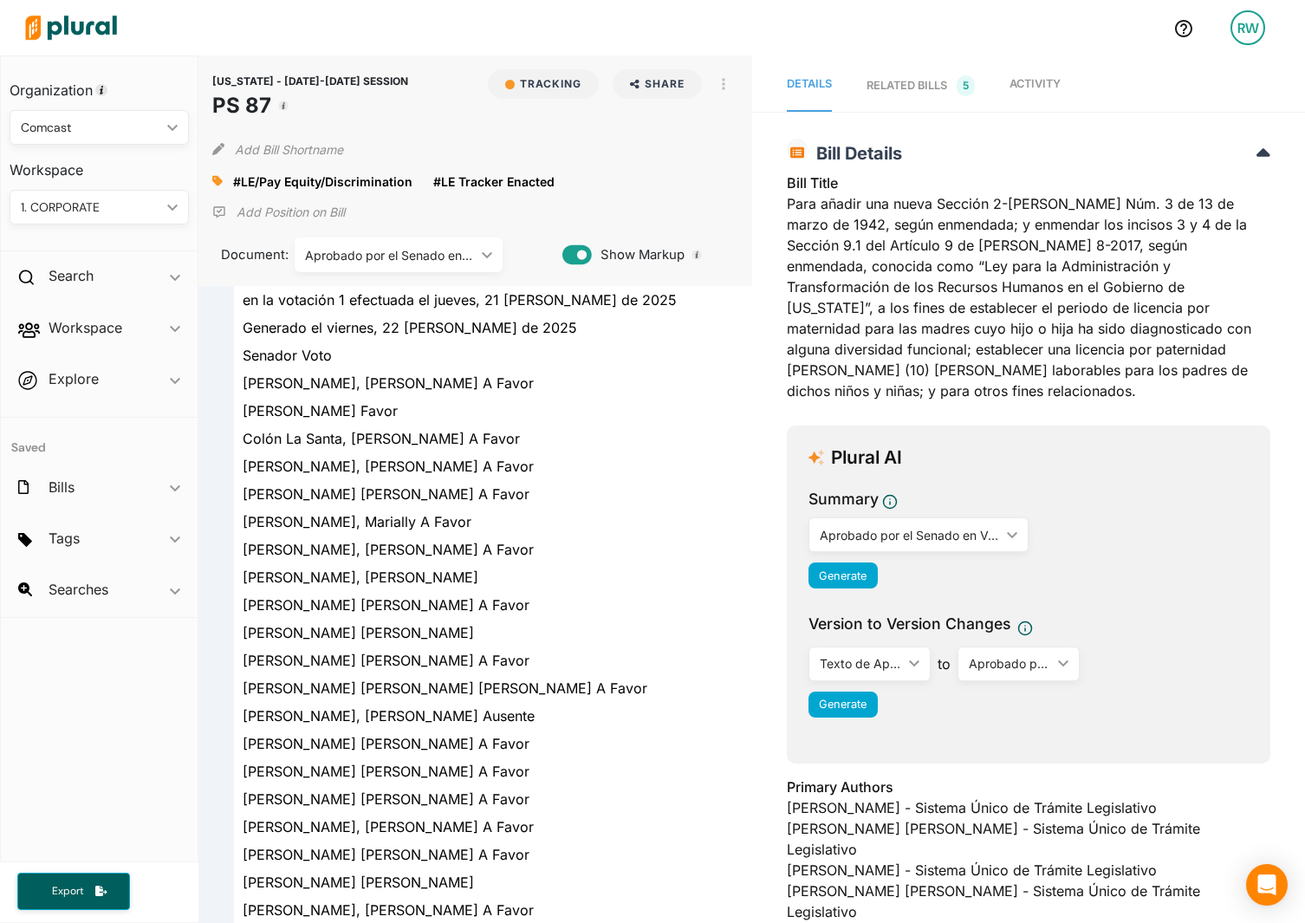
click at [1029, 99] on link "Activity" at bounding box center [1034, 86] width 51 height 52
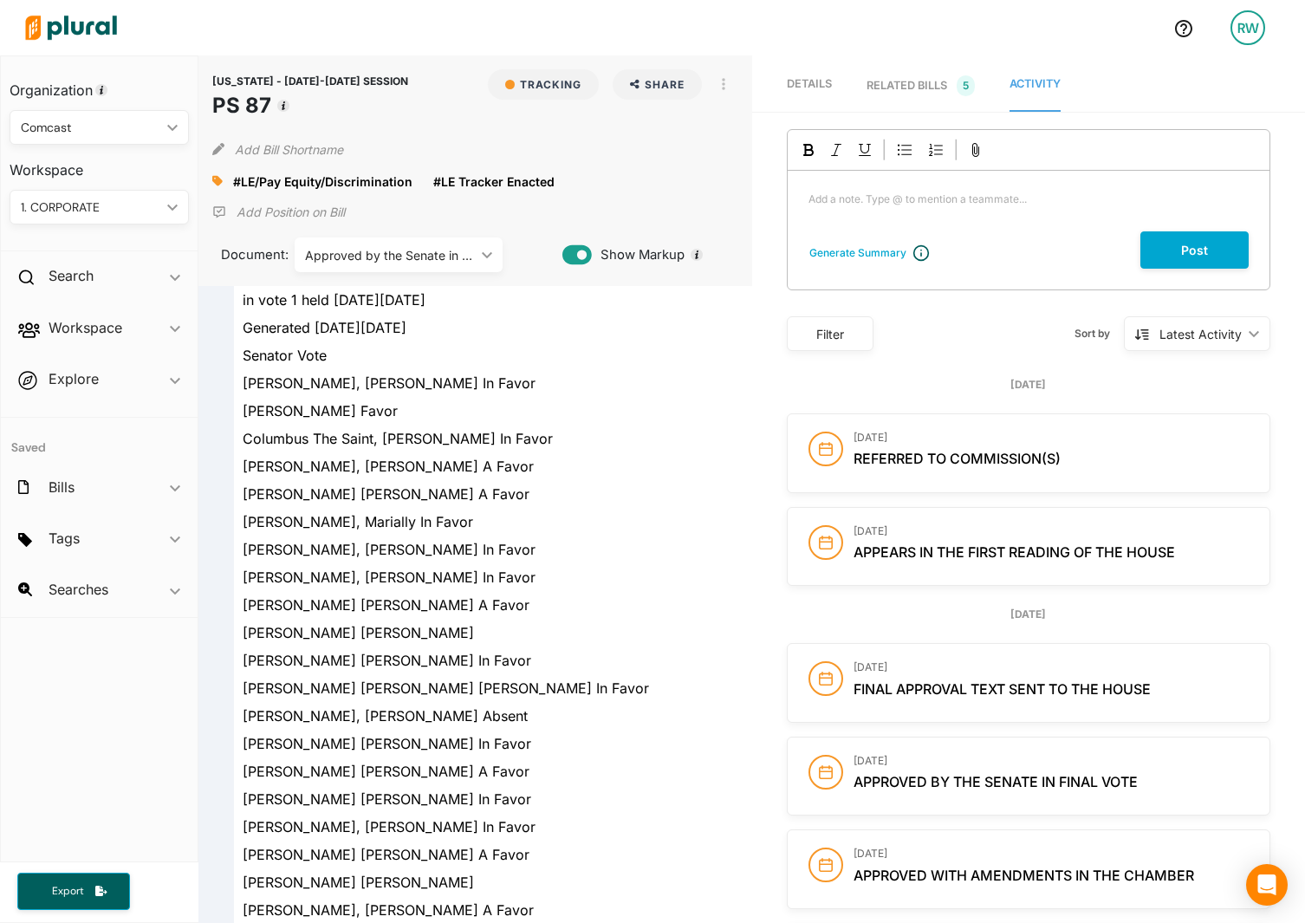
click at [611, 399] on div "Barlucea Rodriguez, Jamie A Favor" at bounding box center [482, 411] width 497 height 28
click at [56, 276] on font "Search" at bounding box center [71, 275] width 45 height 17
click at [68, 314] on font "Bills" at bounding box center [59, 316] width 21 height 16
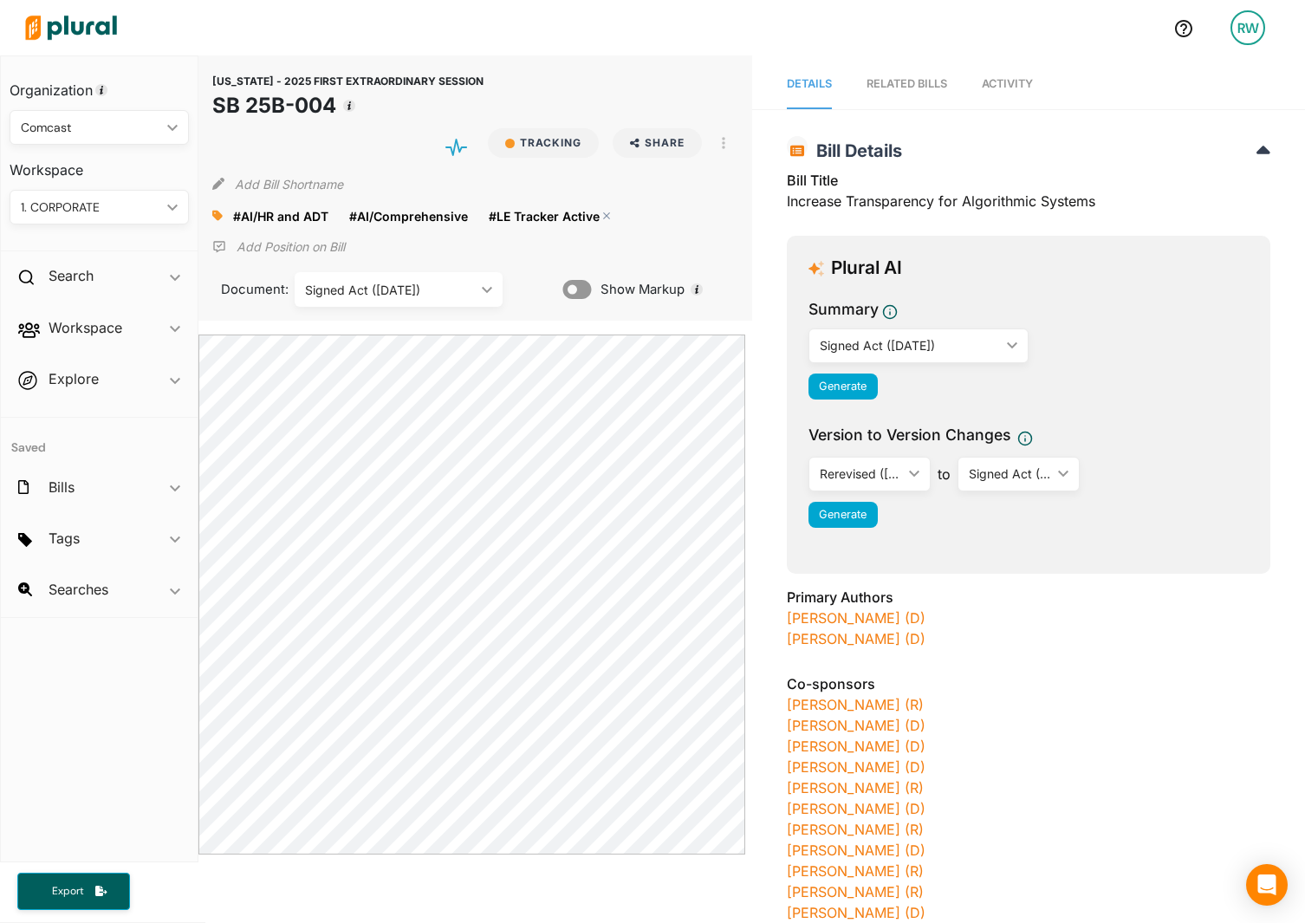
click at [604, 216] on polygon at bounding box center [607, 216] width 12 height 12
click at [228, 212] on div at bounding box center [222, 216] width 21 height 26
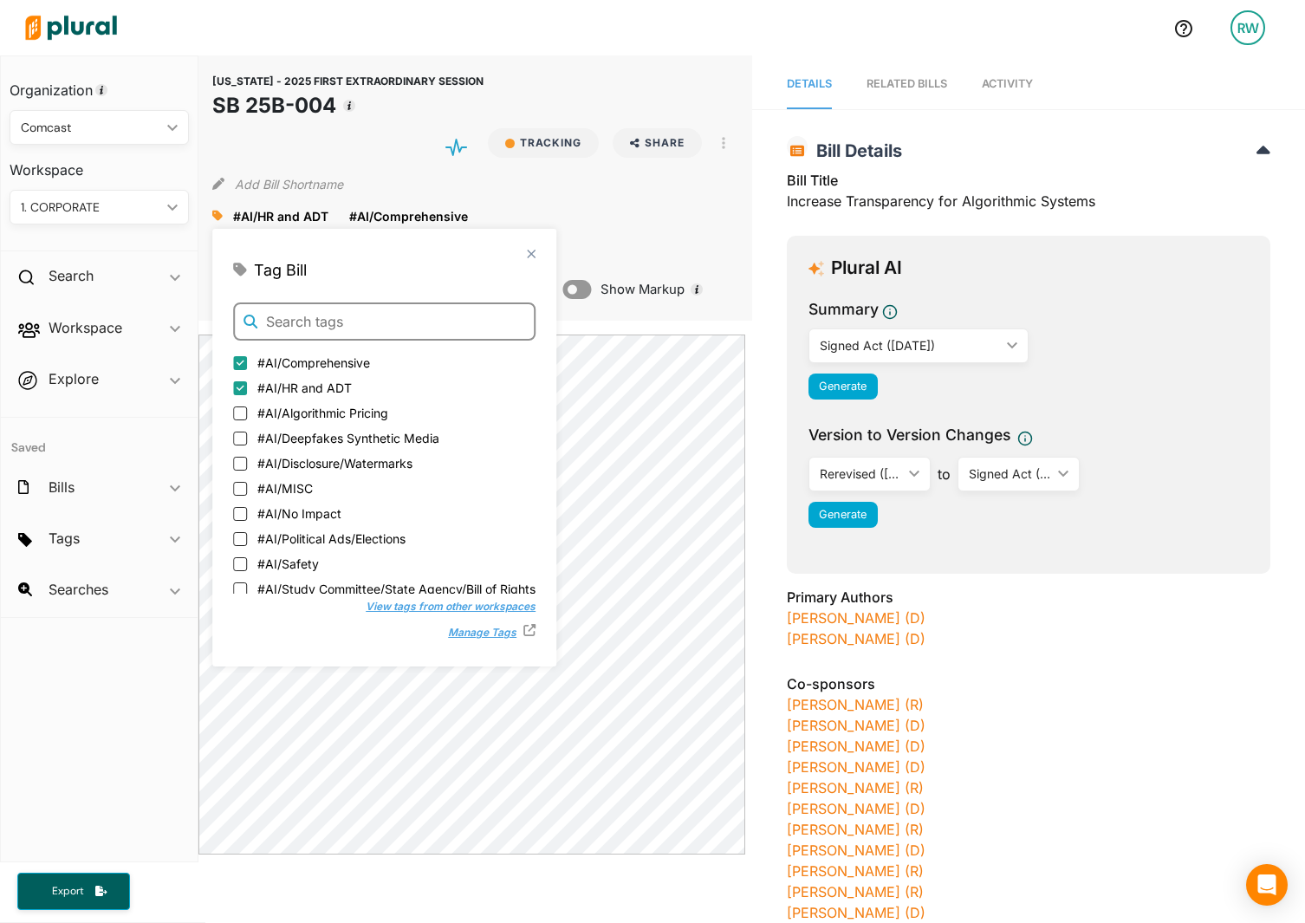
click at [314, 326] on input "text" at bounding box center [384, 321] width 302 height 38
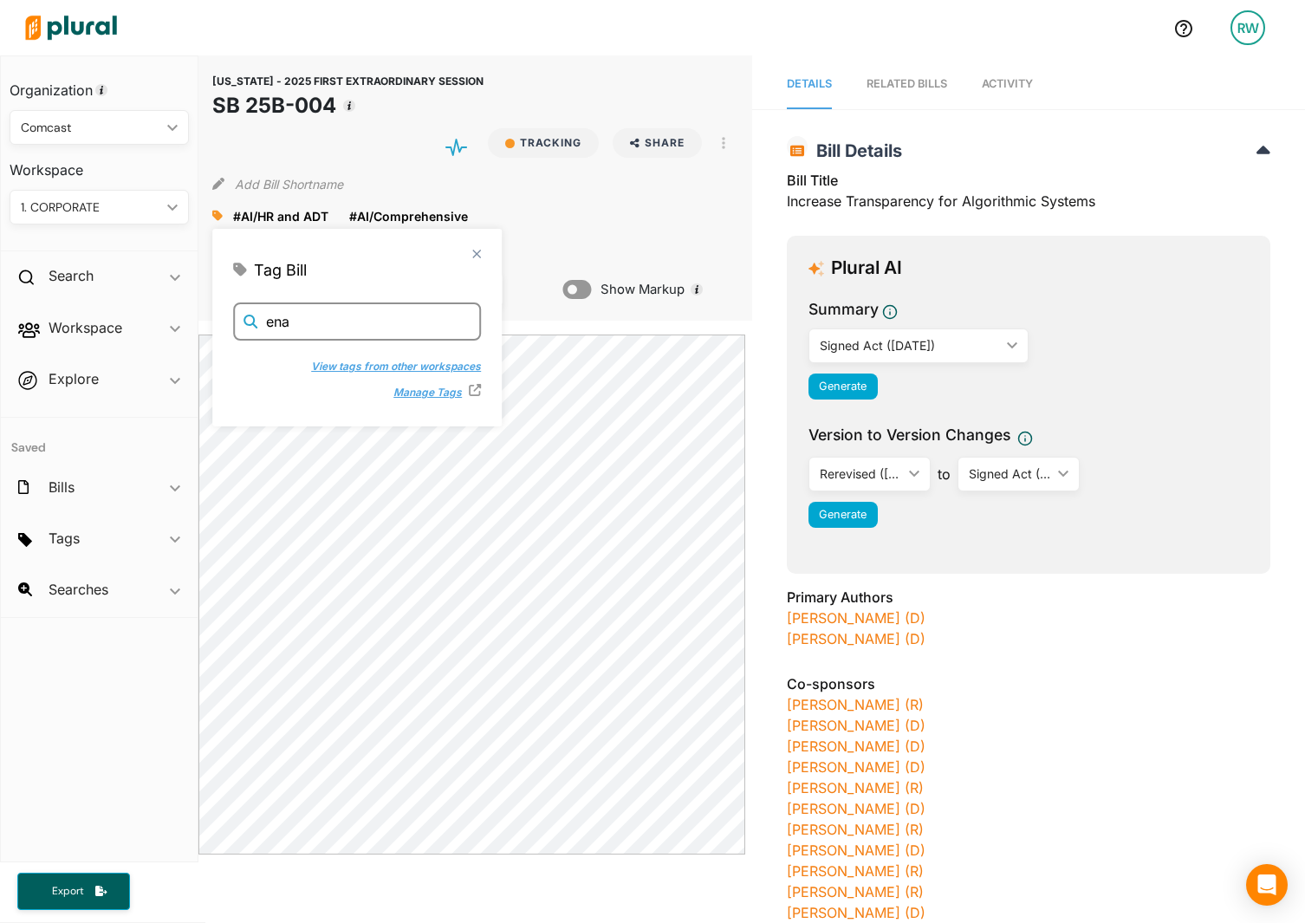
type input "ena"
click at [378, 368] on button "View tags from other workspaces" at bounding box center [385, 365] width 187 height 26
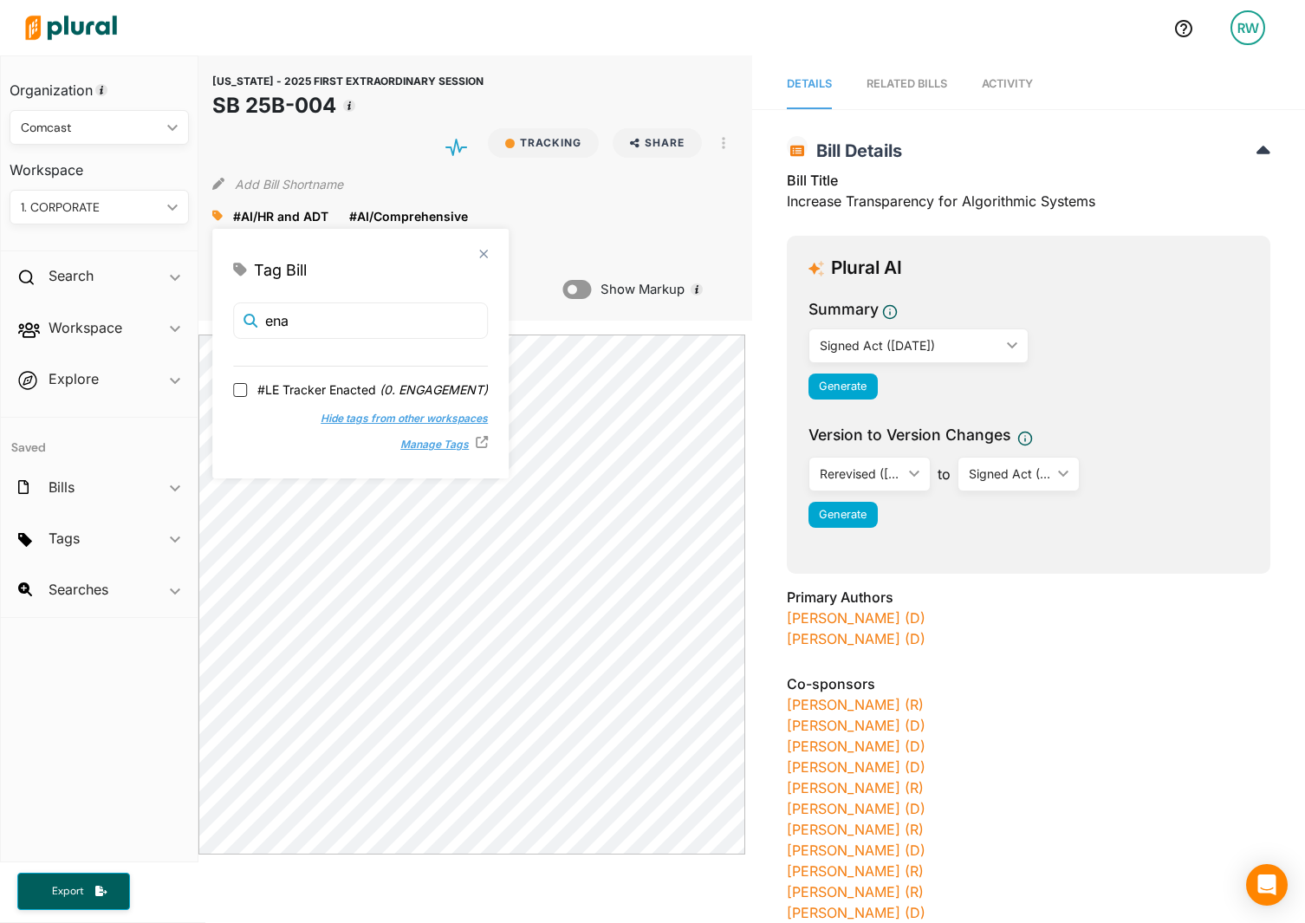
click at [336, 389] on span "#LE Tracker Enacted ( 0. ENGAGEMENT )" at bounding box center [372, 389] width 230 height 18
click at [247, 389] on input "#LE Tracker Enacted ( 0. ENGAGEMENT )" at bounding box center [240, 390] width 14 height 14
checkbox input "true"
click at [693, 210] on div "#AI/HR and ADT close #AI/Comprehensive close #LE Tracker Enacted close" at bounding box center [474, 216] width 525 height 26
